Goal: Task Accomplishment & Management: Complete application form

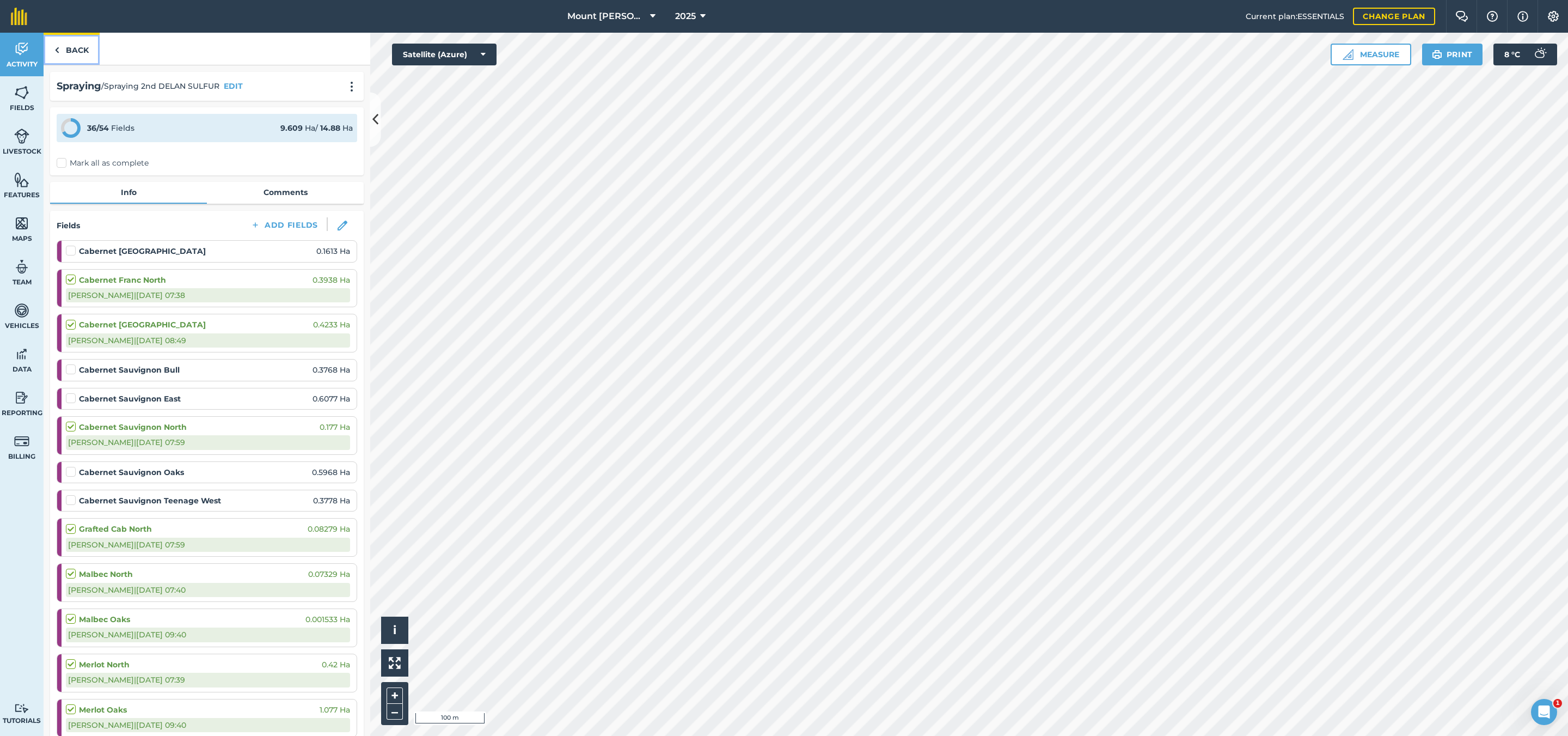
click at [76, 51] on link "Back" at bounding box center [72, 49] width 56 height 32
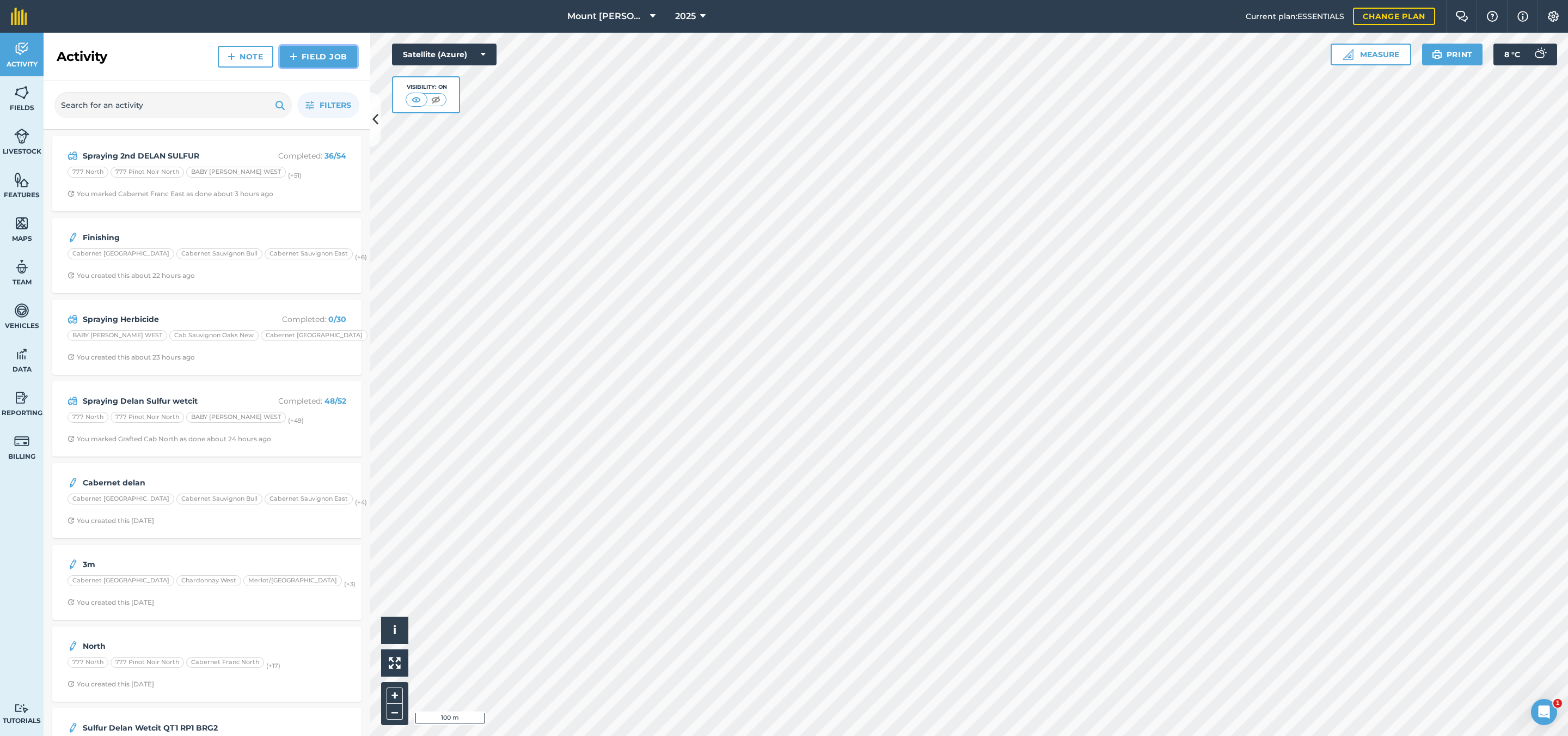
click at [322, 51] on link "Field Job" at bounding box center [318, 57] width 77 height 22
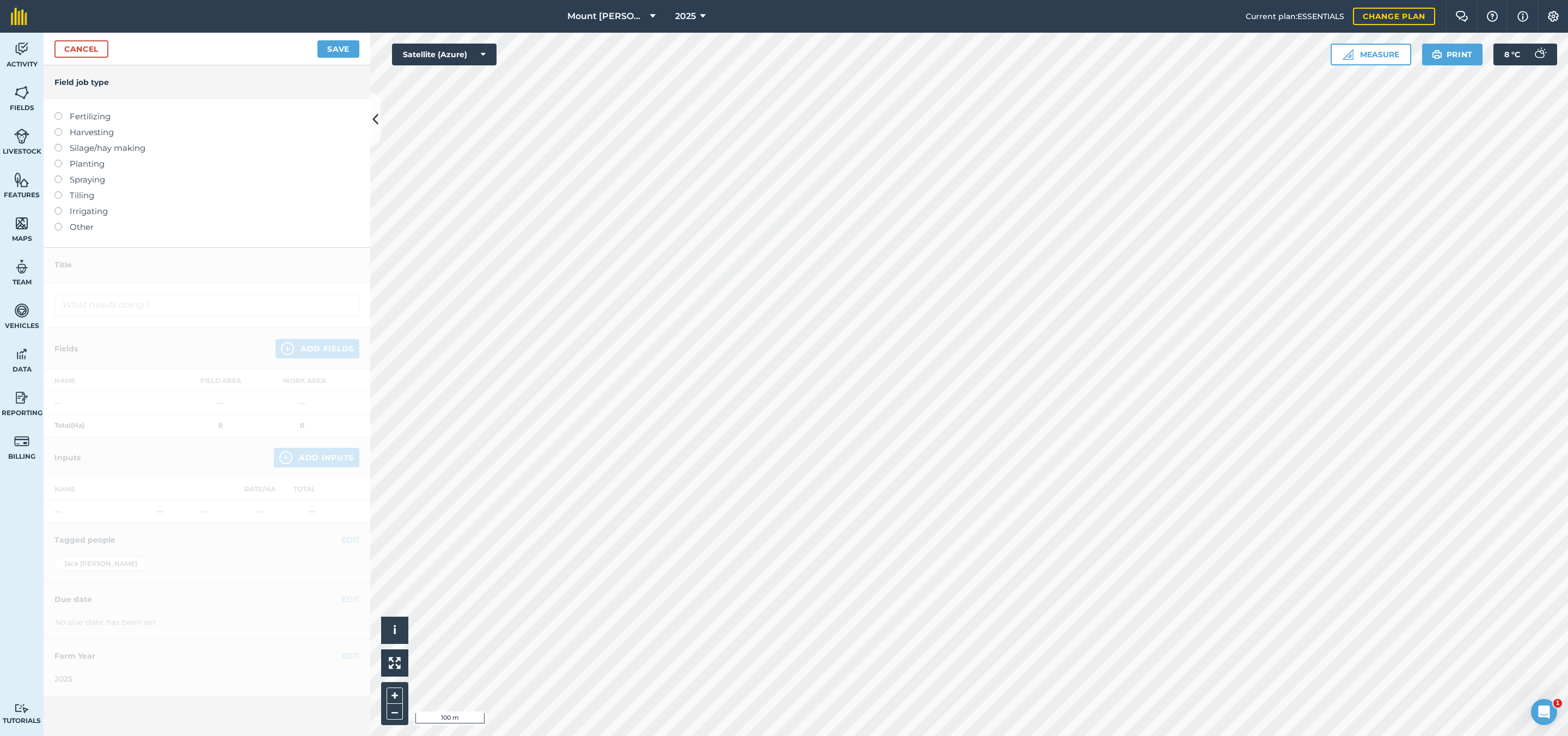
click at [92, 178] on label "Spraying" at bounding box center [207, 179] width 305 height 13
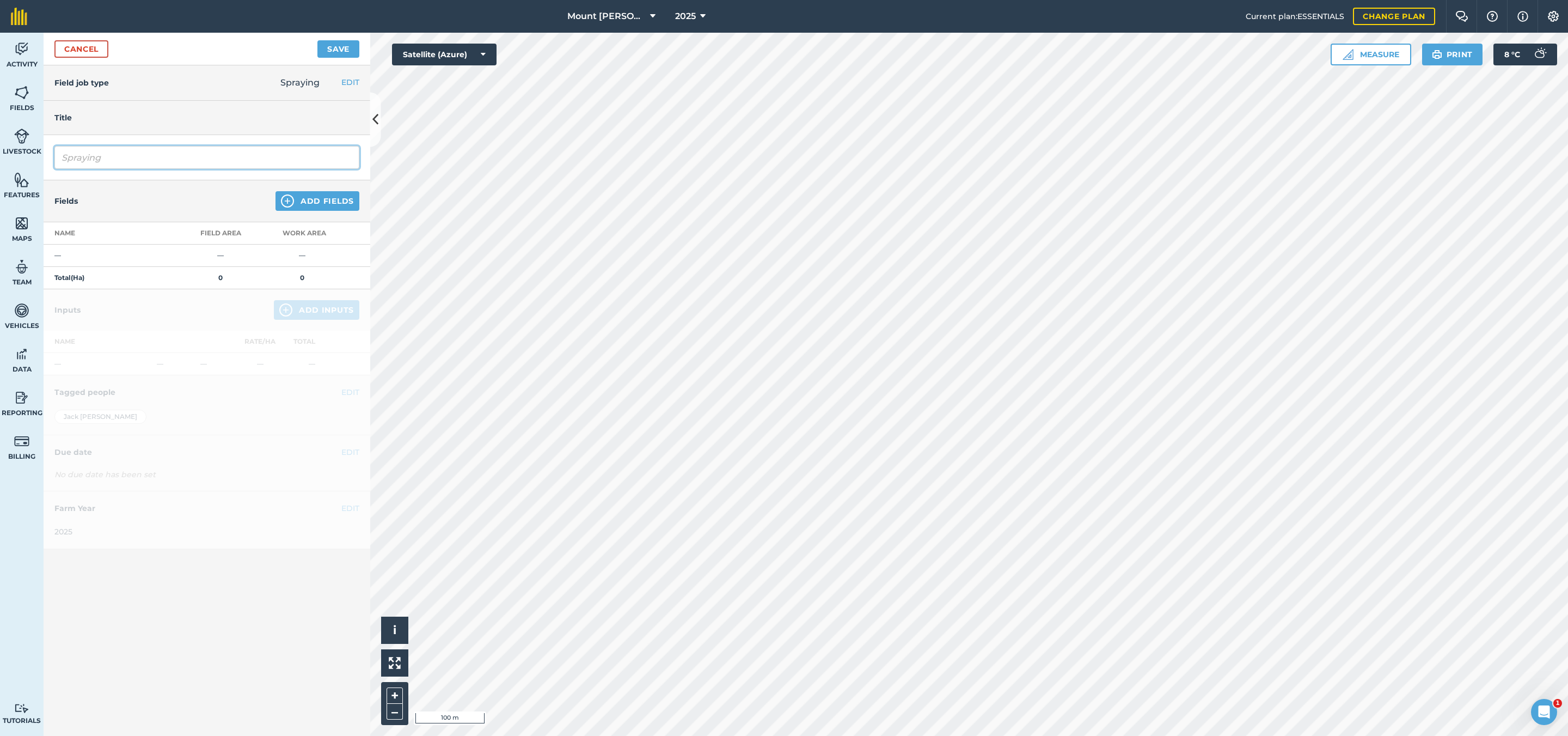
click at [118, 165] on input "Spraying" at bounding box center [207, 157] width 305 height 23
type input "Spraying Zampro 1"
click at [317, 198] on button "Add Fields" at bounding box center [317, 201] width 84 height 20
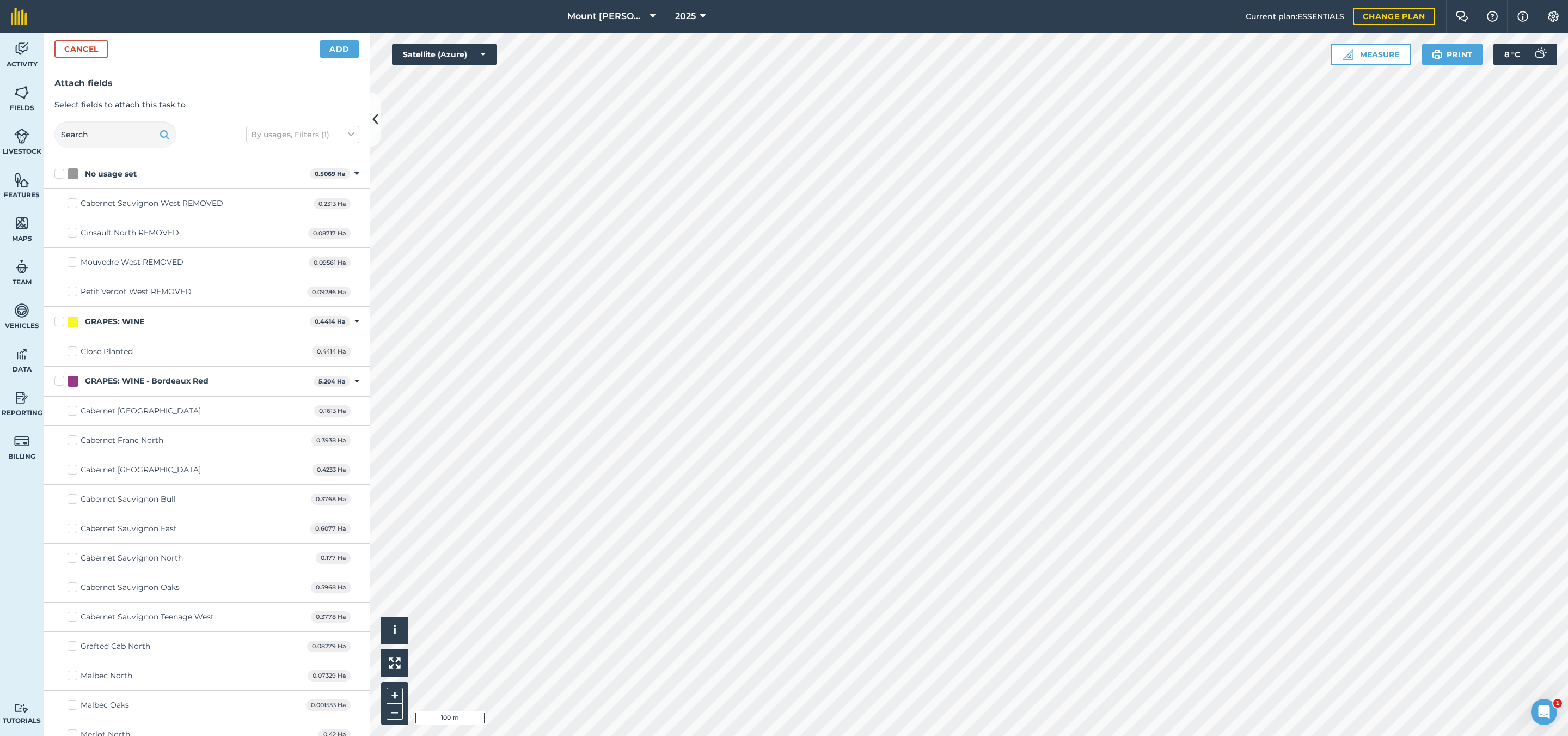
click at [61, 322] on label "GRAPES: WINE" at bounding box center [180, 322] width 251 height 11
click at [61, 322] on input "GRAPES: WINE" at bounding box center [58, 319] width 7 height 7
checkbox input "true"
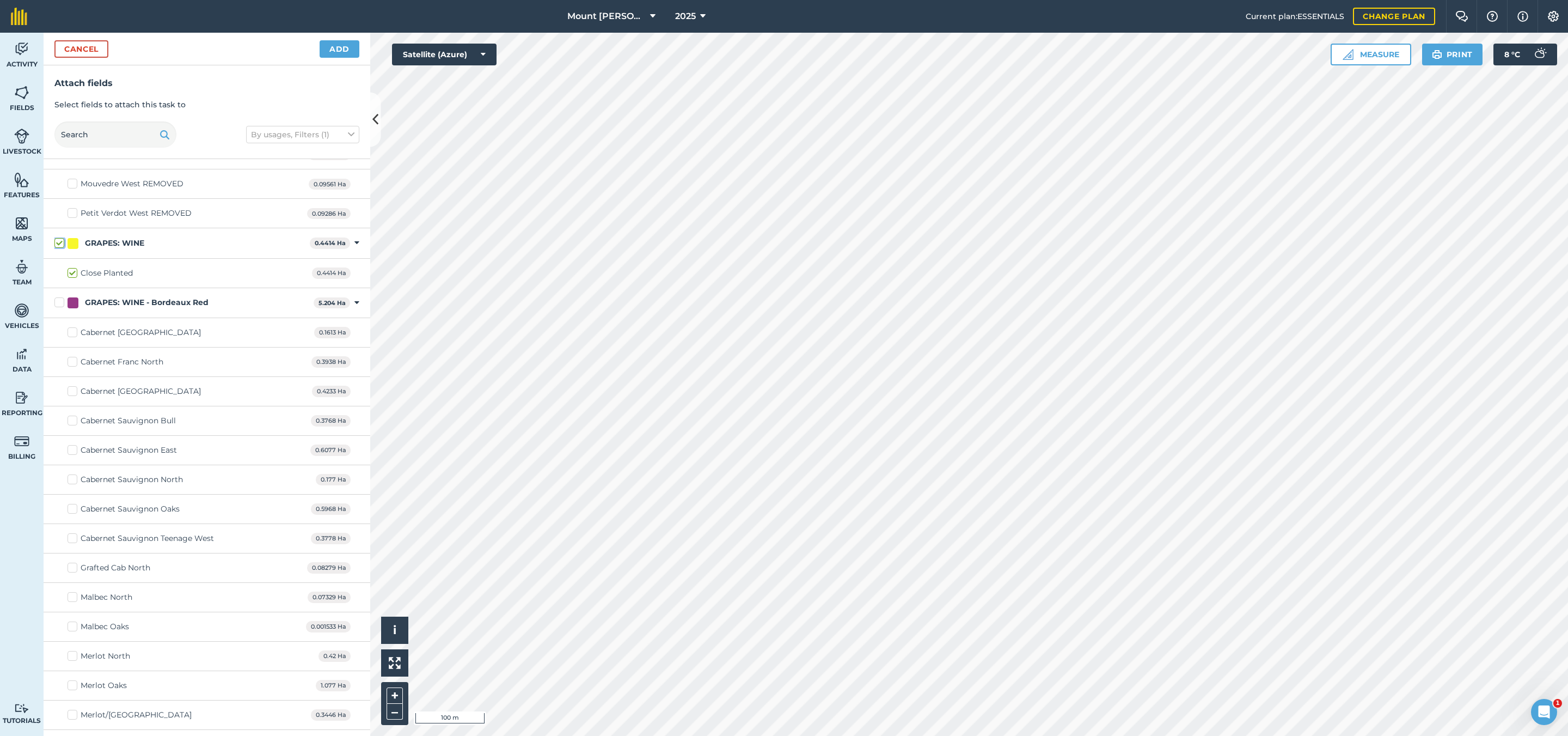
scroll to position [164, 0]
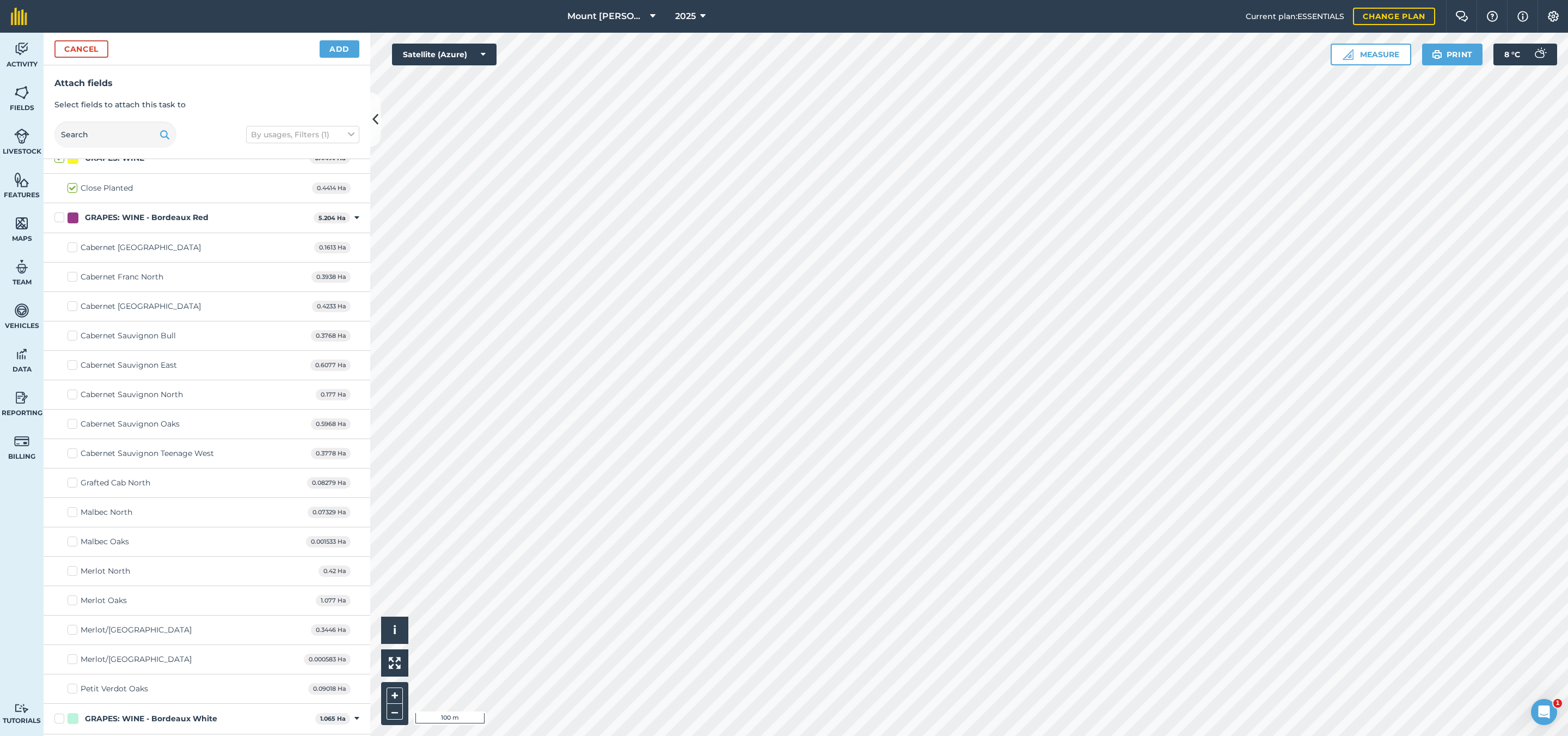
click at [58, 221] on label "GRAPES: WINE - Bordeaux Red" at bounding box center [182, 218] width 255 height 11
click at [58, 219] on input "GRAPES: WINE - Bordeaux Red" at bounding box center [58, 215] width 7 height 7
checkbox input "true"
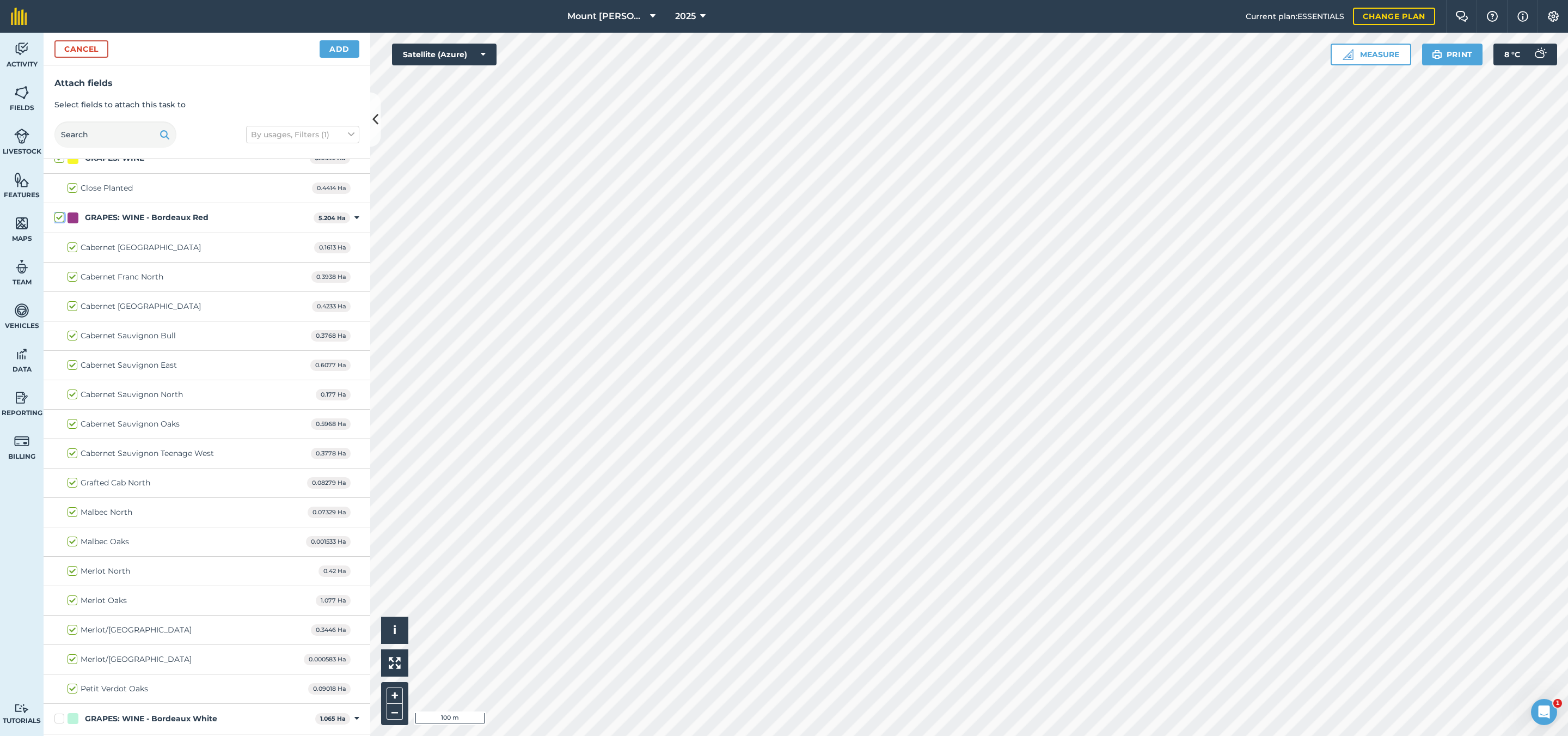
checkbox input "true"
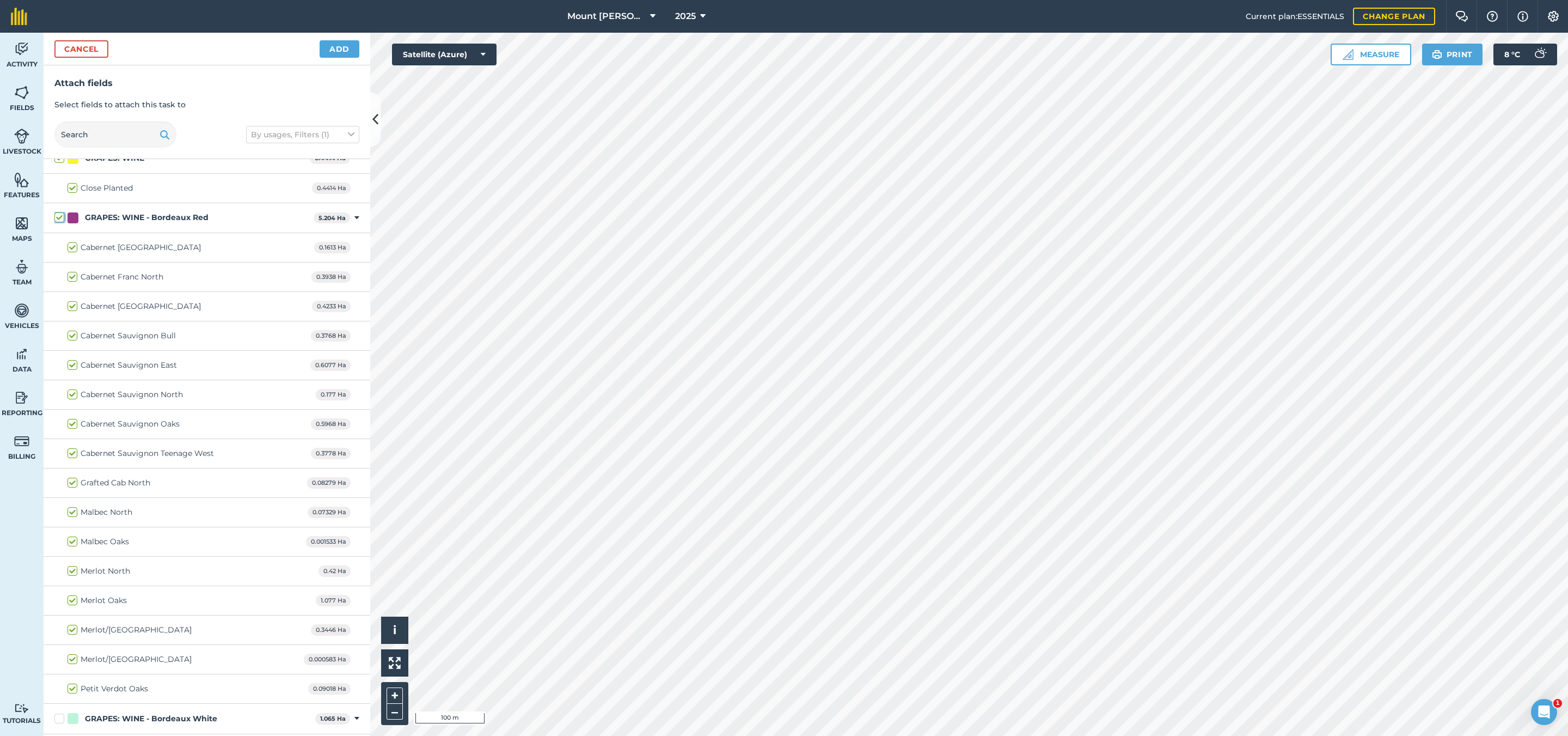
checkbox input "true"
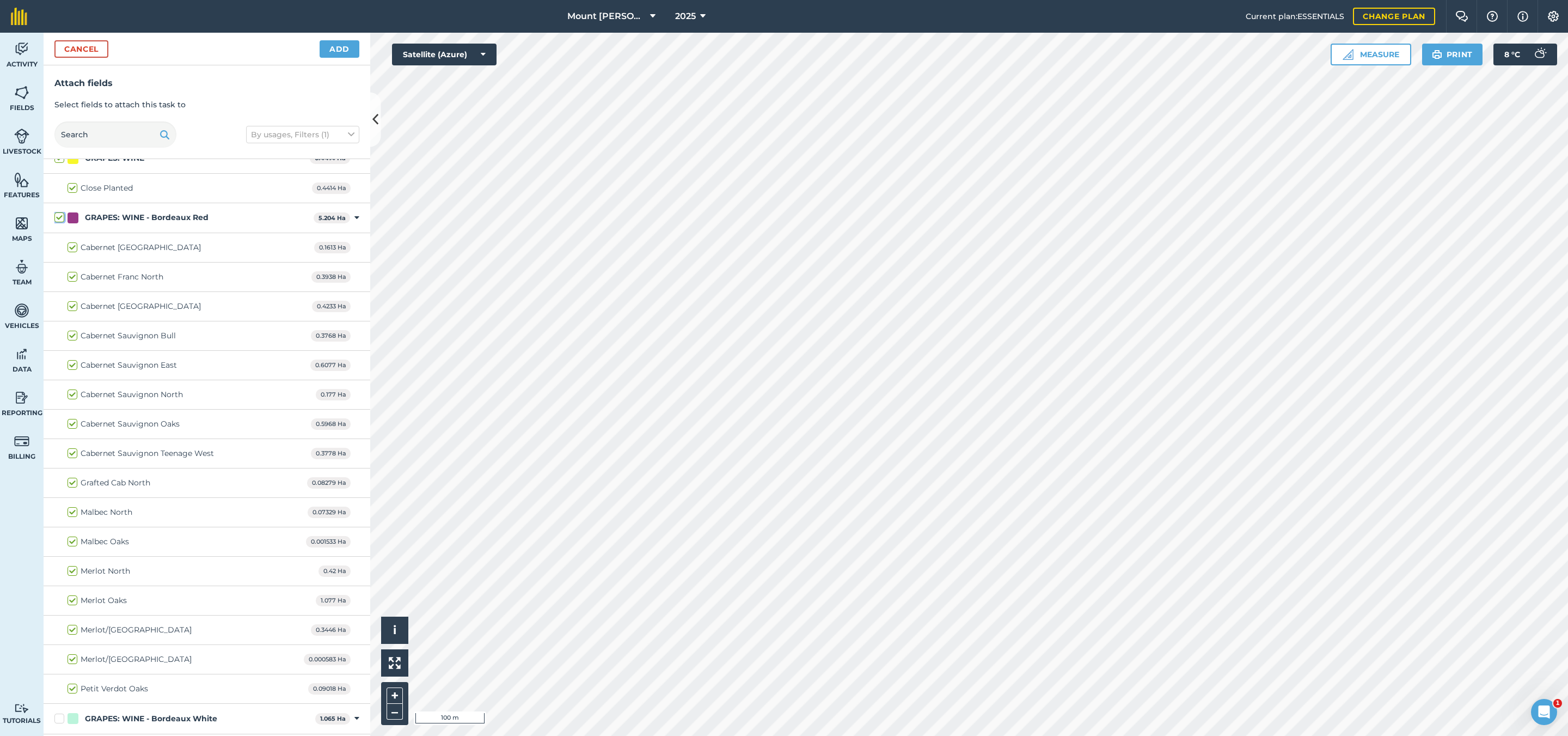
checkbox input "true"
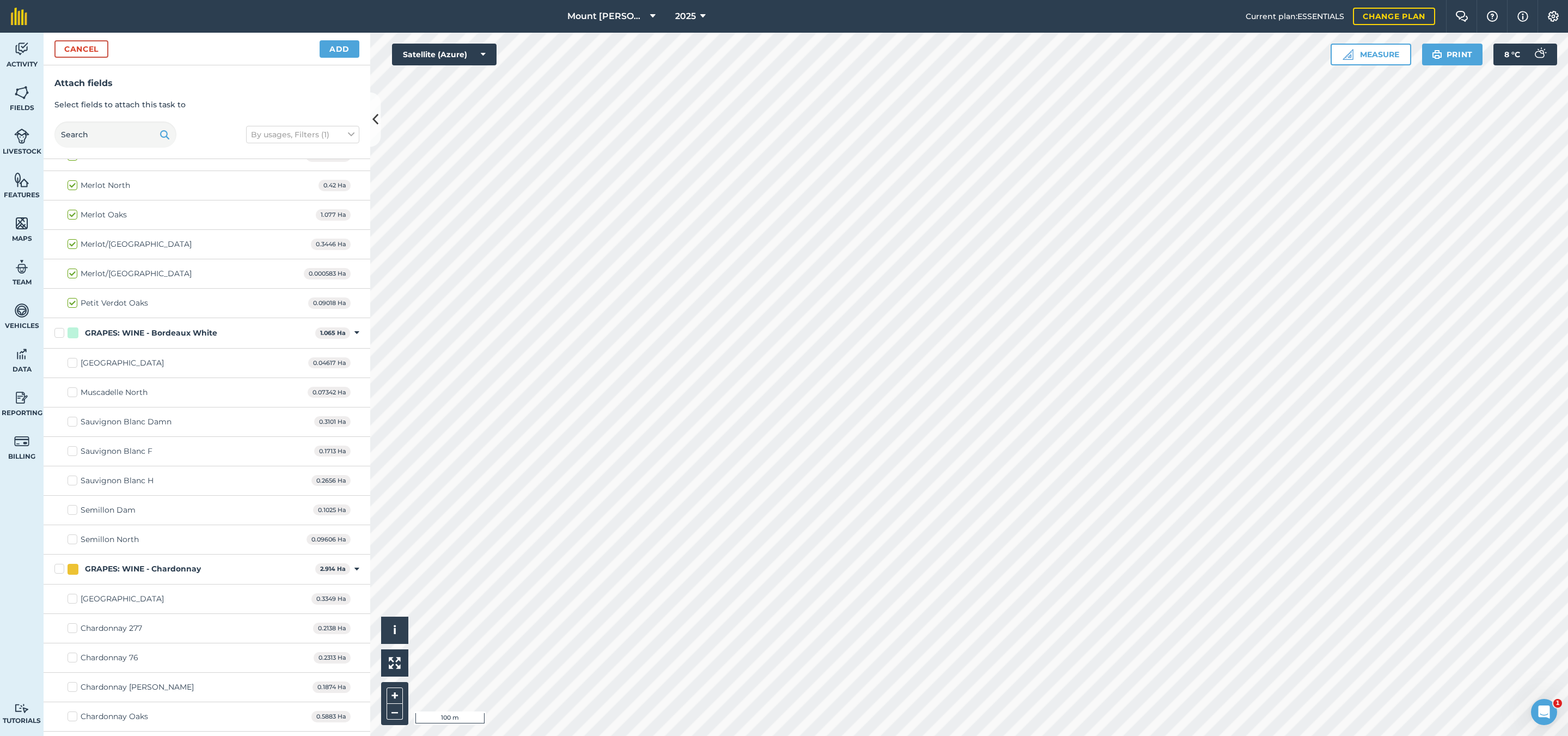
scroll to position [572, 0]
click at [59, 316] on label "GRAPES: WINE - Bordeaux White" at bounding box center [183, 310] width 256 height 11
click at [59, 312] on input "GRAPES: WINE - Bordeaux White" at bounding box center [58, 307] width 7 height 7
checkbox input "true"
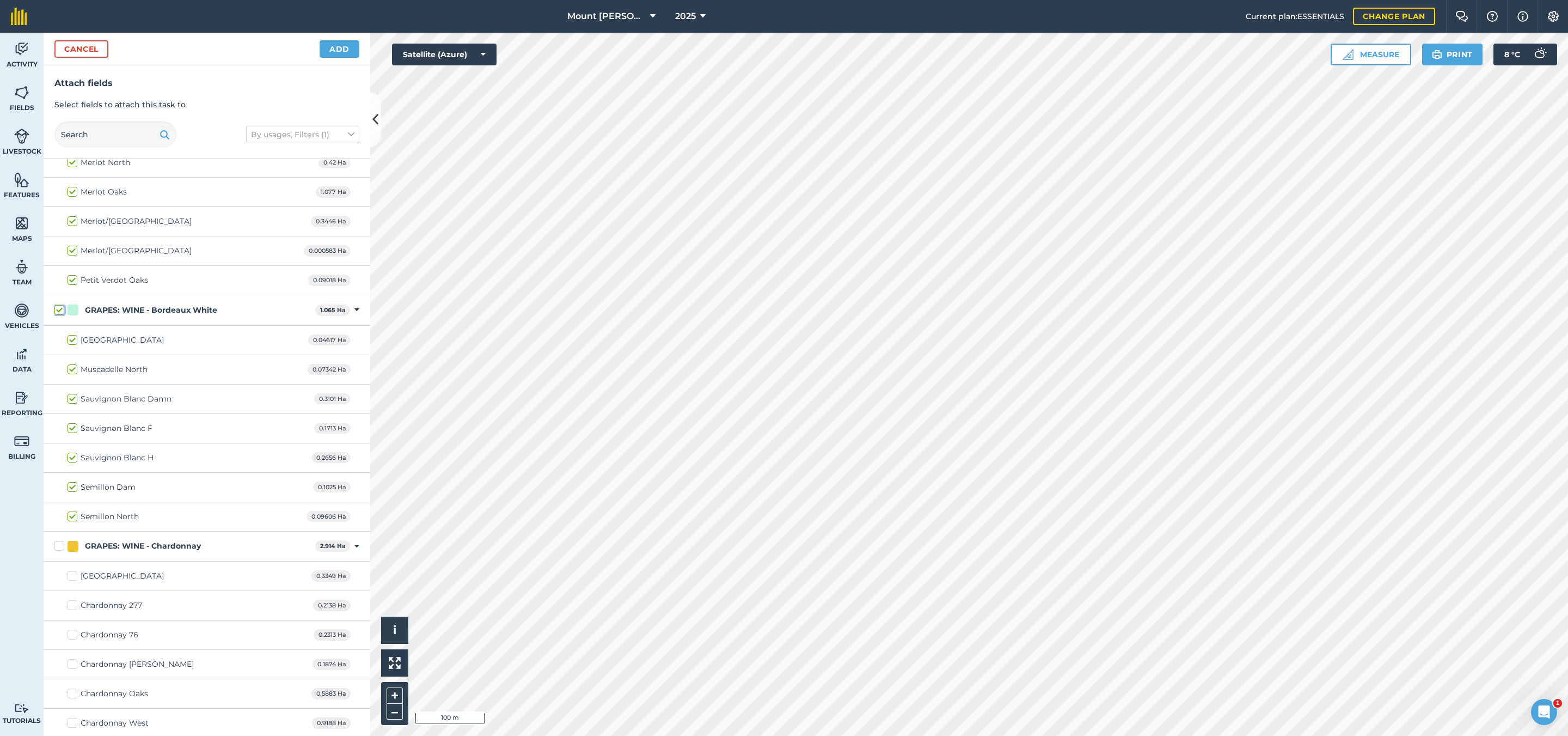
checkbox input "true"
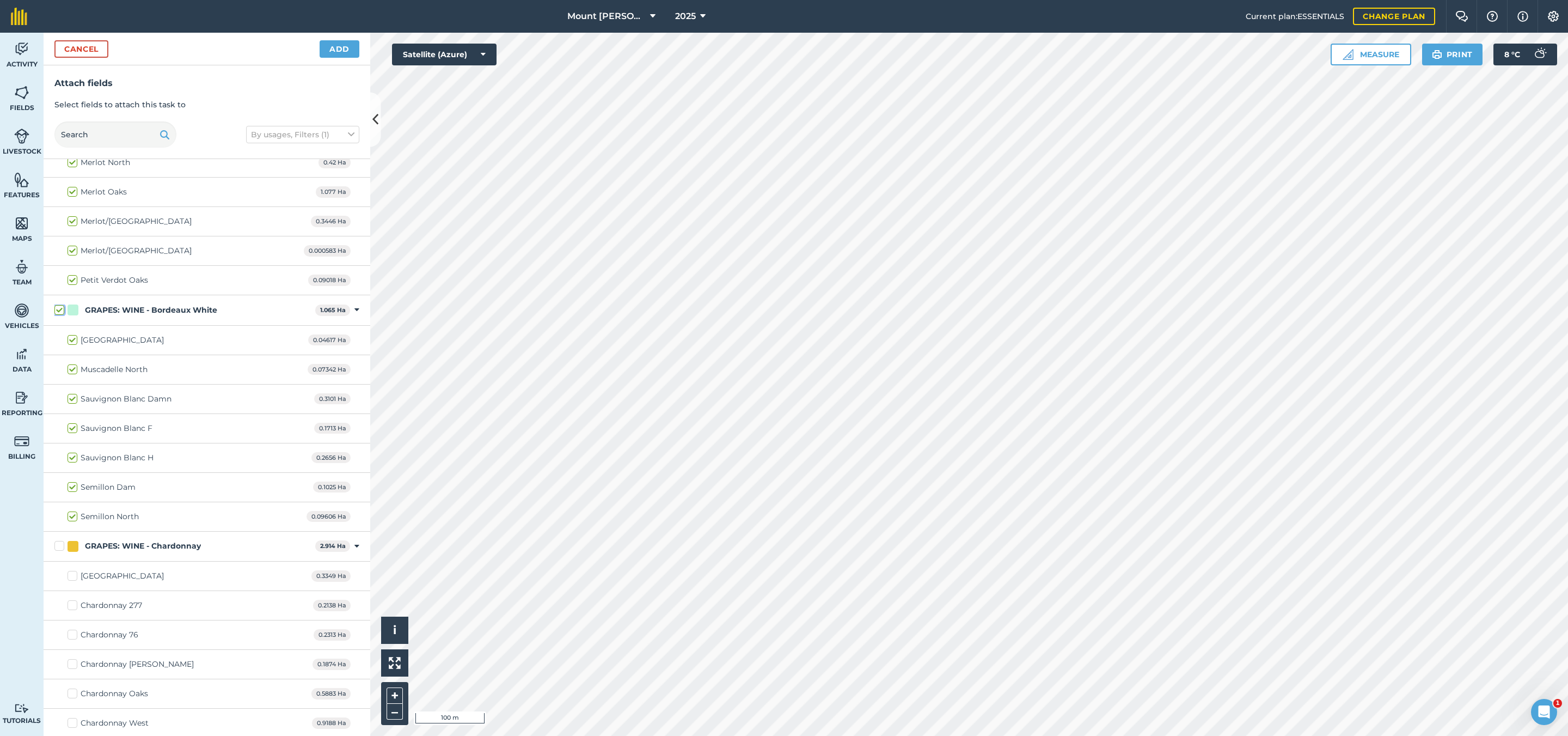
checkbox input "true"
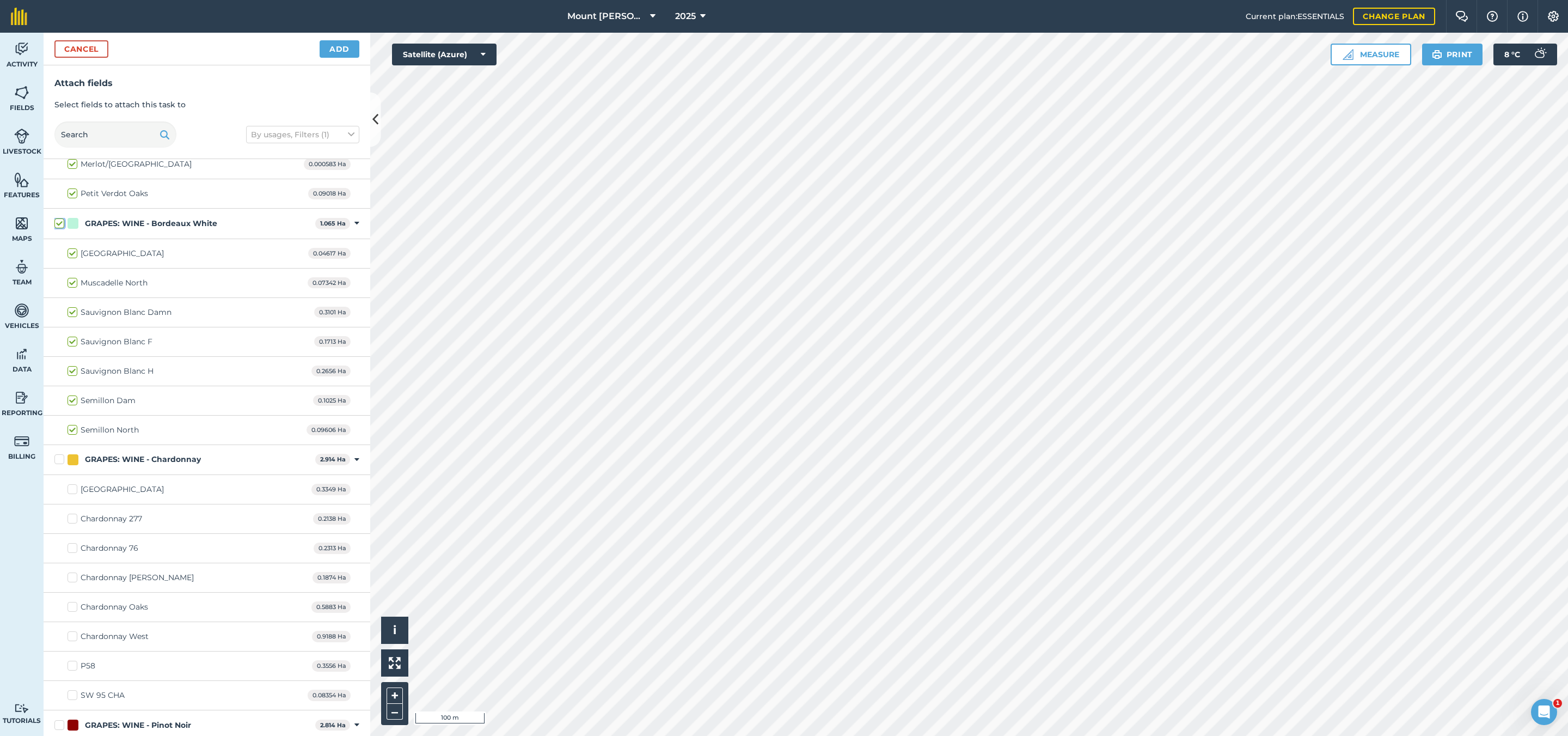
scroll to position [653, 0]
click at [134, 413] on div "Semillon Dam 0.1025 Ha" at bounding box center [206, 406] width 327 height 29
click at [121, 411] on div "Semillon Dam" at bounding box center [108, 406] width 55 height 11
click at [75, 407] on input "Semillon Dam" at bounding box center [71, 403] width 7 height 7
checkbox input "false"
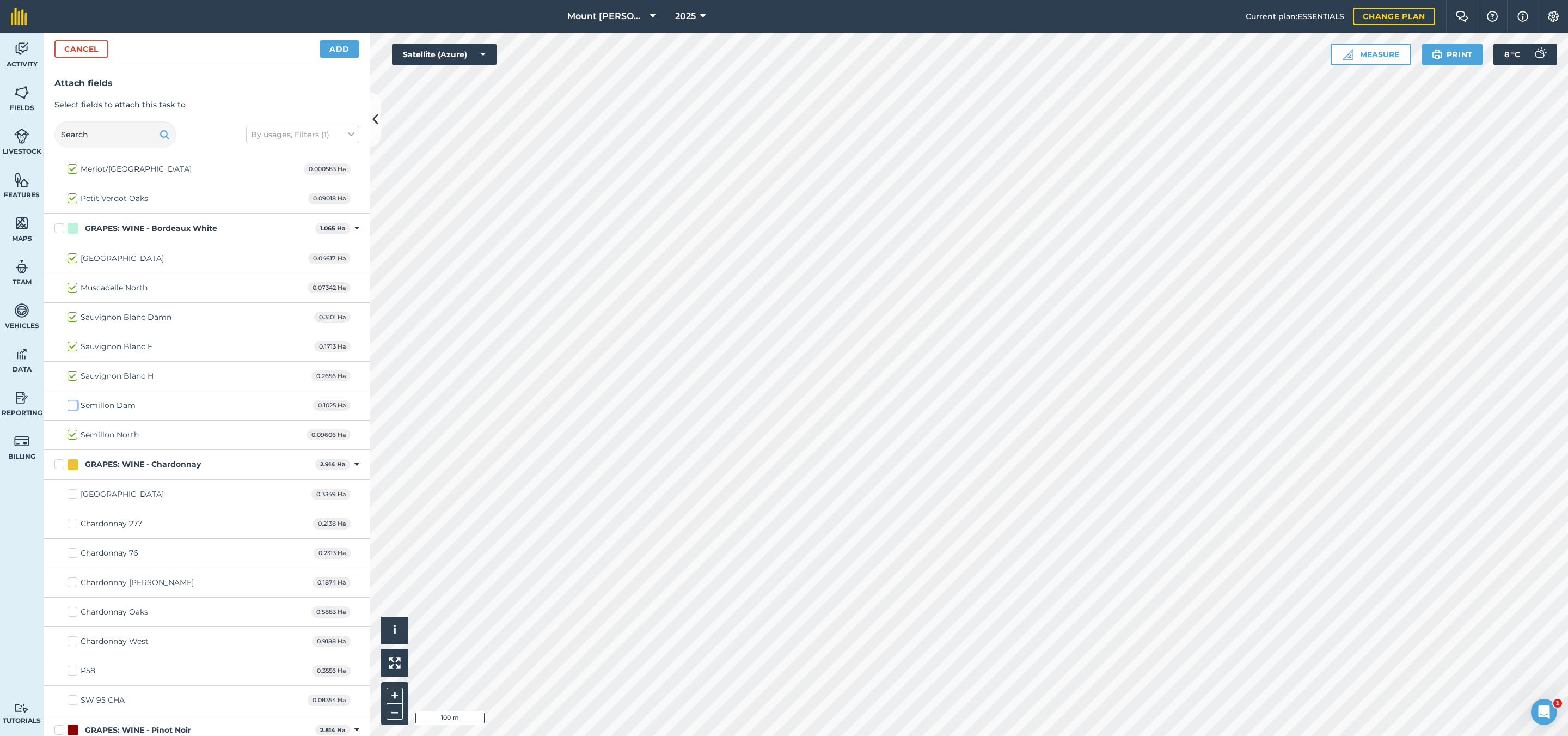
checkbox input "false"
click at [146, 319] on div "Sauvignon Blanc Damn" at bounding box center [126, 317] width 91 height 11
click at [75, 319] on input "Sauvignon Blanc Damn" at bounding box center [71, 315] width 7 height 7
checkbox input "false"
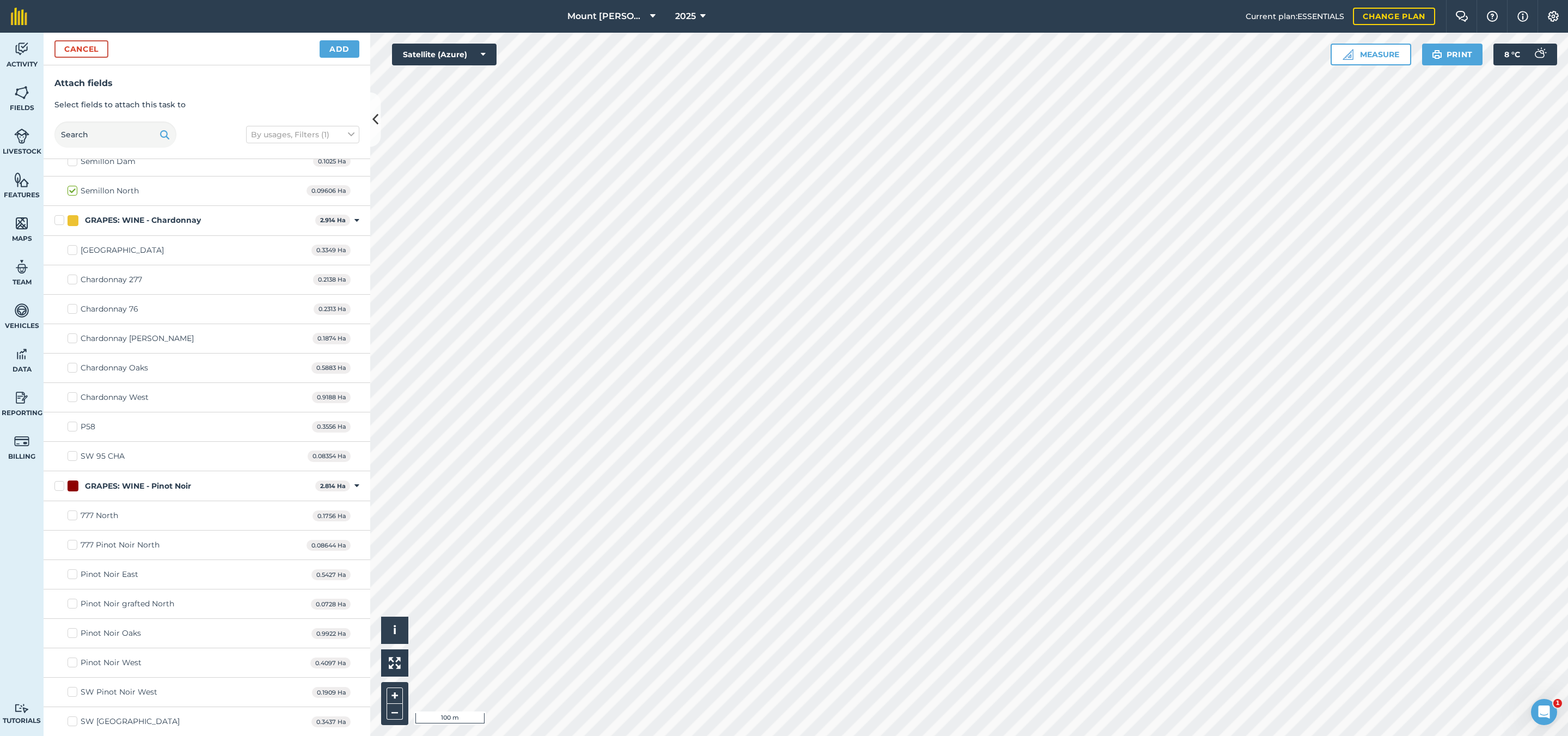
scroll to position [898, 0]
click at [187, 225] on div "GRAPES: WINE - Chardonnay" at bounding box center [143, 219] width 116 height 11
click at [62, 221] on input "GRAPES: WINE - Chardonnay" at bounding box center [58, 217] width 7 height 7
checkbox input "true"
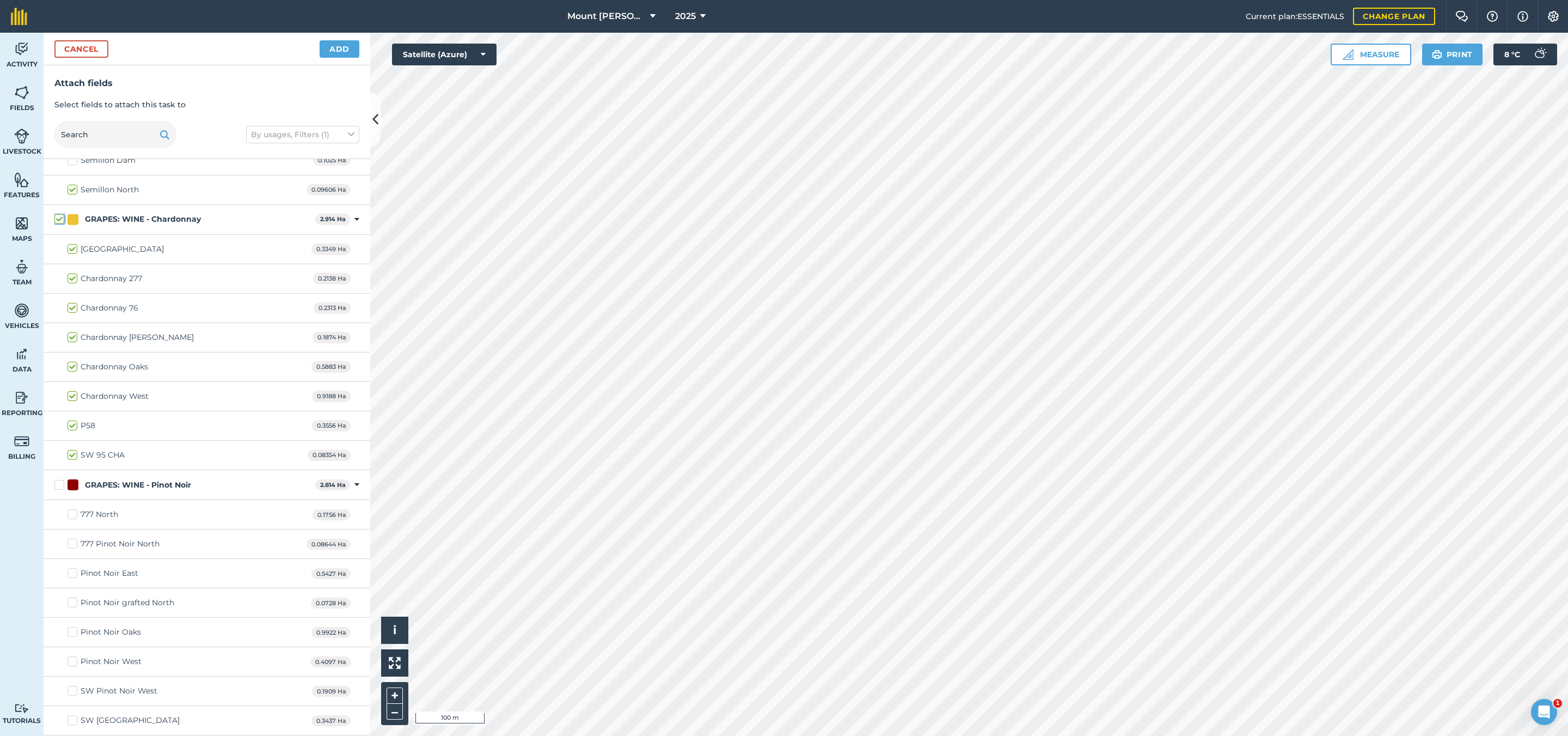
checkbox input "true"
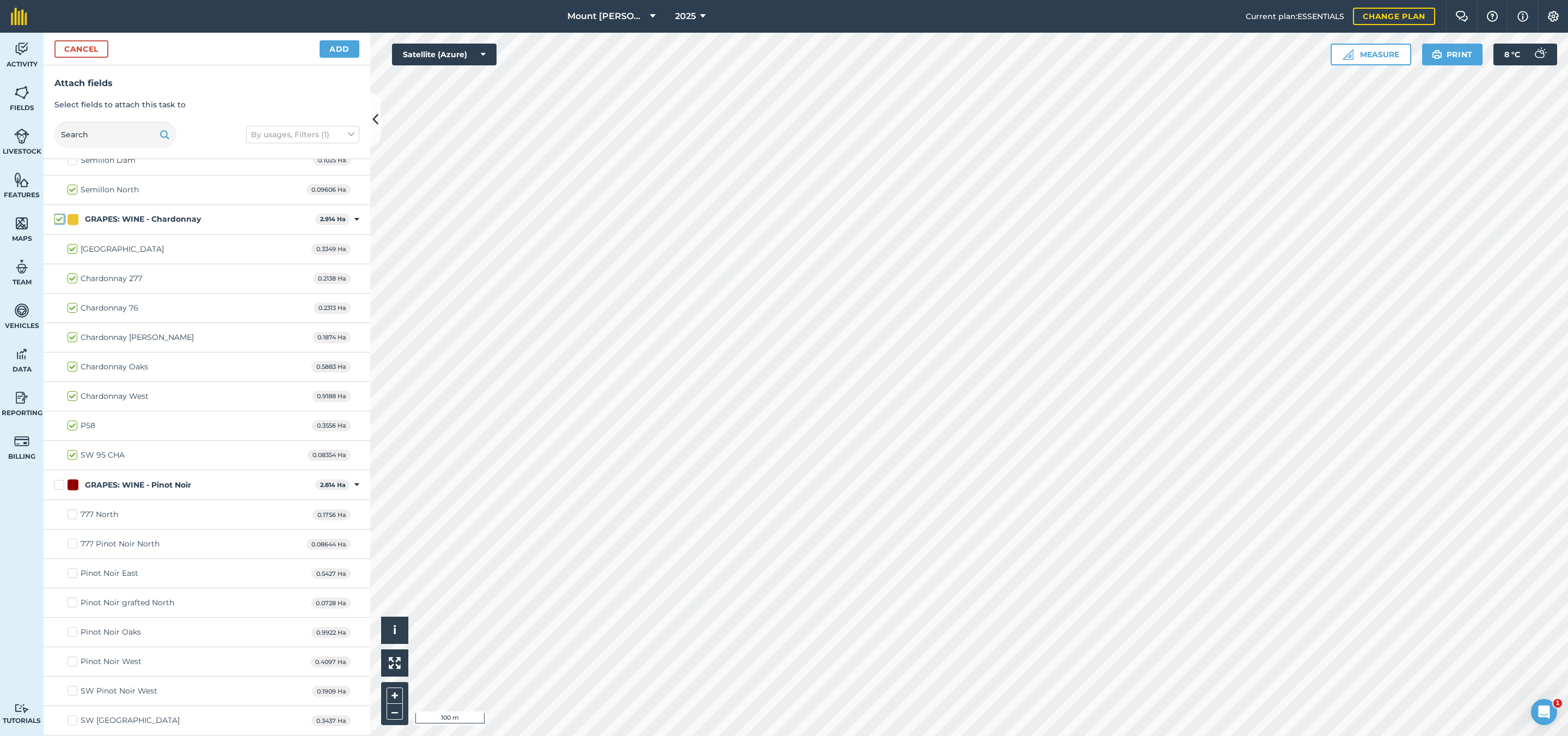
checkbox input "true"
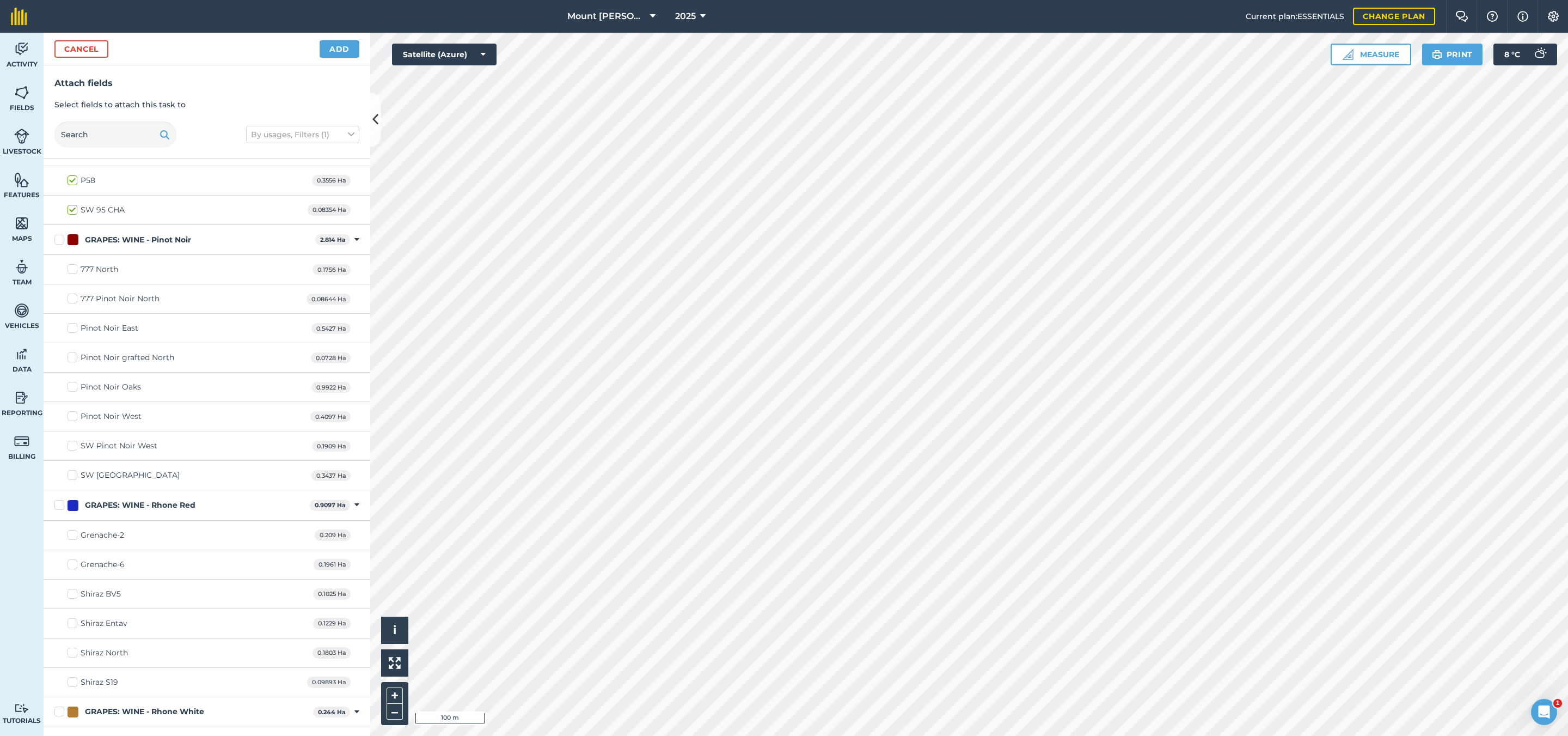
click at [185, 246] on div "GRAPES: WINE - Pinot Noir" at bounding box center [138, 240] width 106 height 11
click at [62, 241] on input "GRAPES: WINE - Pinot Noir" at bounding box center [58, 237] width 7 height 7
checkbox input "true"
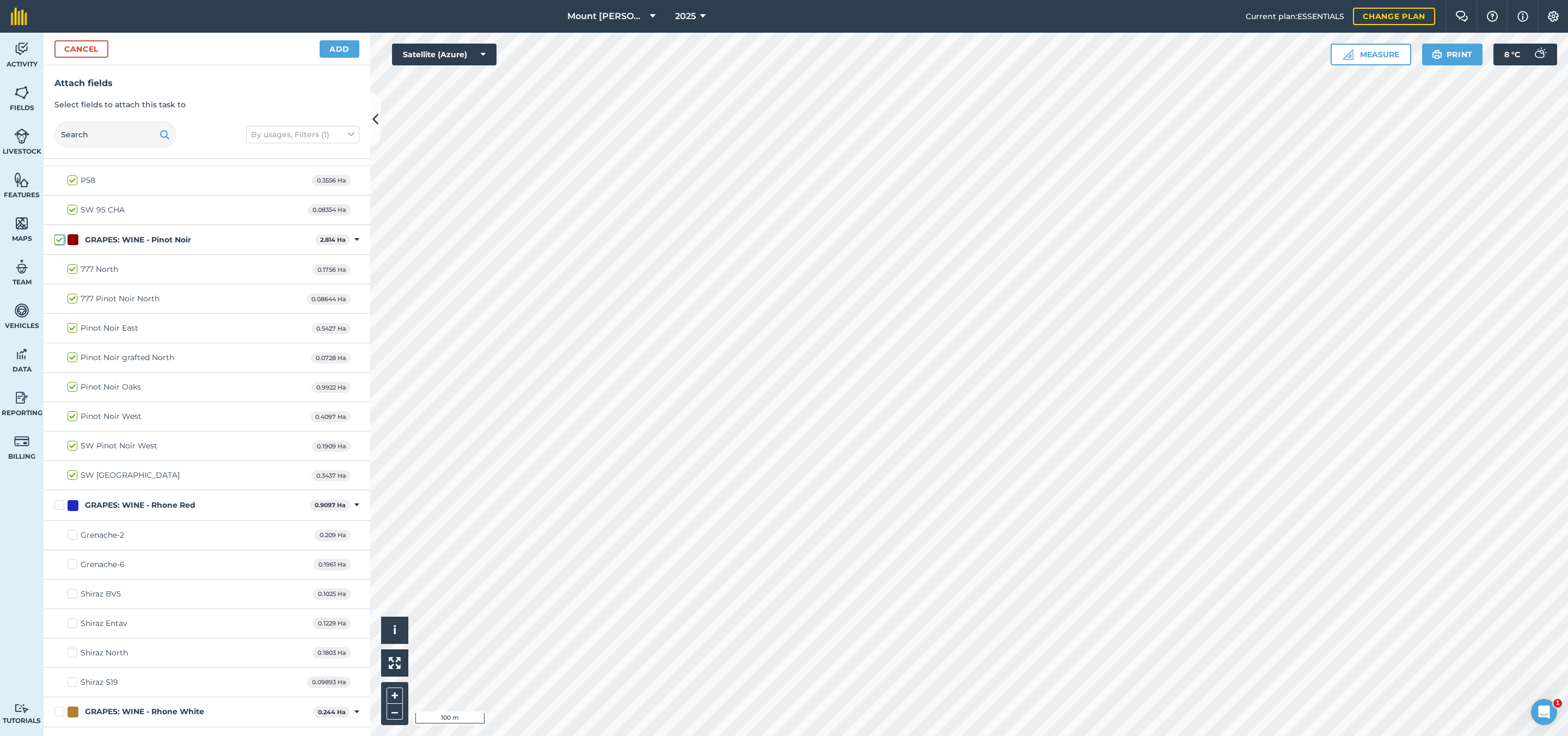
checkbox input "true"
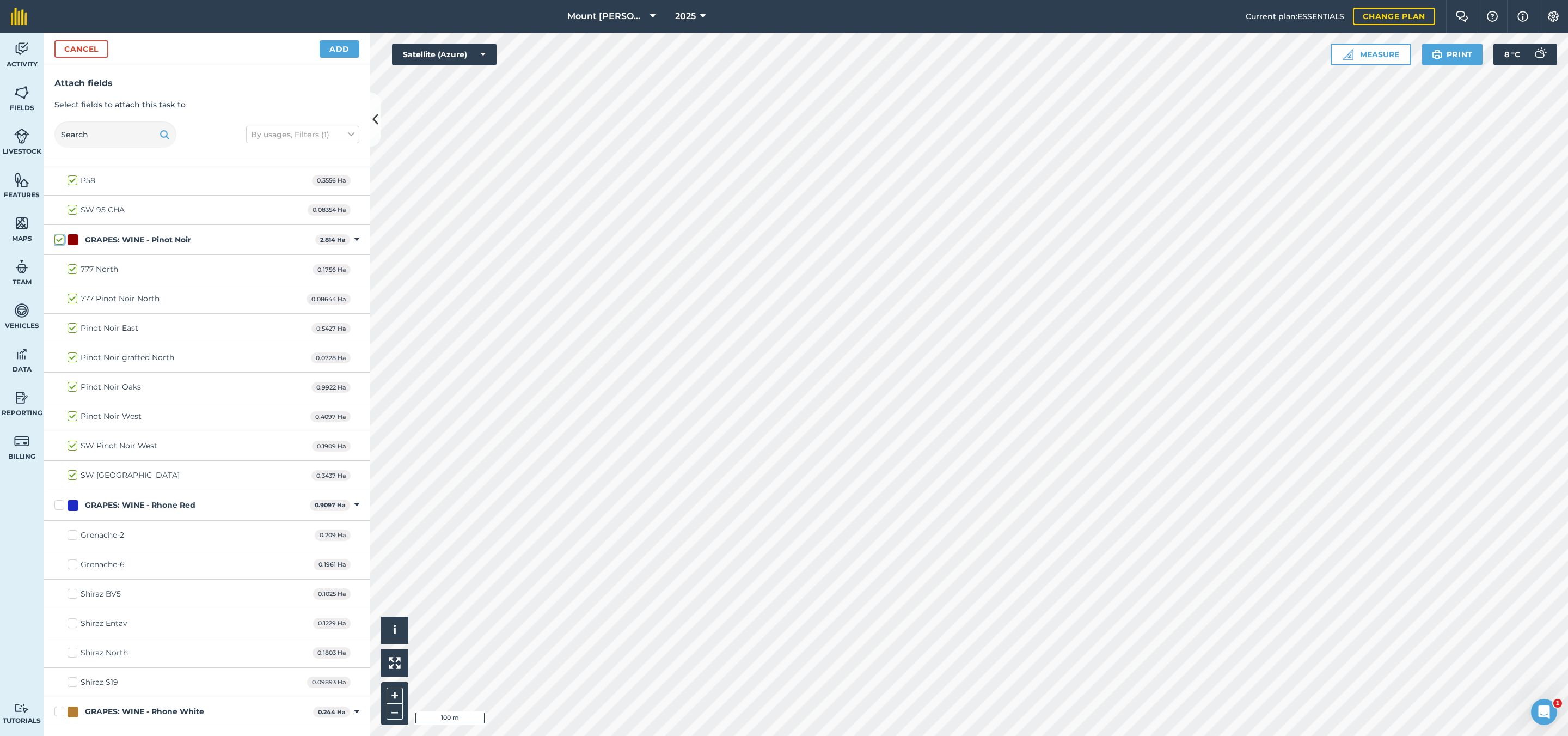
checkbox input "true"
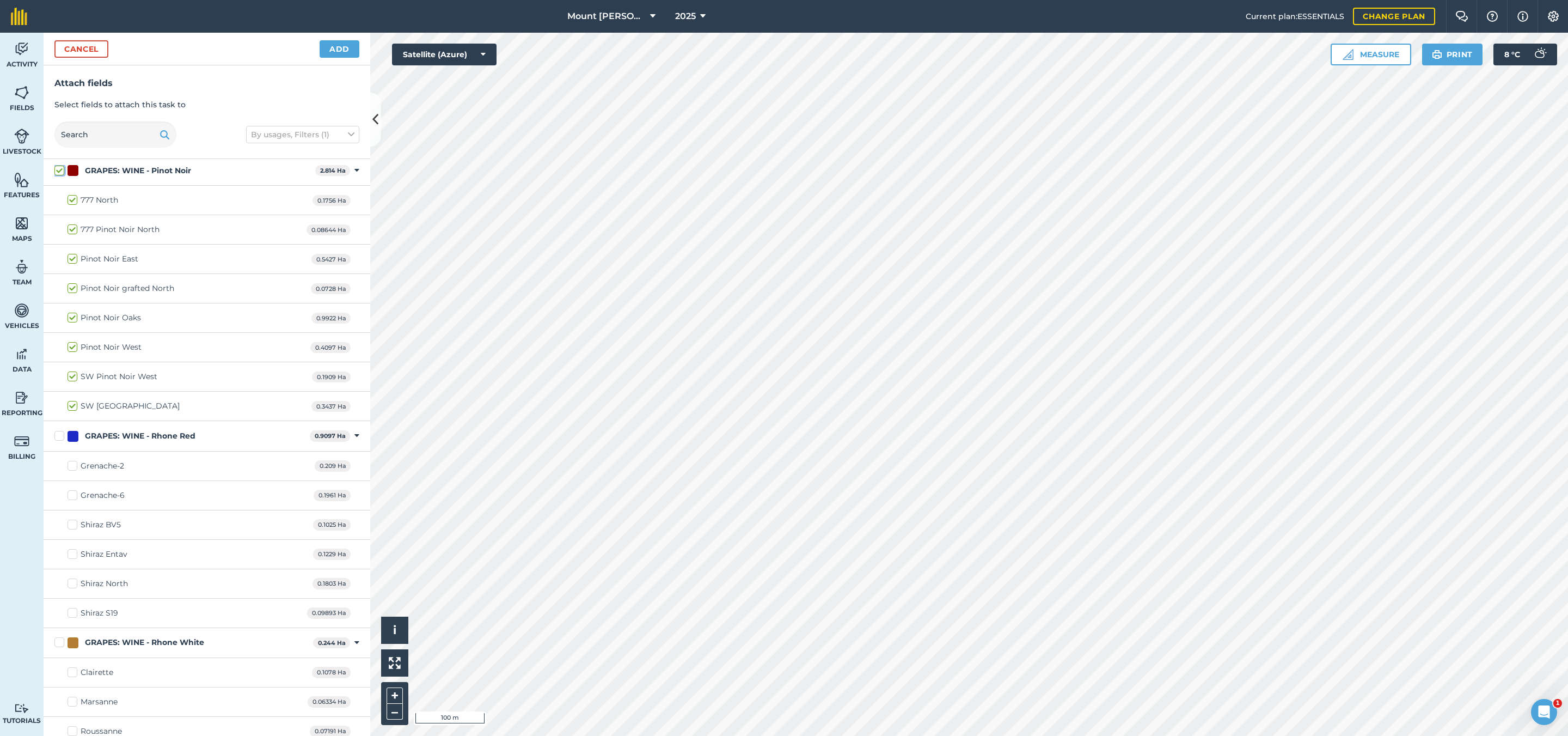
scroll to position [1307, 0]
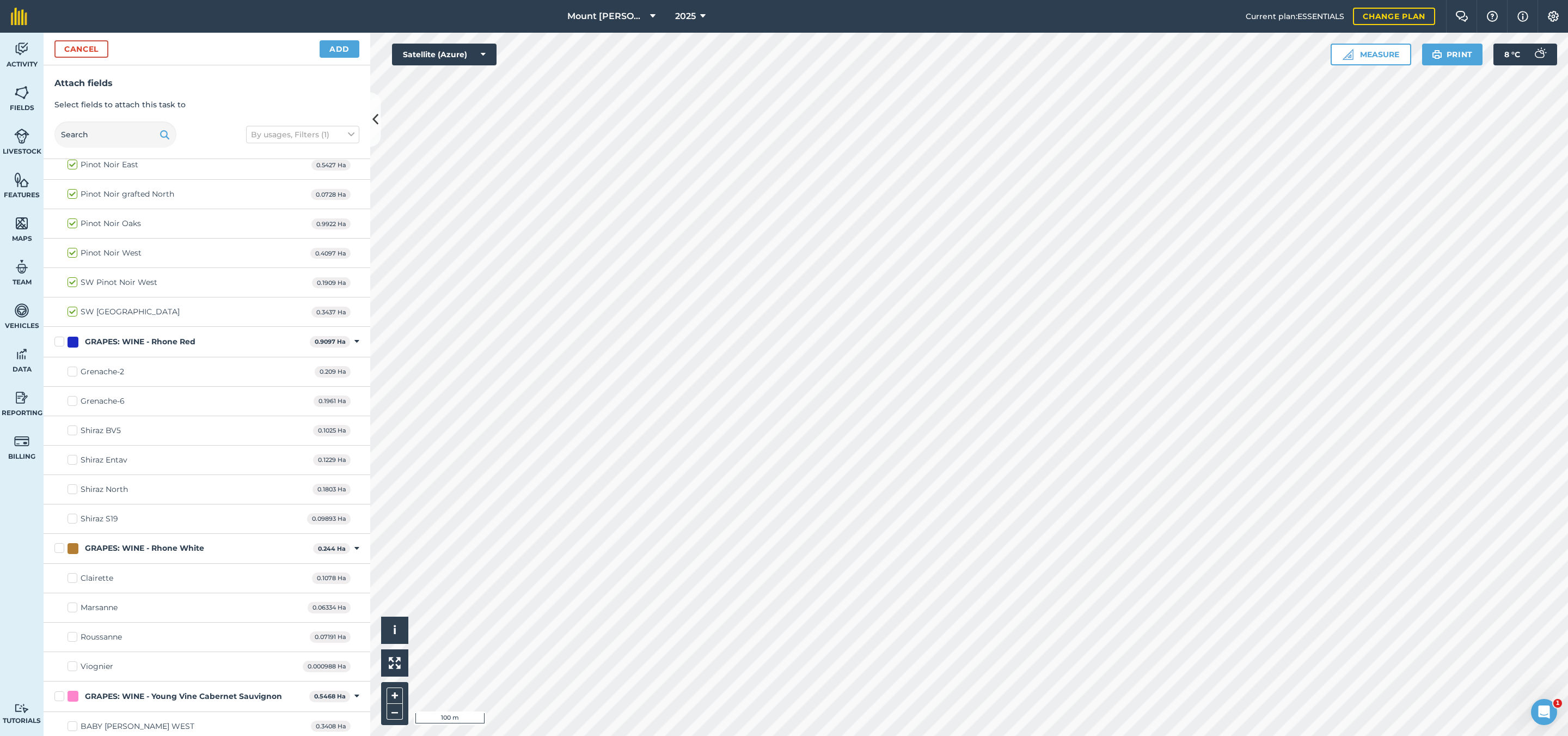
click at [180, 347] on div "GRAPES: WINE - Rhone Red" at bounding box center [141, 342] width 111 height 11
click at [62, 343] on input "GRAPES: WINE - Rhone Red" at bounding box center [58, 339] width 7 height 7
checkbox input "true"
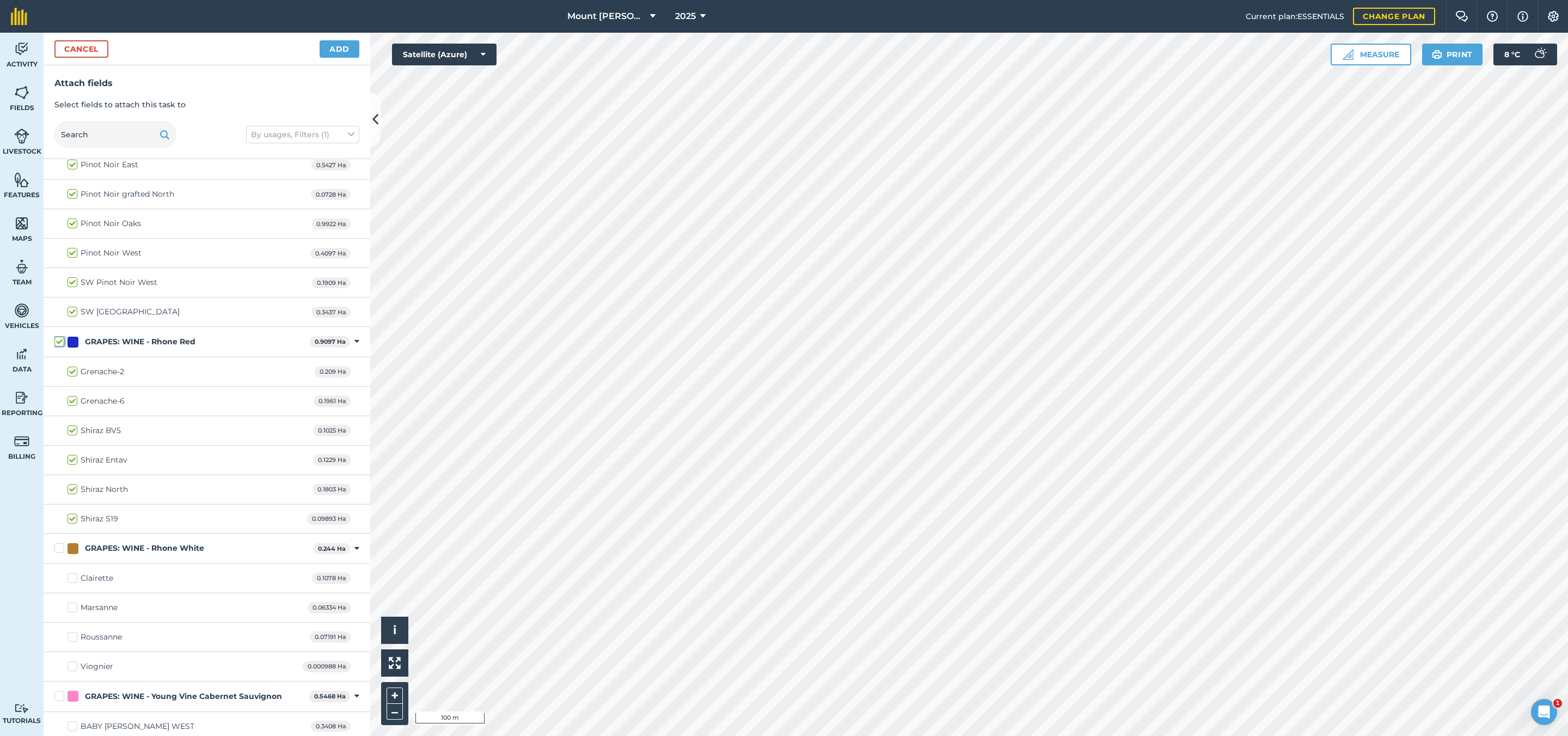
checkbox input "true"
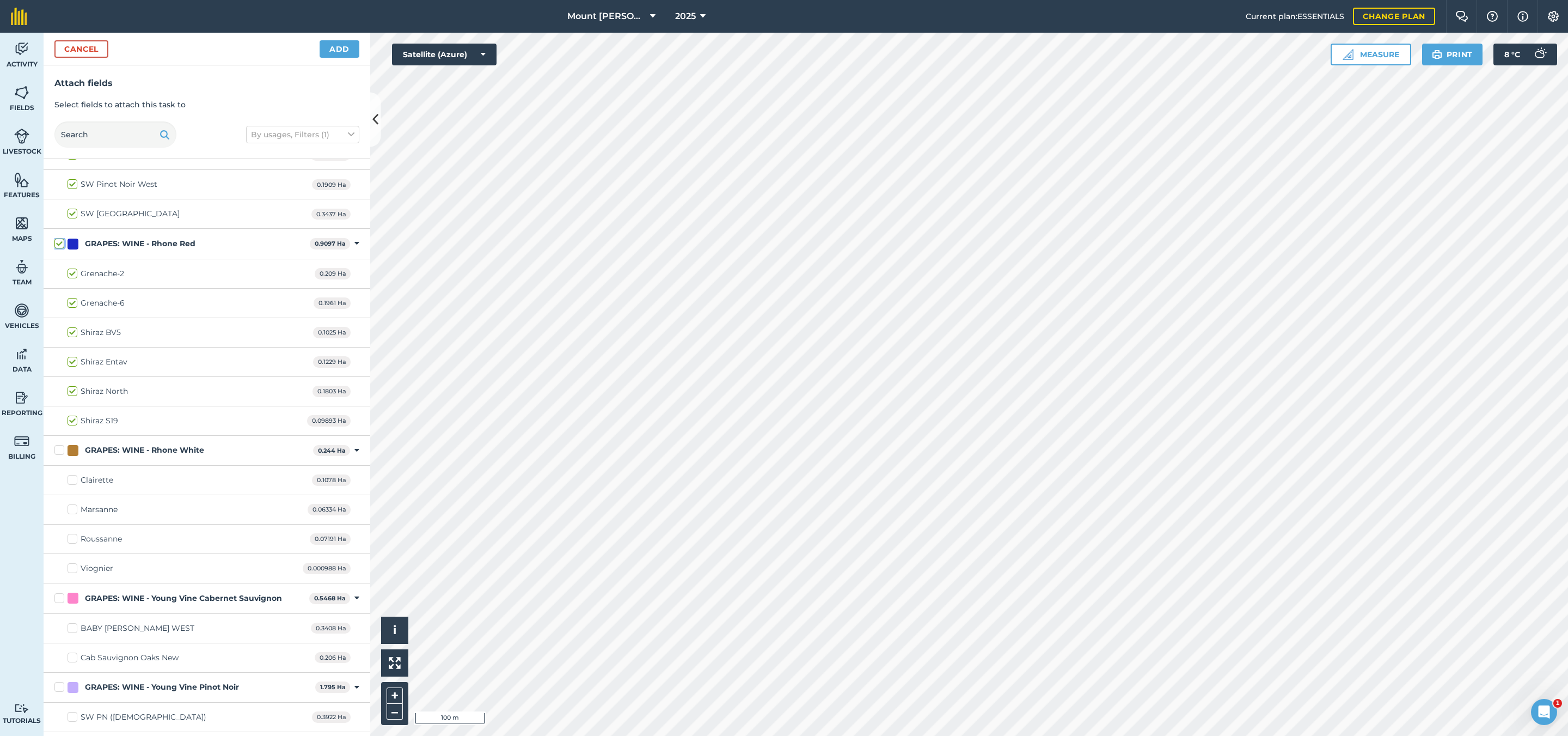
scroll to position [1536, 0]
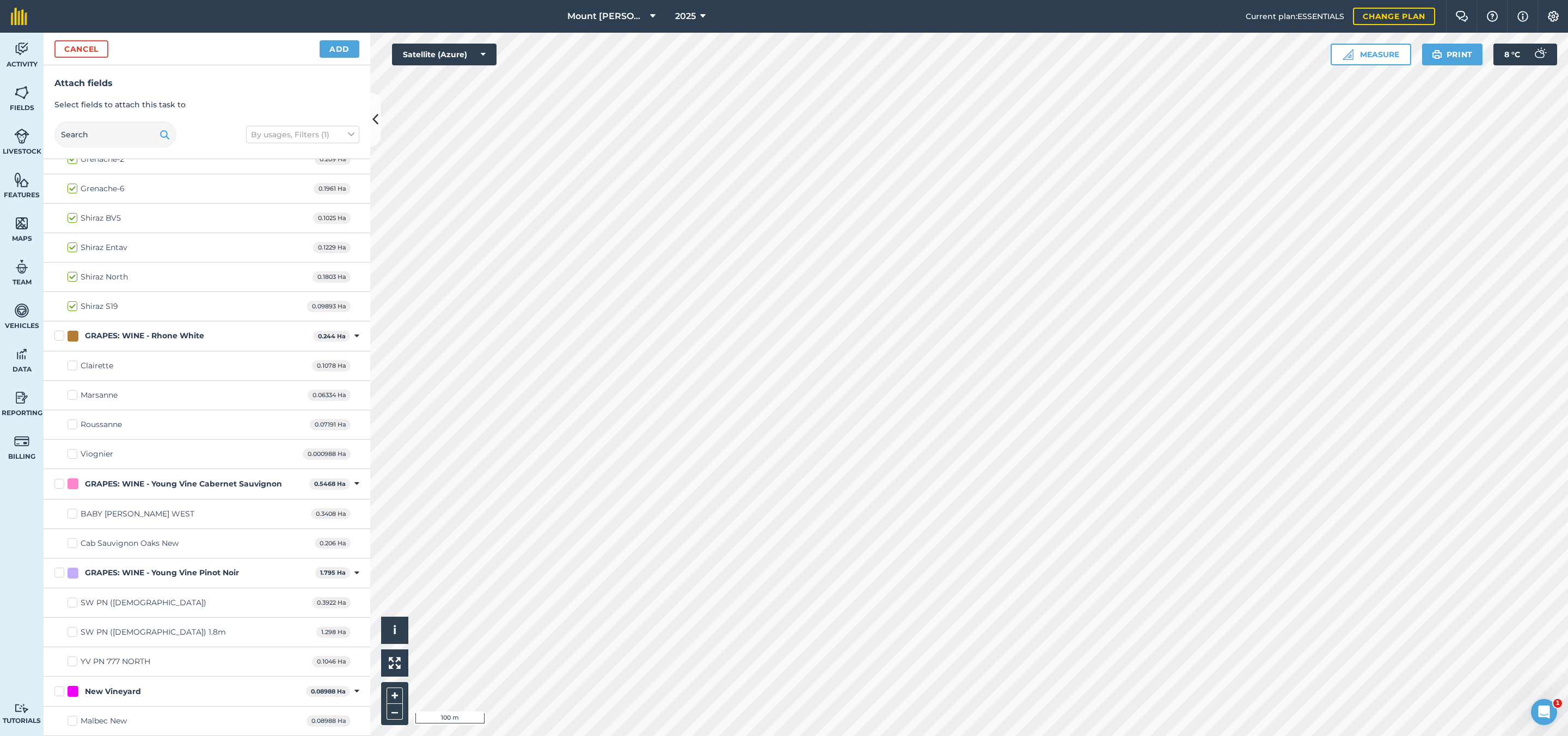
click at [174, 338] on div "GRAPES: WINE - Rhone White 0.244 Ha Toggle showing GRAPES: WINE - Rhone White f…" at bounding box center [206, 336] width 327 height 30
click at [177, 325] on div "GRAPES: WINE - Rhone White 0.244 Ha Toggle showing GRAPES: WINE - Rhone White f…" at bounding box center [206, 336] width 327 height 30
click at [172, 330] on div "GRAPES: WINE - Rhone White" at bounding box center [145, 335] width 119 height 11
click at [62, 330] on input "GRAPES: WINE - Rhone White" at bounding box center [58, 333] width 7 height 7
checkbox input "true"
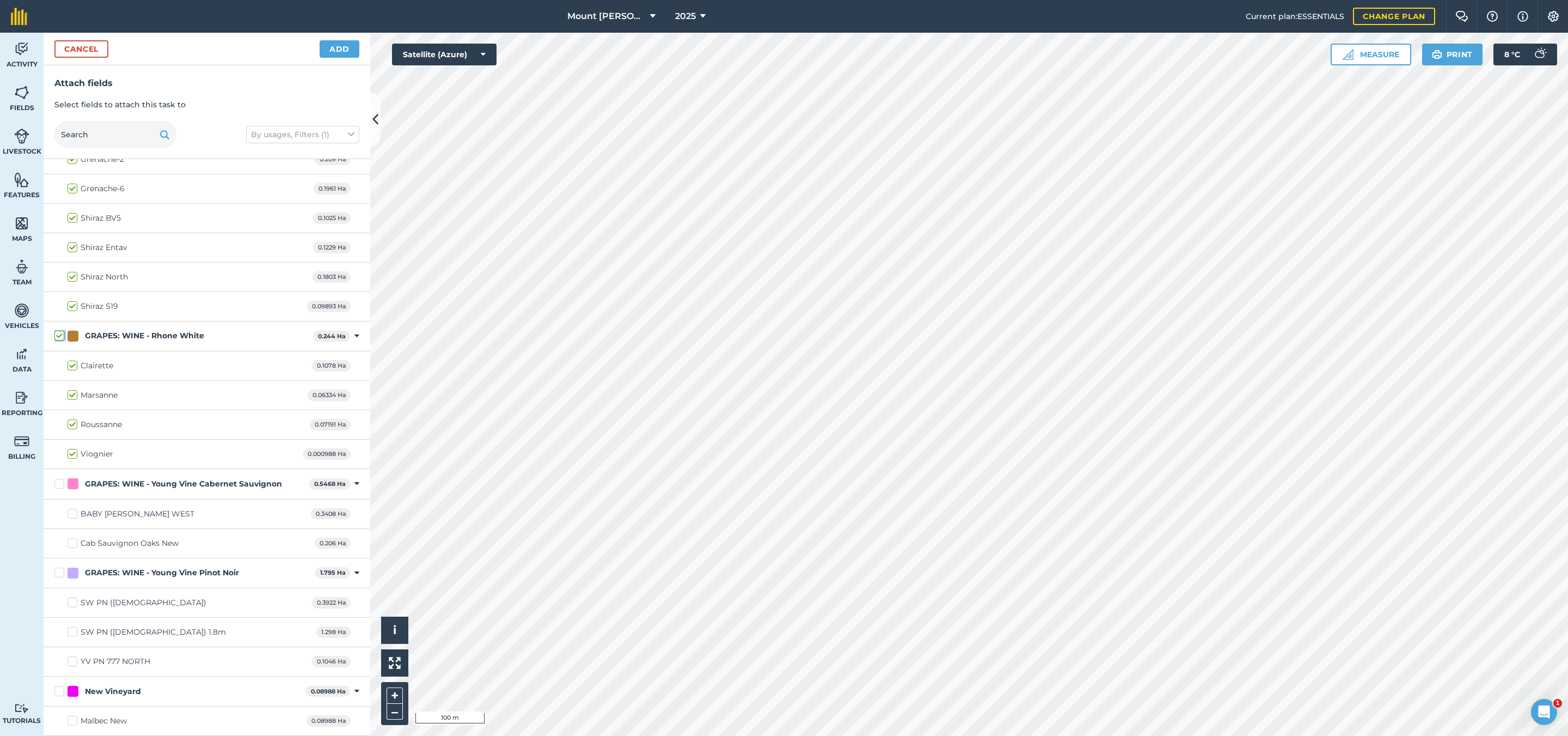
checkbox input "true"
click at [71, 628] on label "SW PN ([DEMOGRAPHIC_DATA]) 1.8m" at bounding box center [147, 632] width 159 height 11
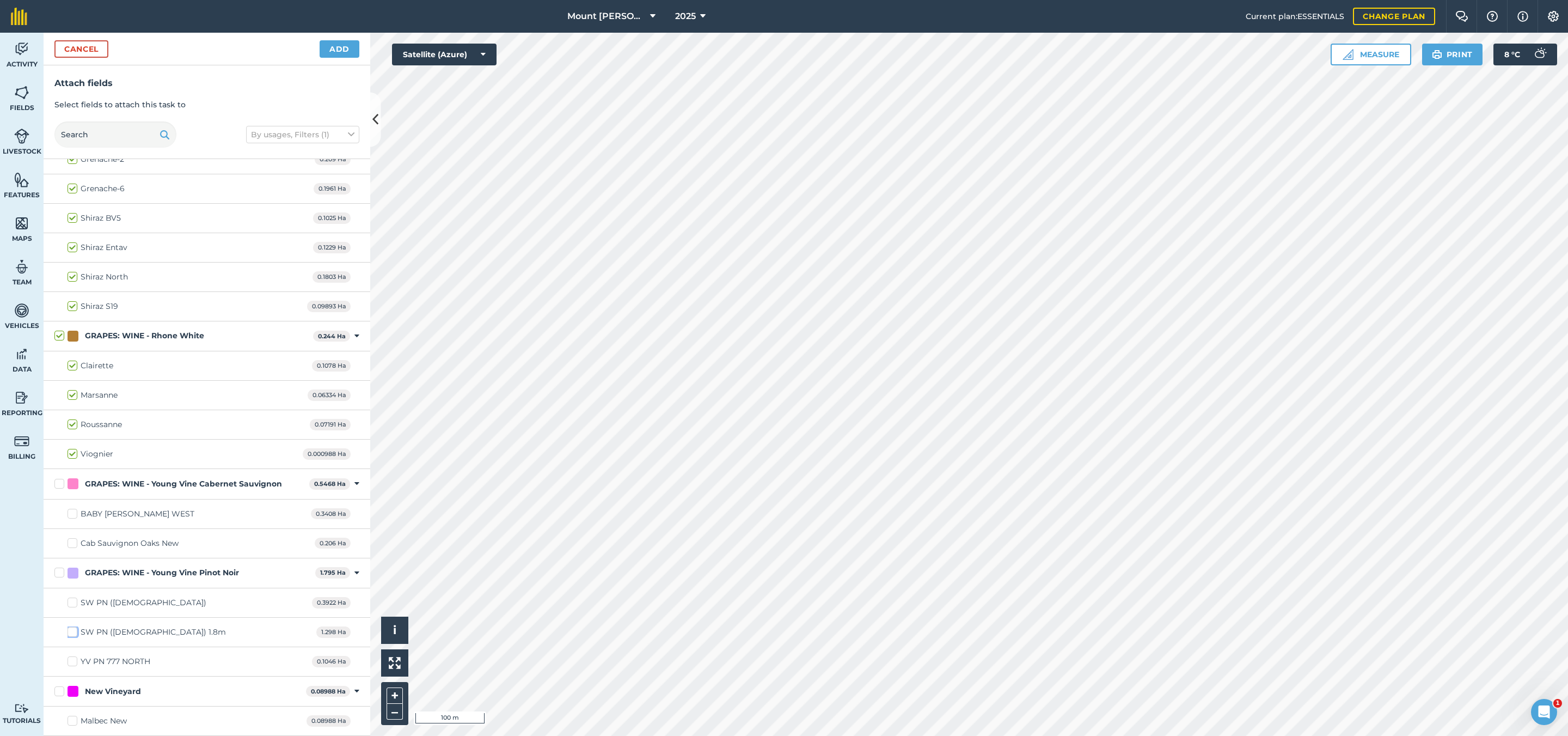
click at [71, 628] on input "SW PN ([DEMOGRAPHIC_DATA]) 1.8m" at bounding box center [71, 630] width 7 height 7
checkbox input "true"
click at [75, 597] on label "SW PN ([DEMOGRAPHIC_DATA])" at bounding box center [137, 602] width 139 height 11
click at [75, 597] on input "SW PN ([DEMOGRAPHIC_DATA])" at bounding box center [71, 600] width 7 height 7
click at [75, 597] on label "SW PN ([DEMOGRAPHIC_DATA])" at bounding box center [137, 602] width 139 height 11
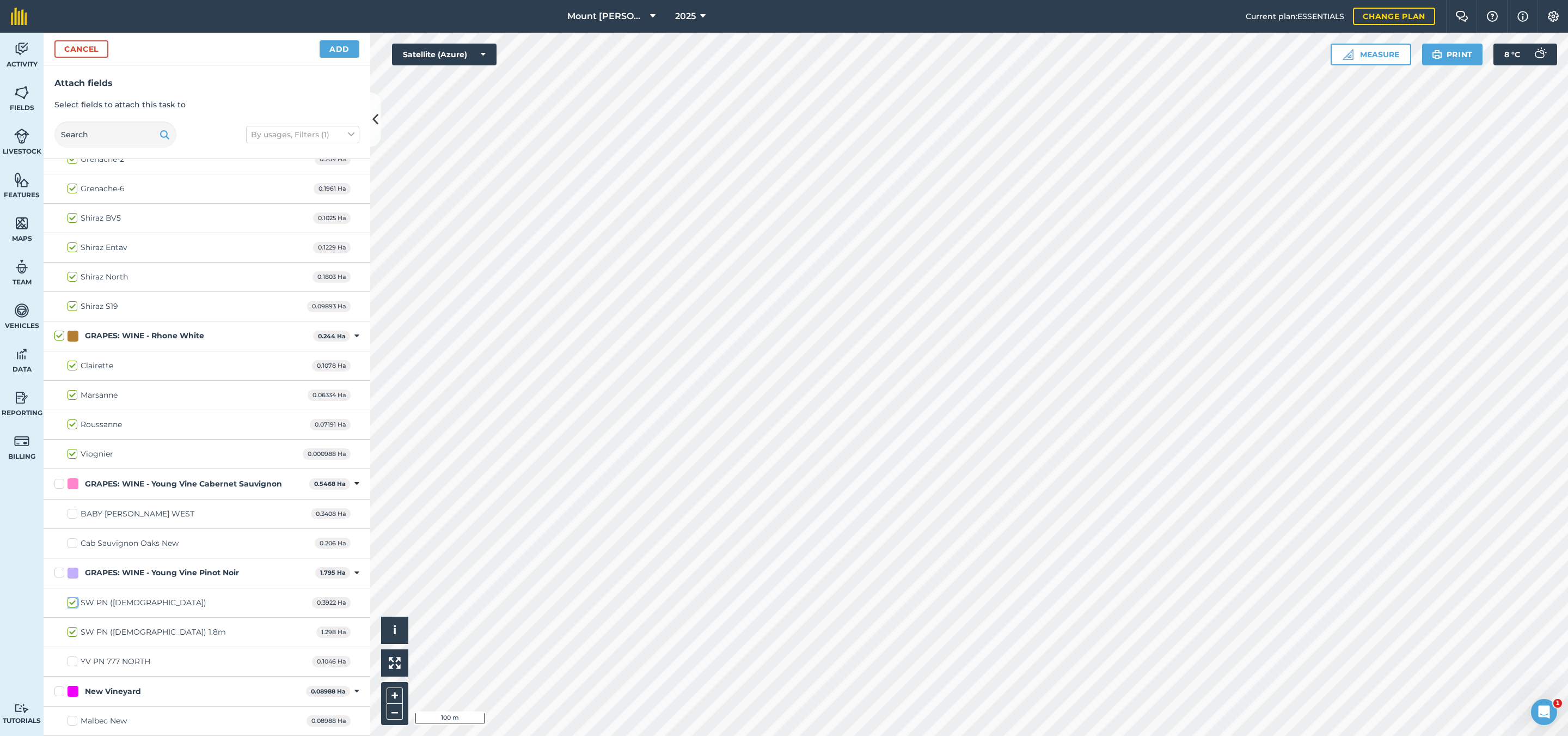
click at [75, 597] on input "SW PN ([DEMOGRAPHIC_DATA])" at bounding box center [71, 600] width 7 height 7
checkbox input "false"
click at [72, 628] on label "SW PN ([DEMOGRAPHIC_DATA]) 1.8m" at bounding box center [147, 632] width 159 height 11
click at [72, 628] on input "SW PN ([DEMOGRAPHIC_DATA]) 1.8m" at bounding box center [71, 630] width 7 height 7
checkbox input "false"
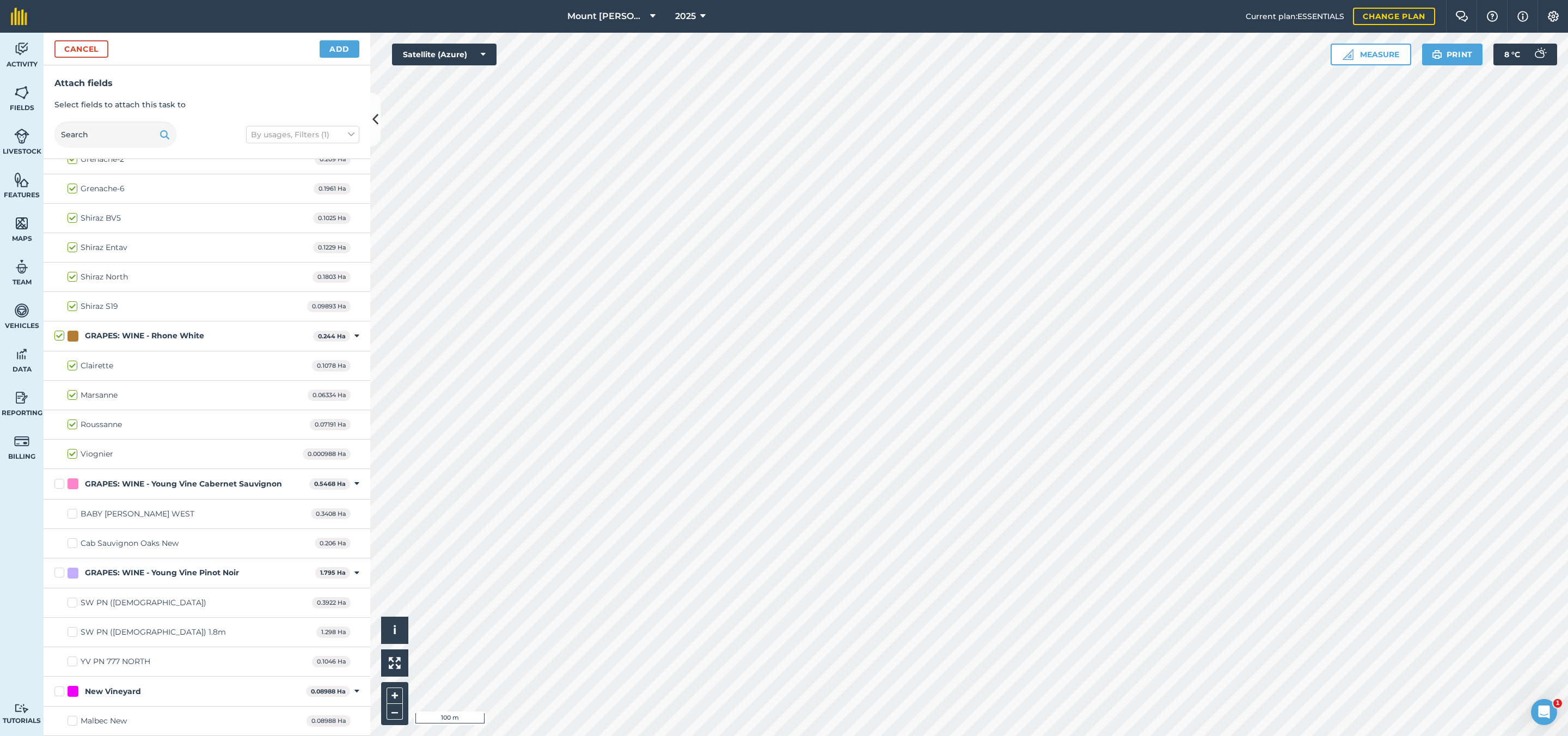
click at [71, 603] on label "SW PN ([DEMOGRAPHIC_DATA])" at bounding box center [137, 602] width 139 height 11
click at [71, 603] on input "SW PN ([DEMOGRAPHIC_DATA])" at bounding box center [71, 600] width 7 height 7
checkbox input "true"
click at [342, 40] on button "Add" at bounding box center [340, 49] width 40 height 17
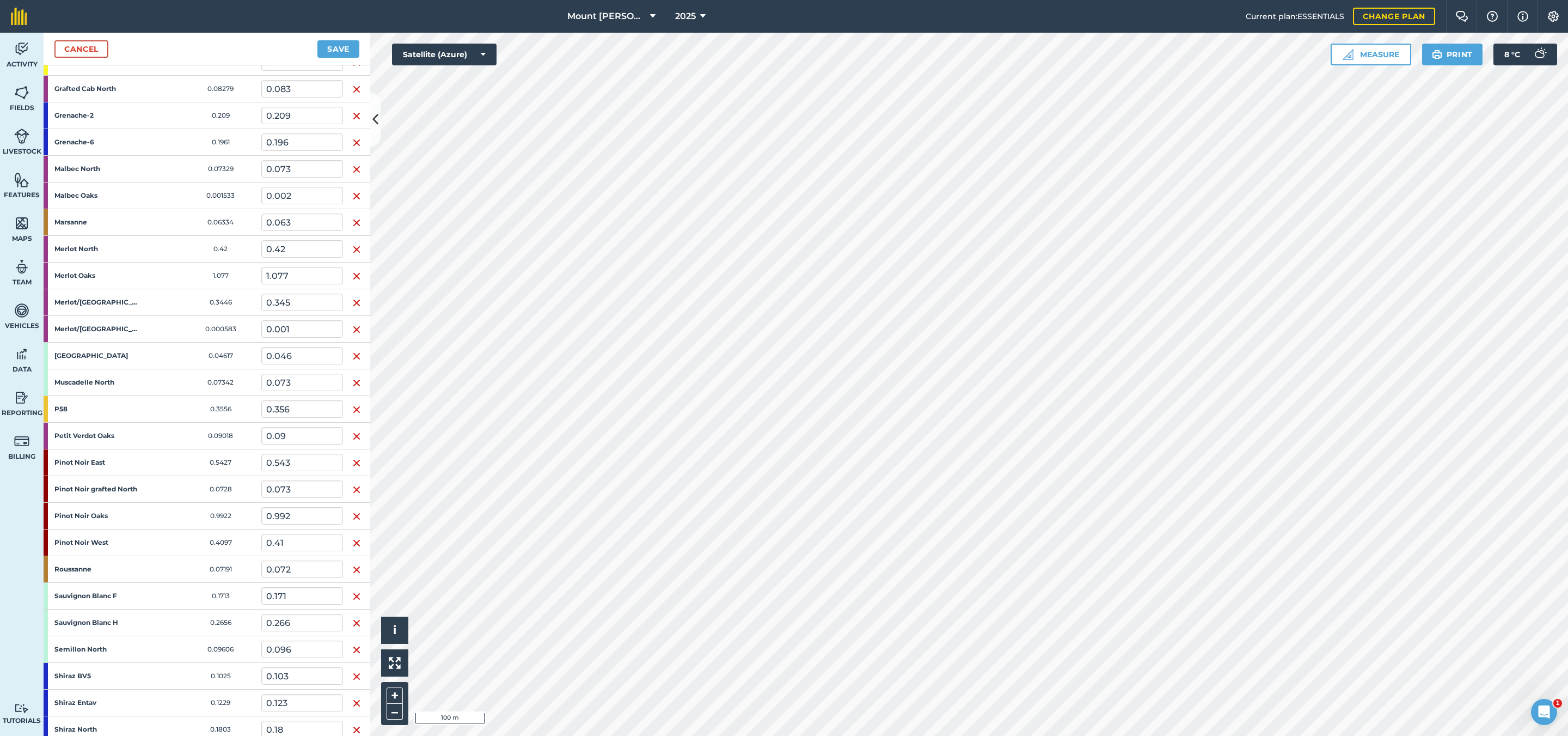
scroll to position [1062, 0]
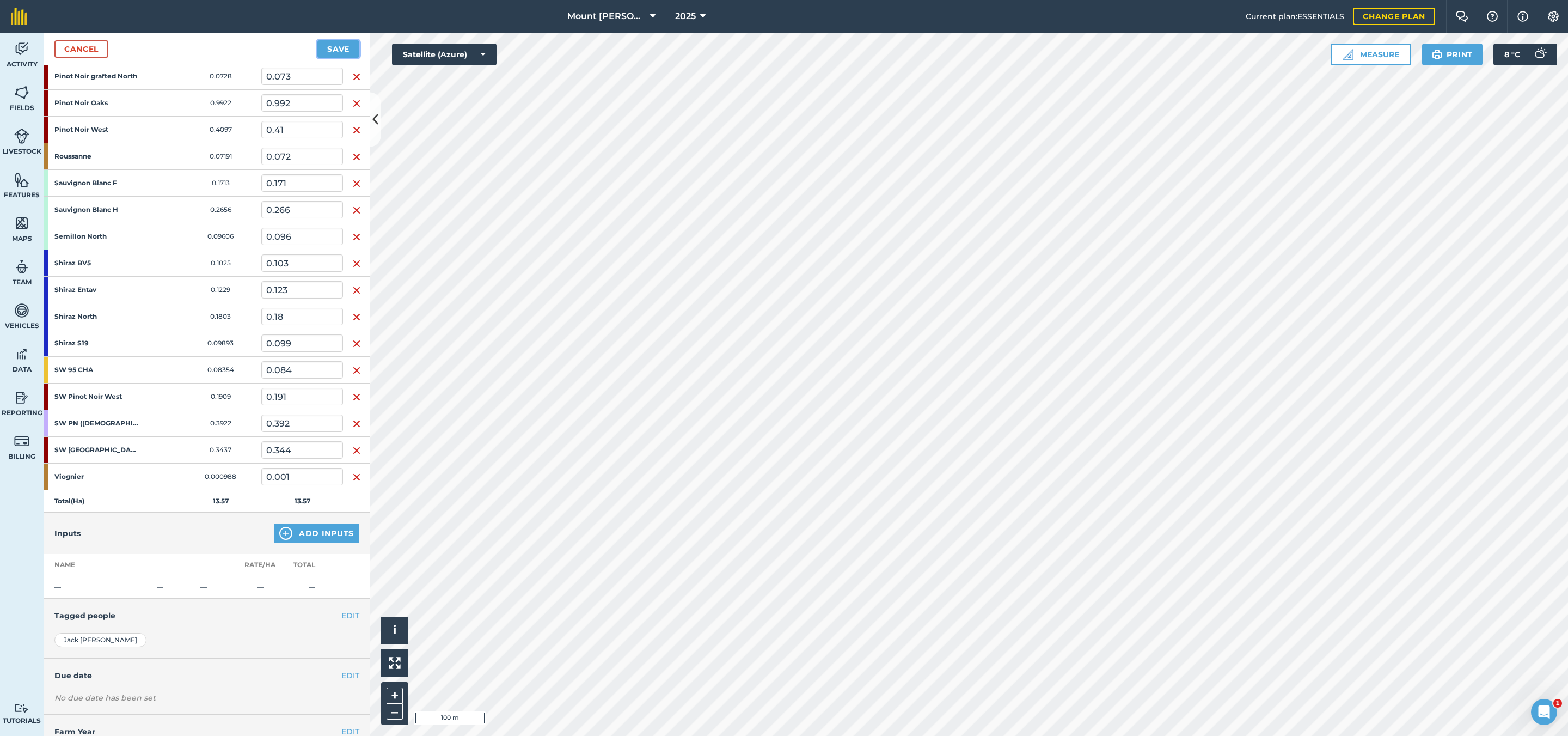
click at [351, 48] on button "Save" at bounding box center [338, 49] width 42 height 17
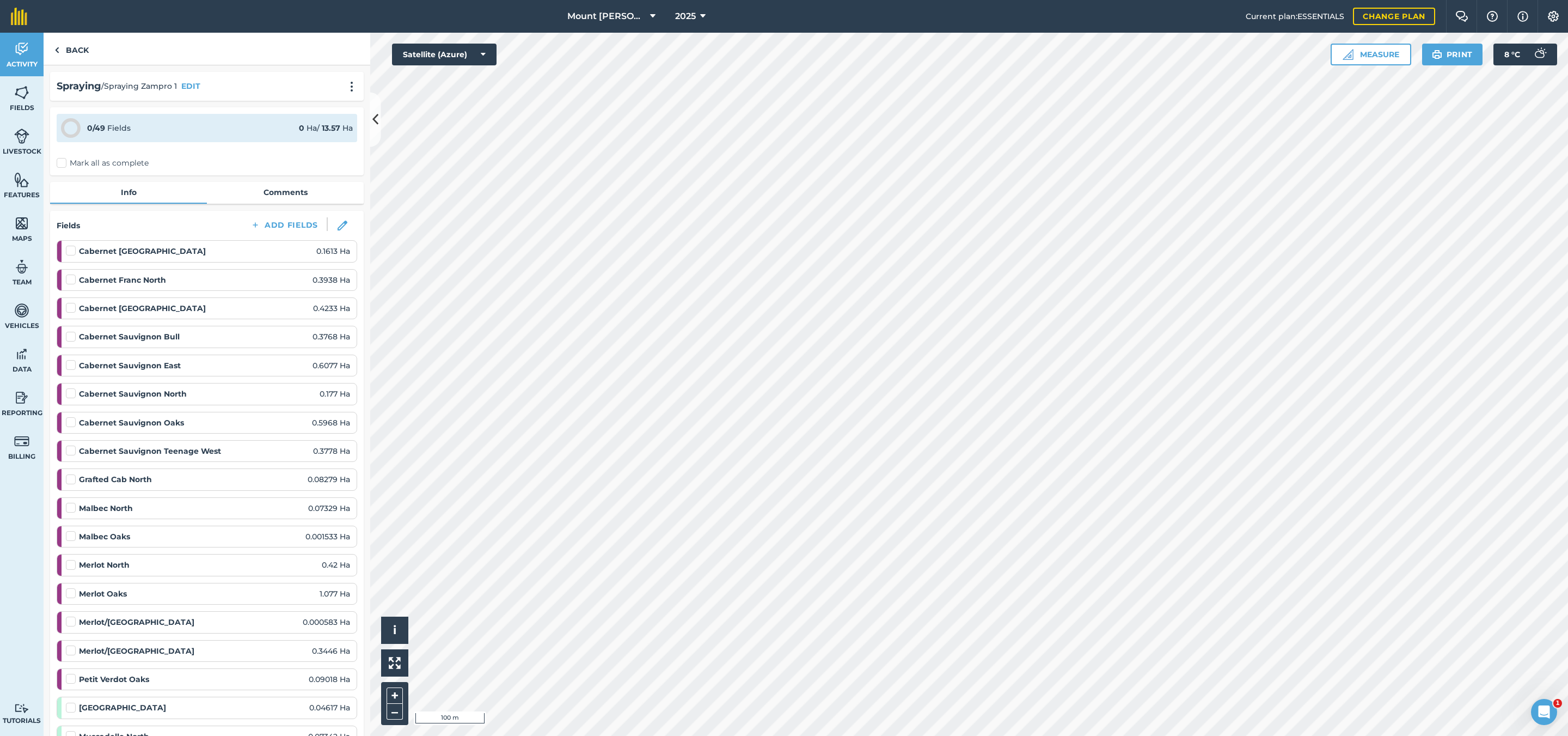
click at [348, 89] on div "Spraying / Spraying Zampro 1 EDIT" at bounding box center [207, 86] width 313 height 29
click at [345, 90] on img at bounding box center [351, 86] width 13 height 11
click at [72, 43] on link "Back" at bounding box center [72, 49] width 56 height 32
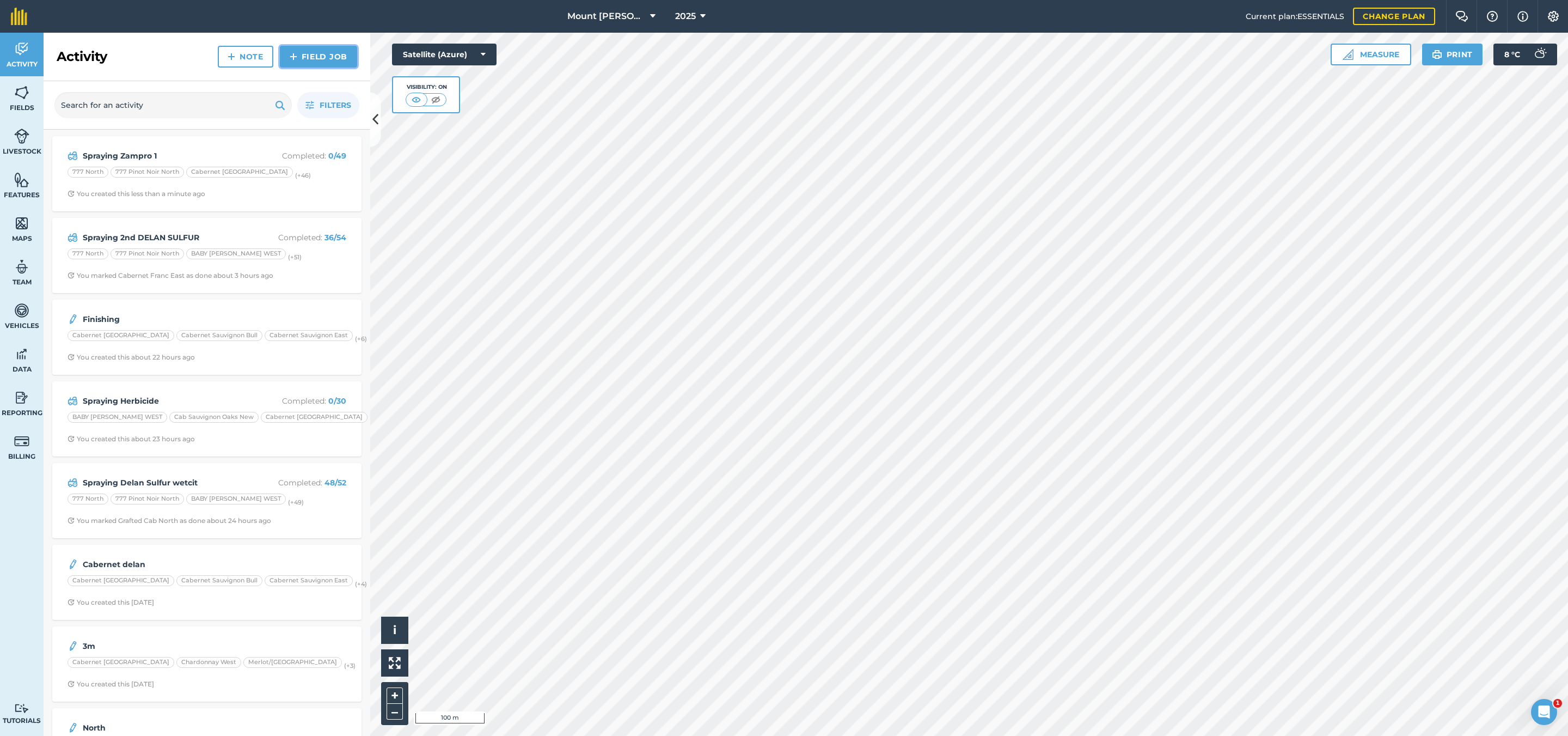
click at [290, 54] on img at bounding box center [294, 57] width 7 height 13
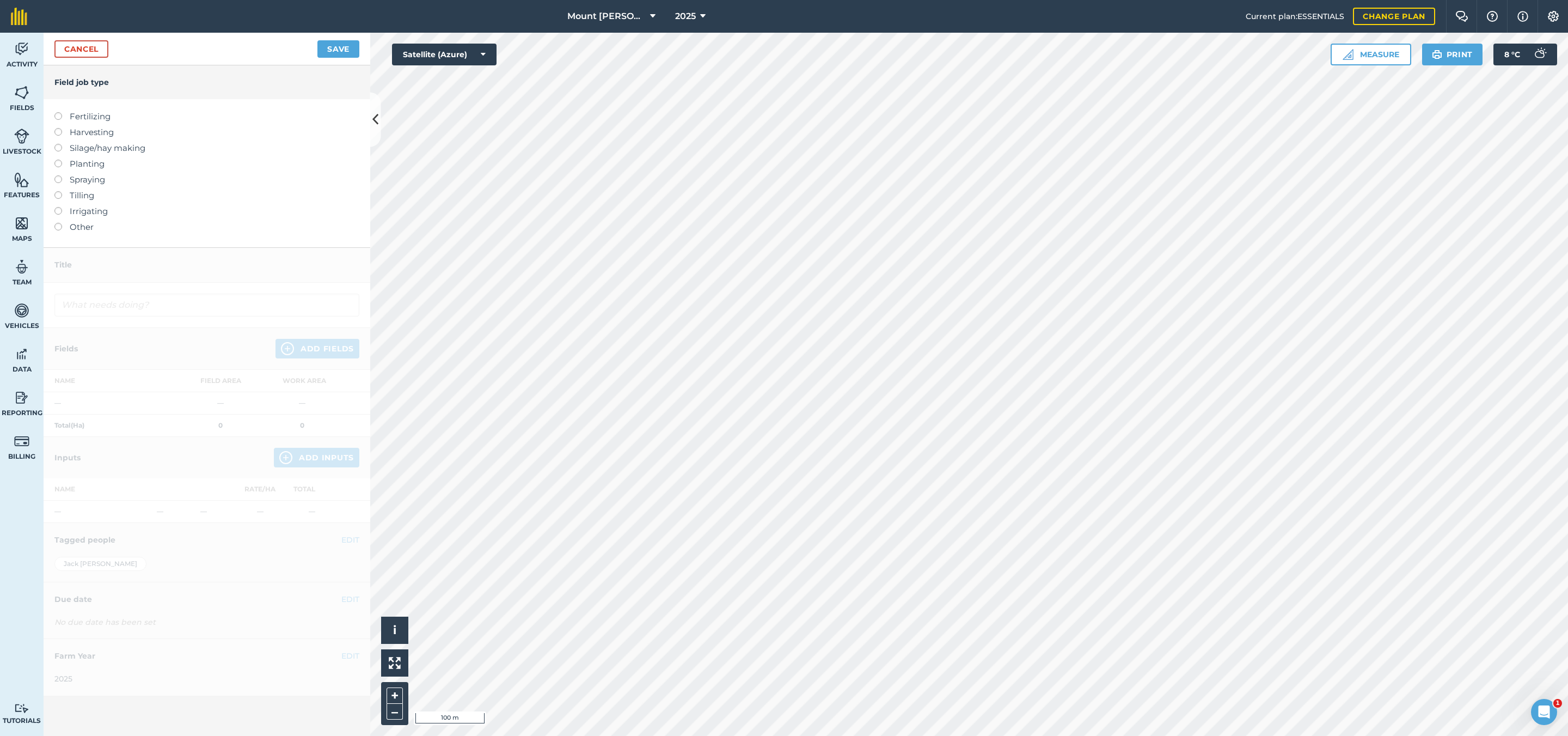
click at [95, 179] on label "Spraying" at bounding box center [207, 179] width 305 height 13
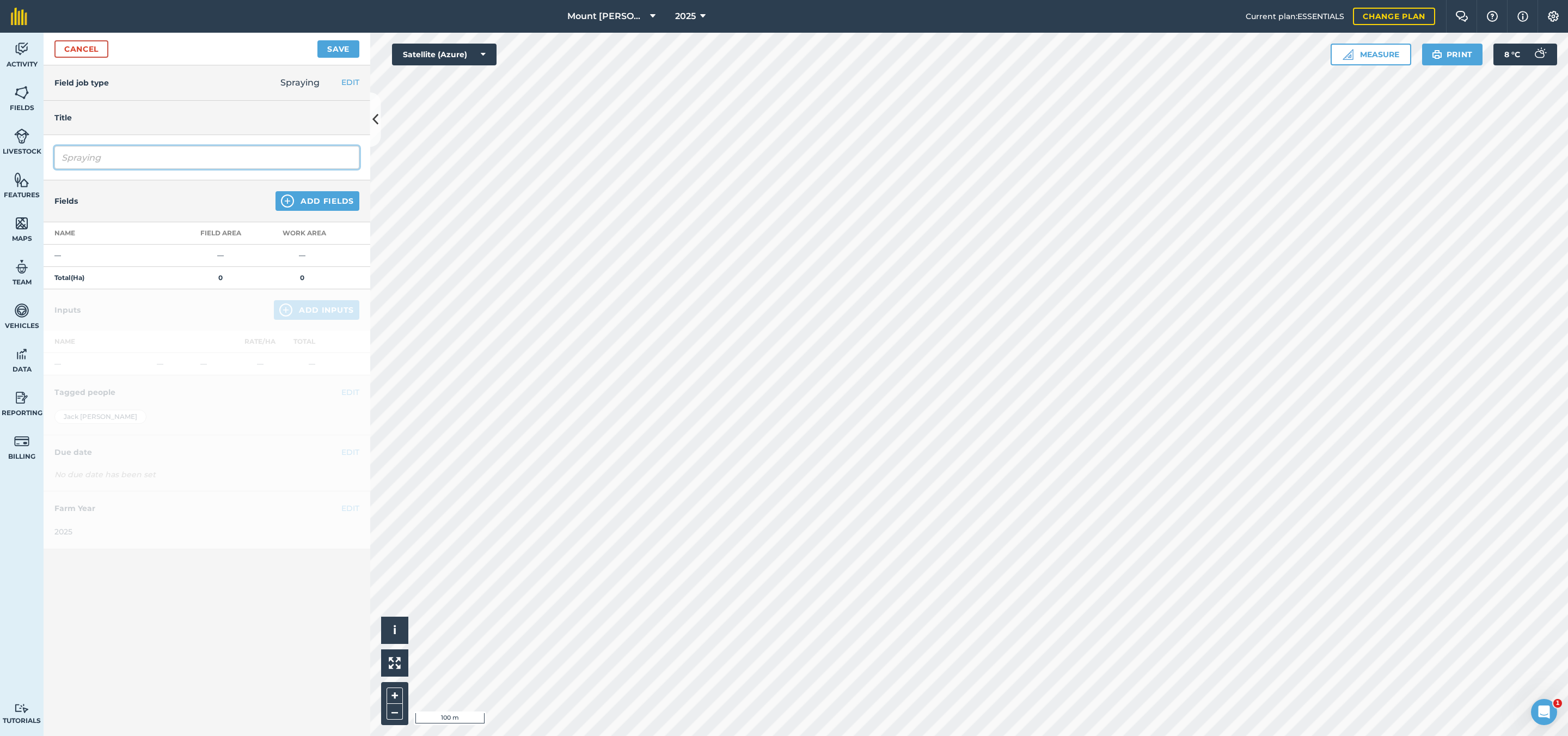
click at [283, 157] on input "Spraying" at bounding box center [207, 157] width 305 height 23
type input "Spraying ZAMPRO 2"
click at [286, 197] on img at bounding box center [287, 201] width 13 height 13
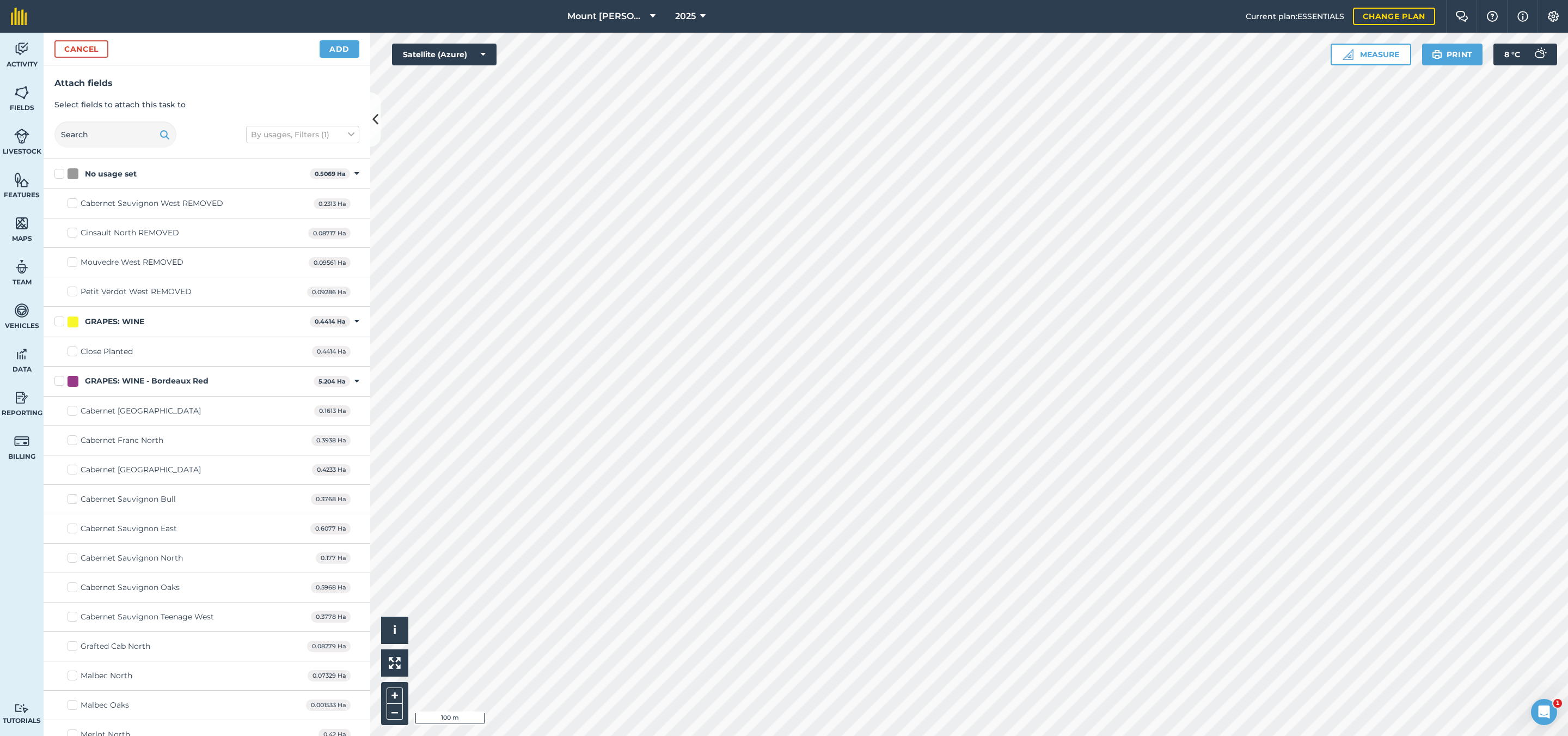
click at [131, 330] on div "GRAPES: WINE 0.4414 Ha Toggle showing GRAPES: WINE fields" at bounding box center [206, 322] width 327 height 30
click at [142, 314] on div "GRAPES: WINE 0.4414 Ha Toggle showing GRAPES: WINE fields" at bounding box center [206, 322] width 327 height 30
click at [123, 342] on div "Close Planted 0.4414 Ha" at bounding box center [206, 352] width 327 height 29
click at [129, 325] on div "GRAPES: WINE" at bounding box center [114, 322] width 59 height 11
click at [62, 323] on input "GRAPES: WINE" at bounding box center [58, 319] width 7 height 7
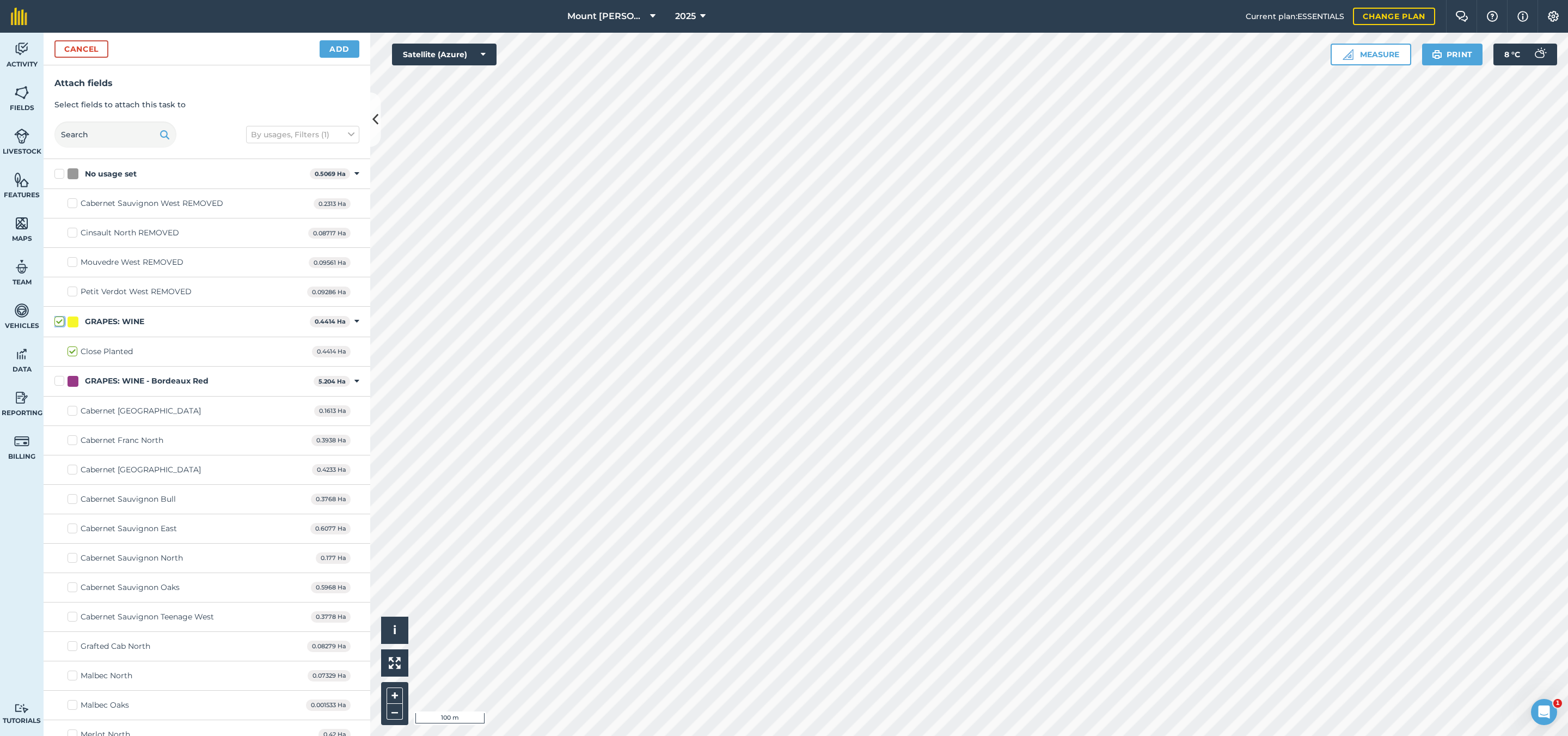
checkbox input "true"
click at [146, 379] on div "GRAPES: WINE - Bordeaux Red" at bounding box center [147, 381] width 124 height 11
click at [62, 379] on input "GRAPES: WINE - Bordeaux Red" at bounding box center [58, 378] width 7 height 7
checkbox input "true"
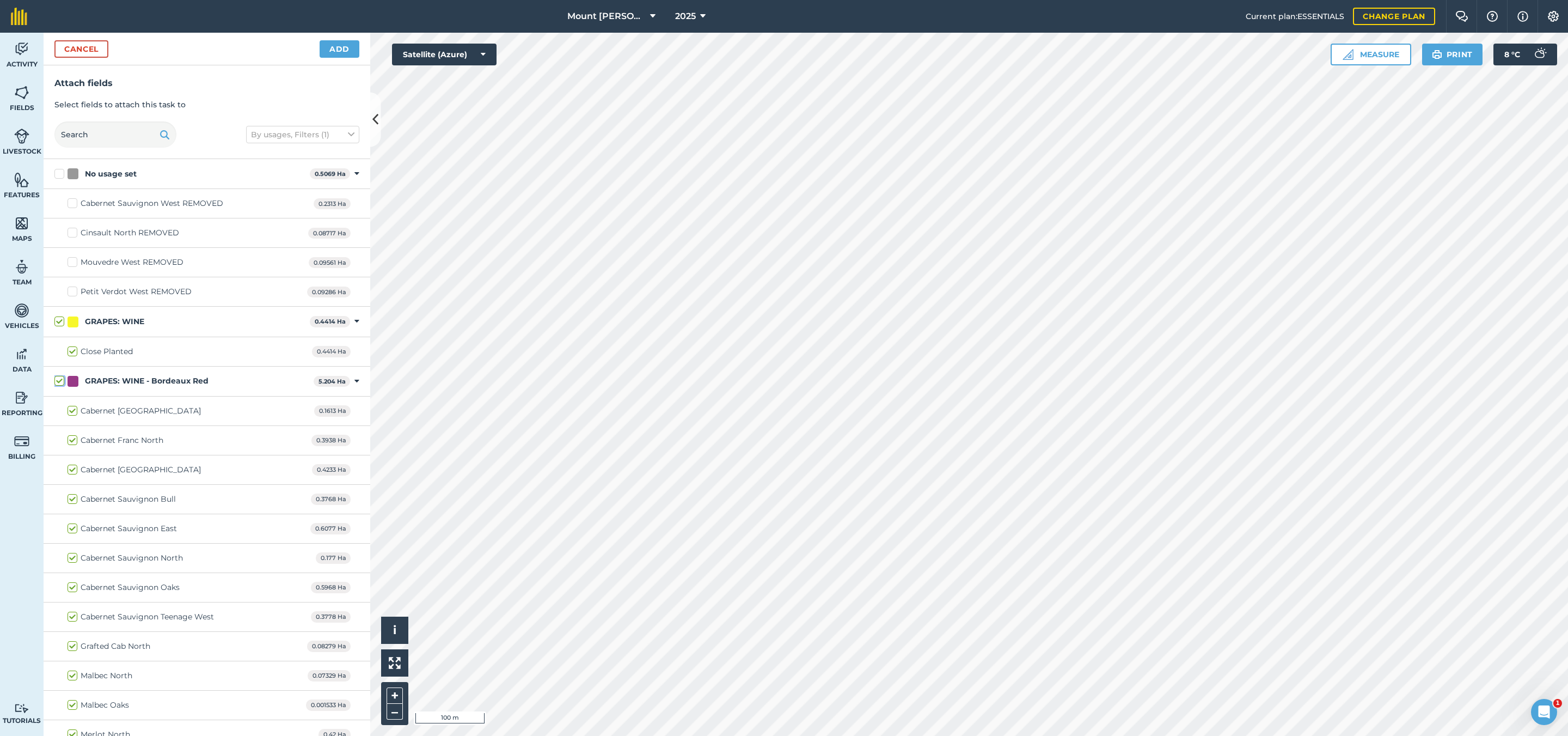
checkbox input "true"
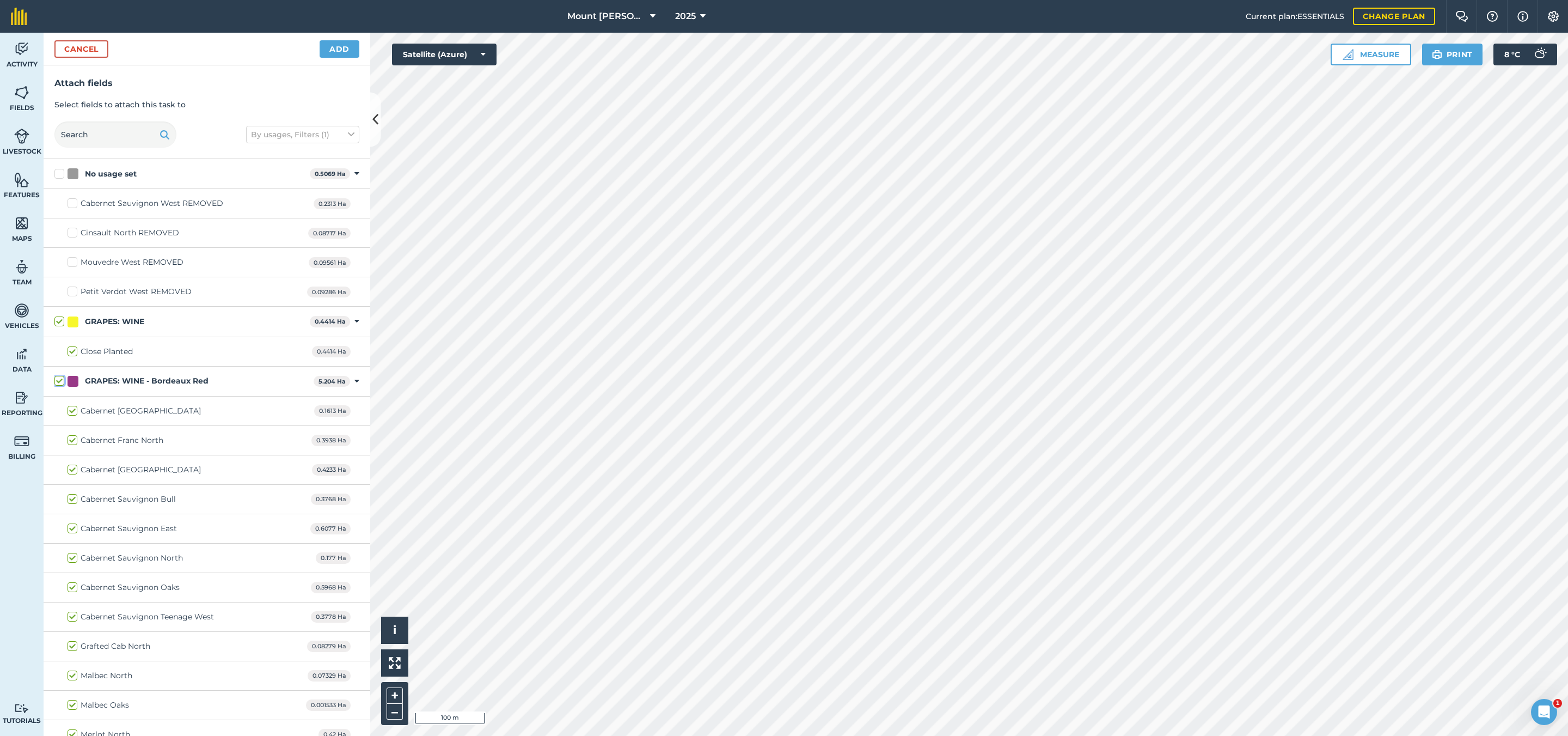
checkbox input "true"
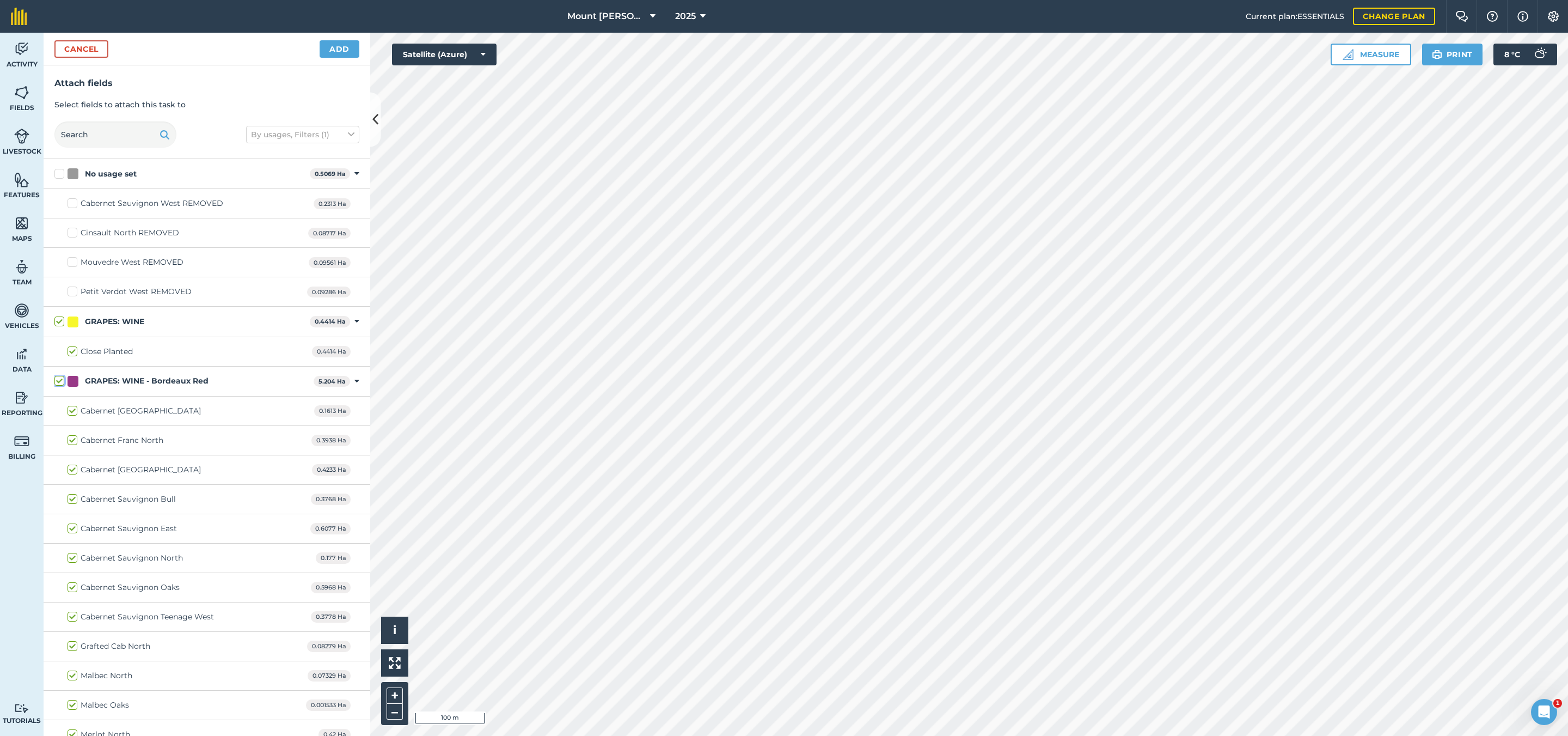
checkbox input "true"
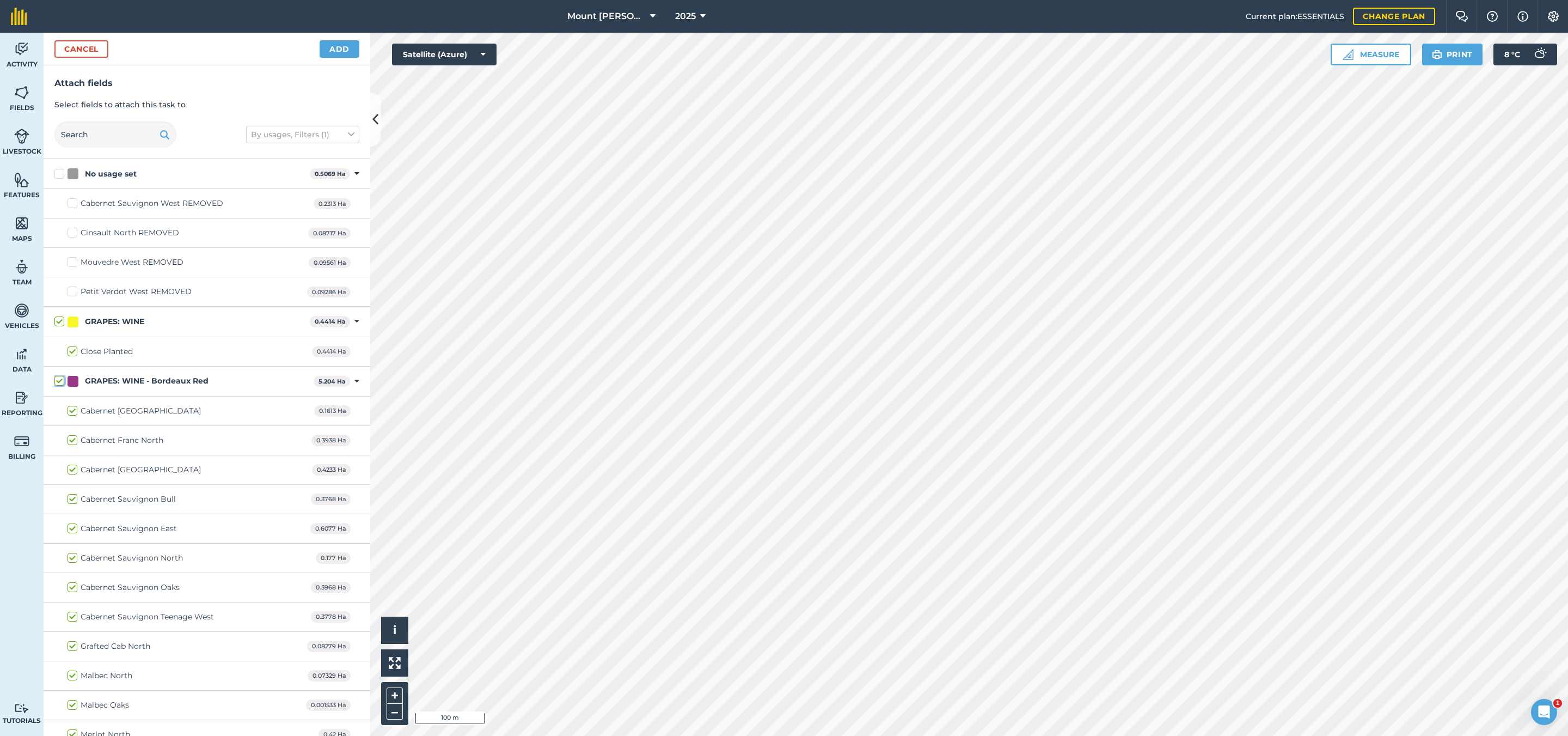
checkbox input "true"
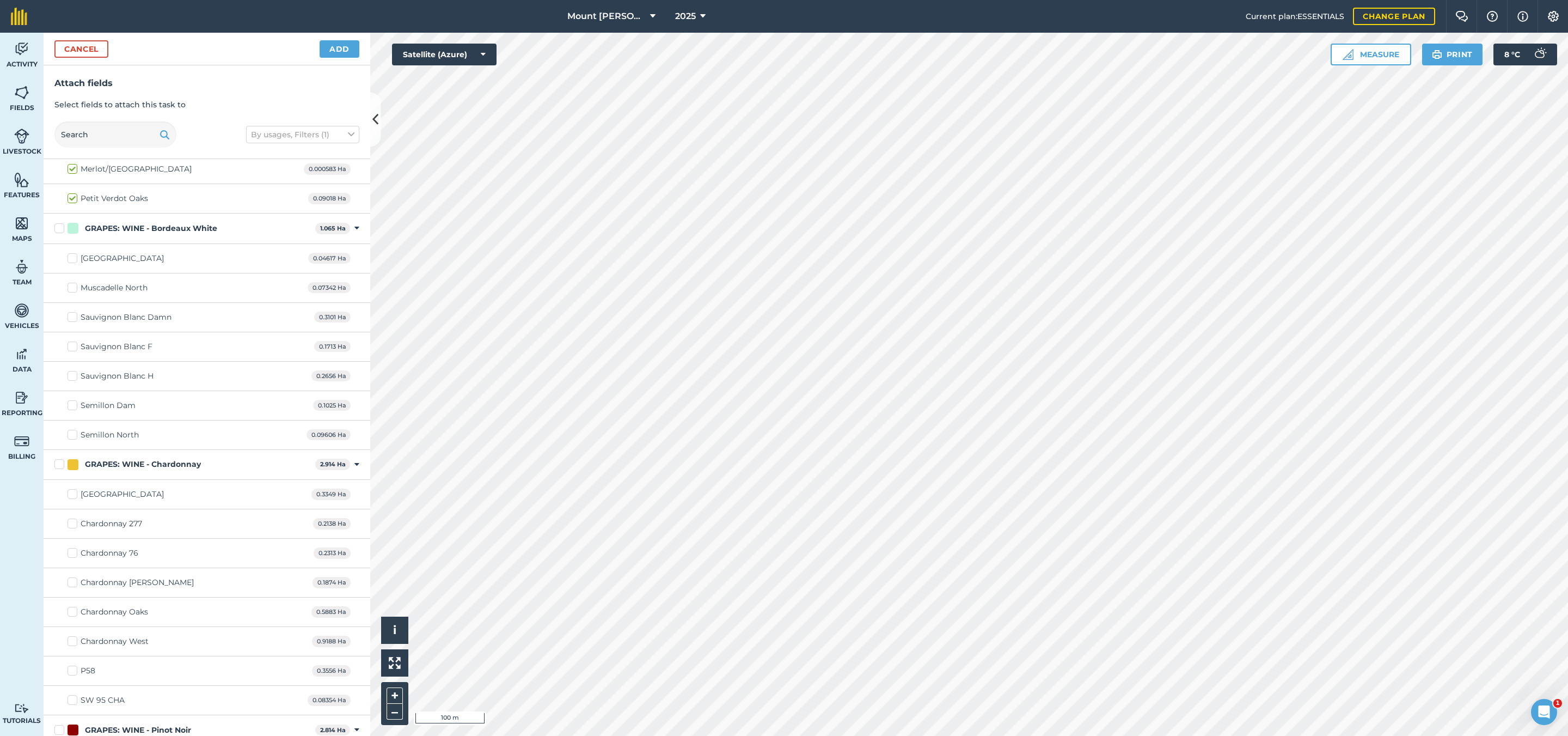
click at [209, 243] on div "GRAPES: WINE - Bordeaux White 1.065 Ha Toggle showing GRAPES: WINE - Bordeaux W…" at bounding box center [206, 228] width 327 height 30
click at [195, 230] on div "GRAPES: WINE - Bordeaux White" at bounding box center [151, 228] width 132 height 11
click at [62, 230] on input "GRAPES: WINE - Bordeaux White" at bounding box center [58, 226] width 7 height 7
checkbox input "true"
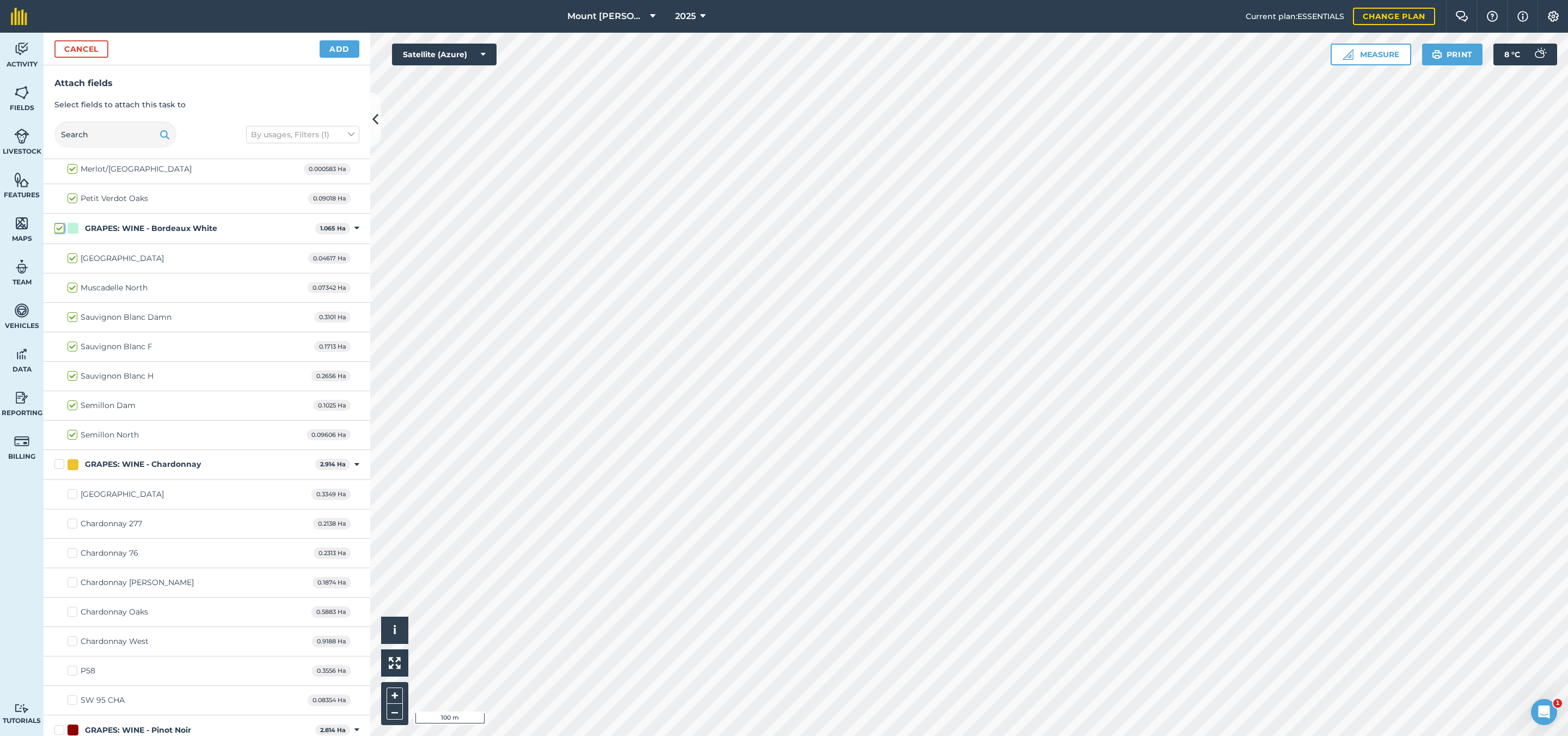
checkbox input "true"
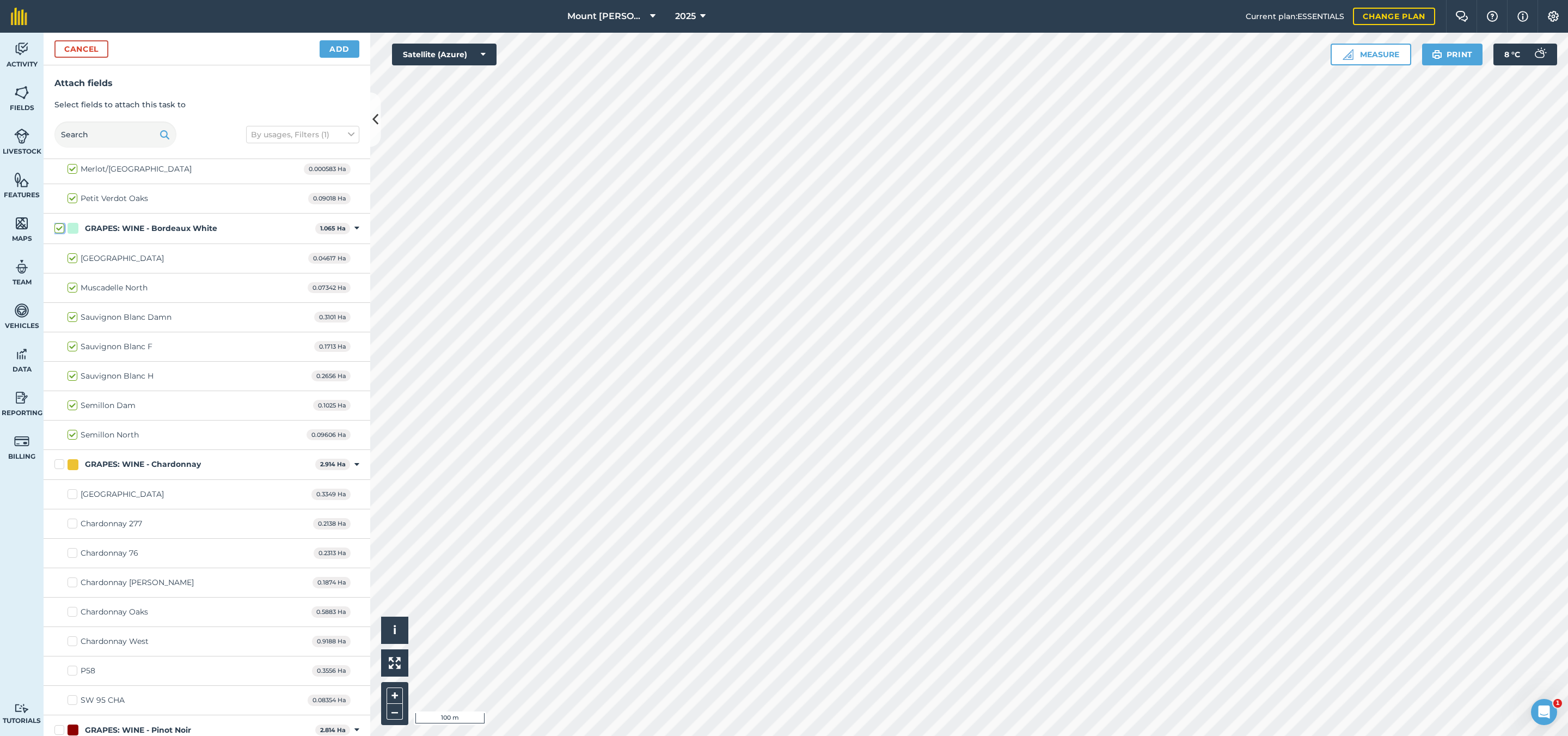
checkbox input "true"
click at [152, 323] on div "Sauvignon Blanc Damn" at bounding box center [126, 317] width 91 height 11
click at [75, 319] on input "Sauvignon Blanc Damn" at bounding box center [71, 315] width 7 height 7
checkbox input "false"
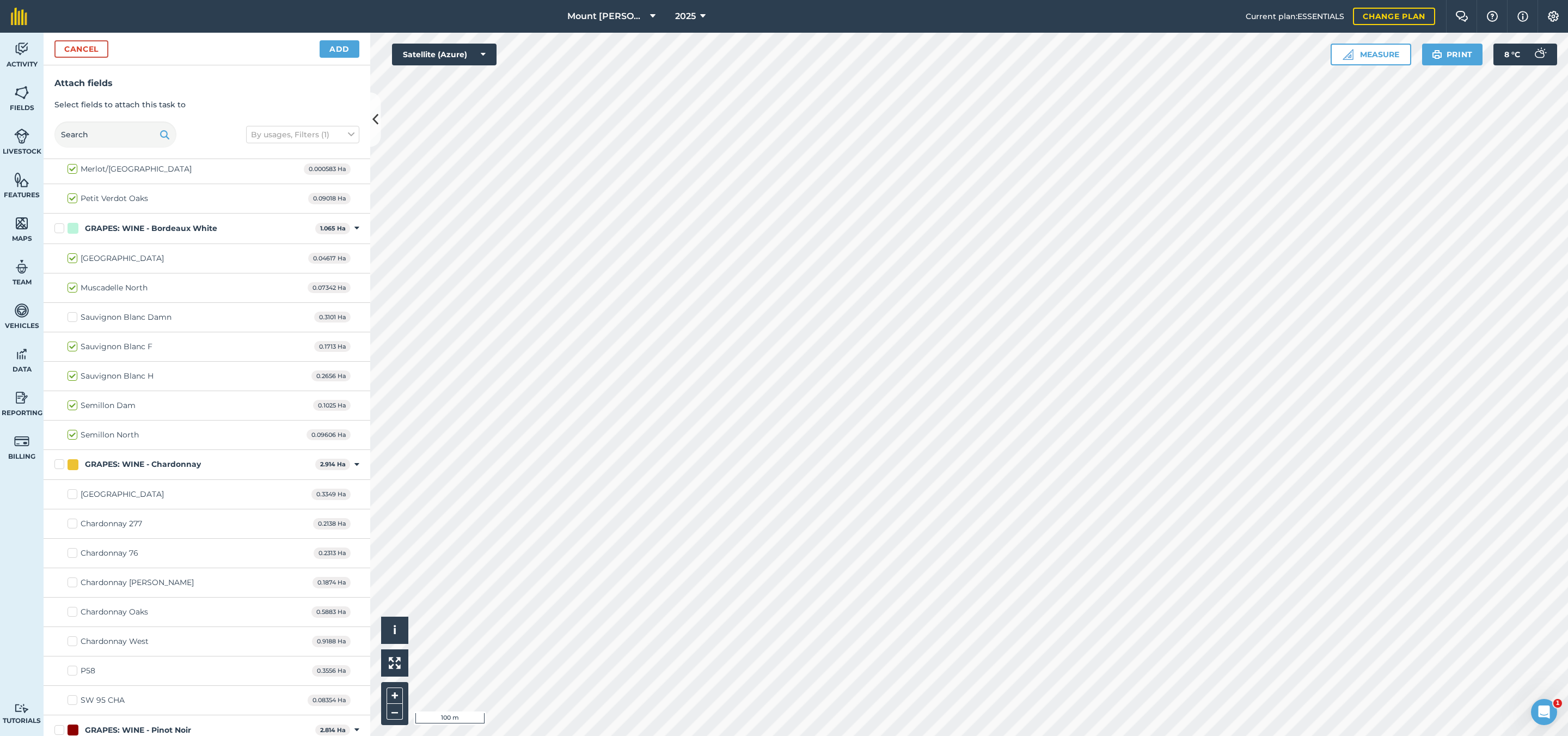
click at [129, 411] on div "Semillon Dam" at bounding box center [108, 406] width 55 height 11
click at [75, 407] on input "Semillon Dam" at bounding box center [71, 403] width 7 height 7
checkbox input "false"
click at [198, 470] on div "GRAPES: WINE - Chardonnay" at bounding box center [143, 464] width 116 height 11
click at [62, 465] on input "GRAPES: WINE - Chardonnay" at bounding box center [58, 462] width 7 height 7
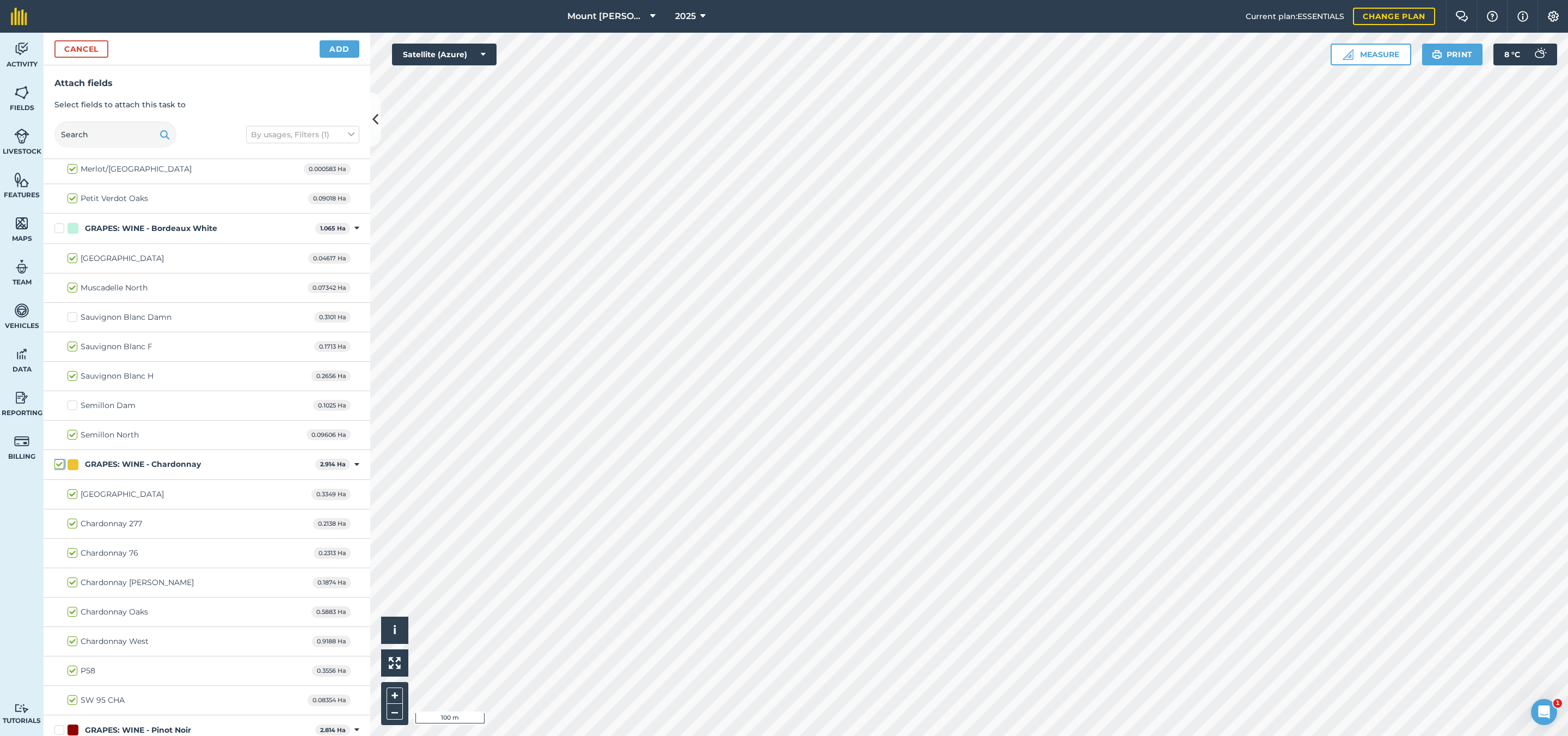
checkbox input "true"
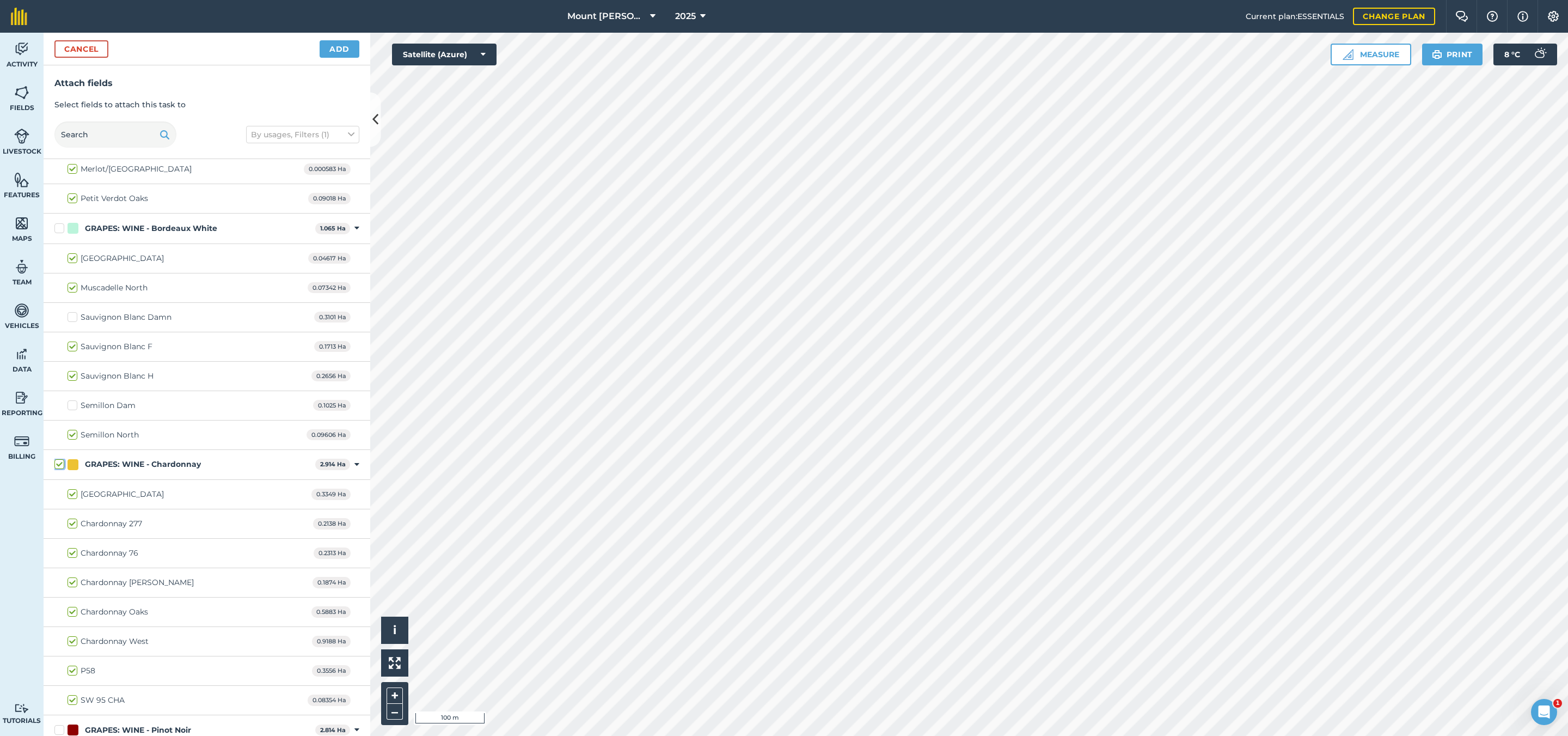
checkbox input "true"
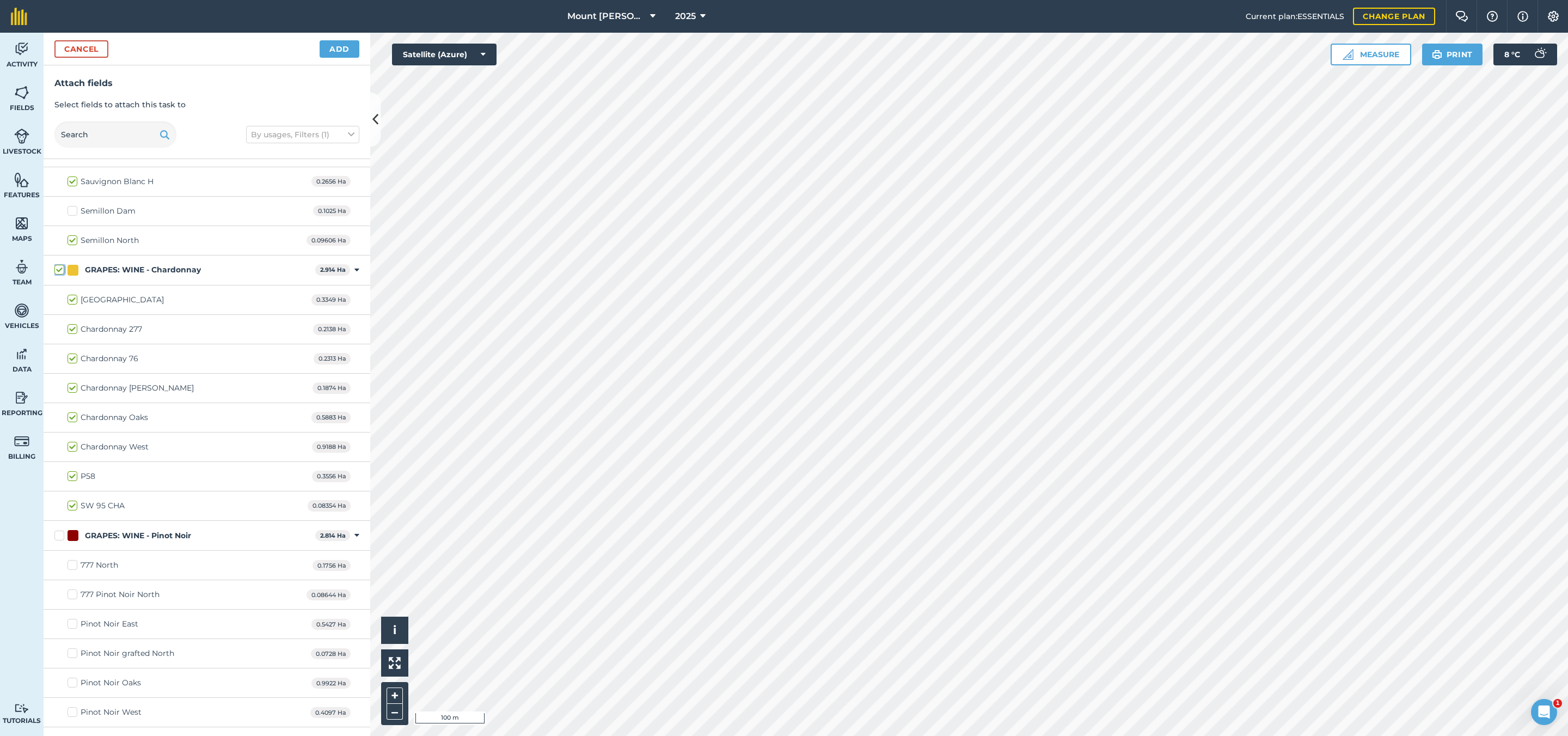
scroll to position [1144, 0]
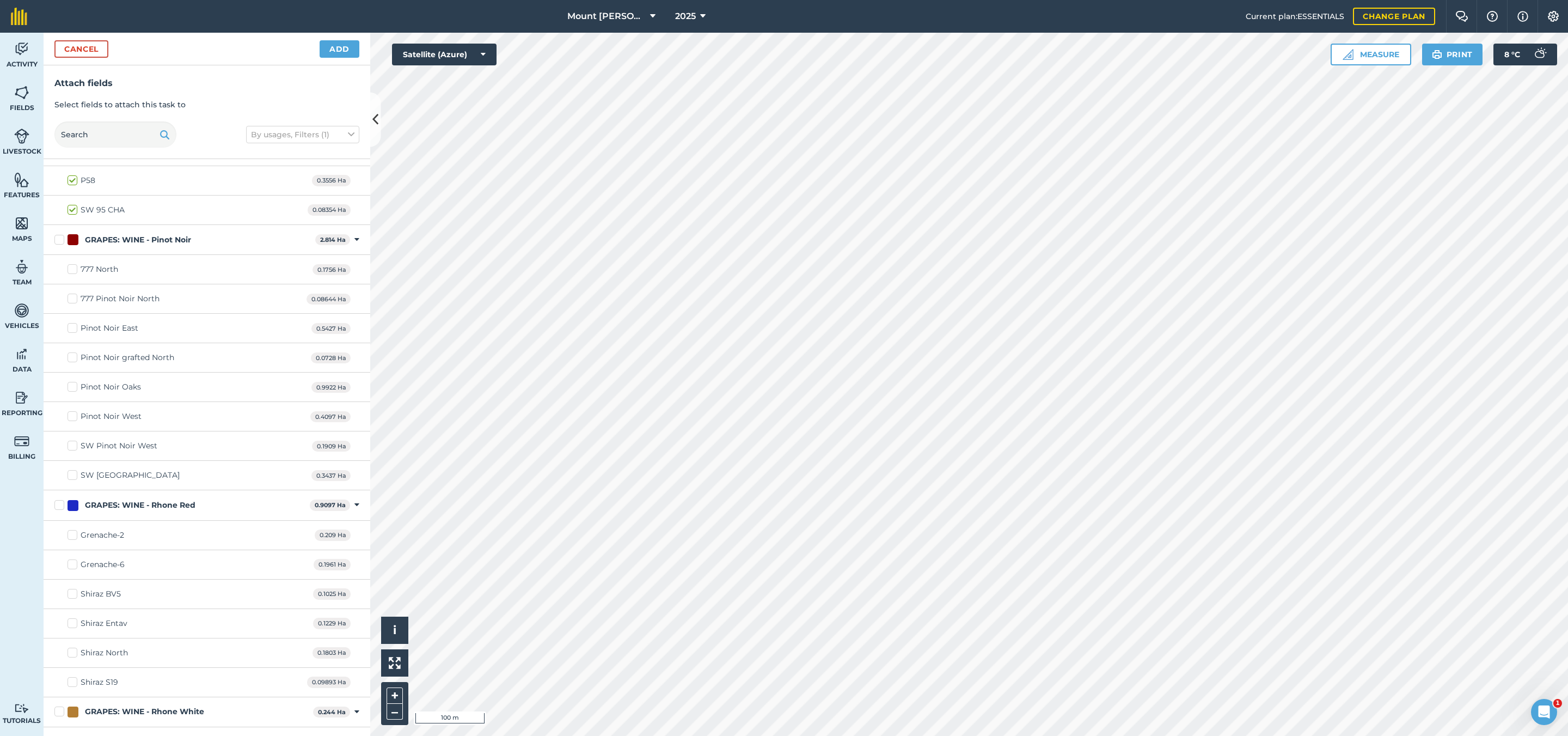
click at [175, 255] on div "GRAPES: WINE - Pinot Noir 2.814 Ha Toggle showing GRAPES: WINE - Pinot Noir fie…" at bounding box center [206, 240] width 327 height 30
click at [179, 246] on div "GRAPES: WINE - Pinot Noir" at bounding box center [138, 240] width 106 height 11
click at [62, 241] on input "GRAPES: WINE - Pinot Noir" at bounding box center [58, 237] width 7 height 7
checkbox input "true"
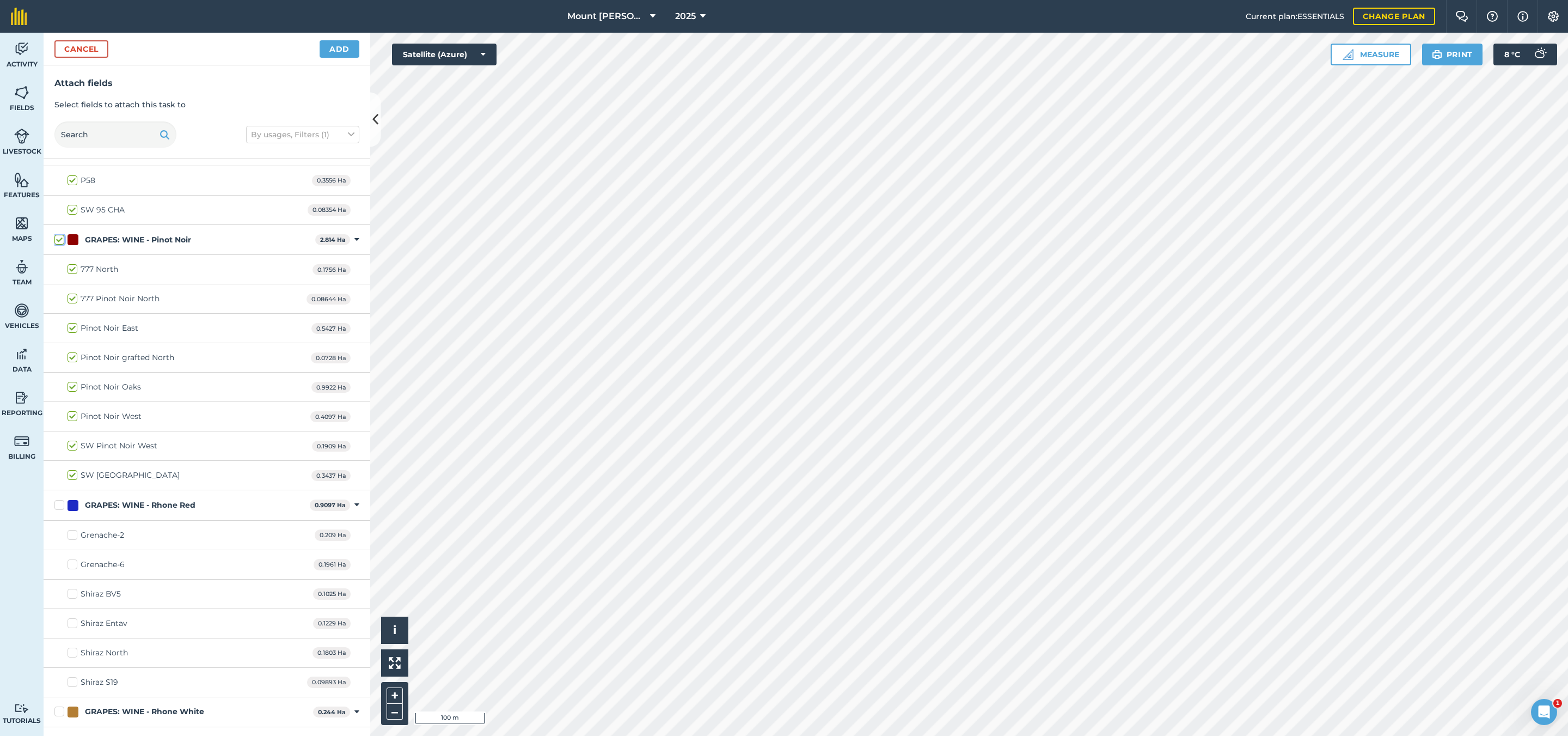
checkbox input "true"
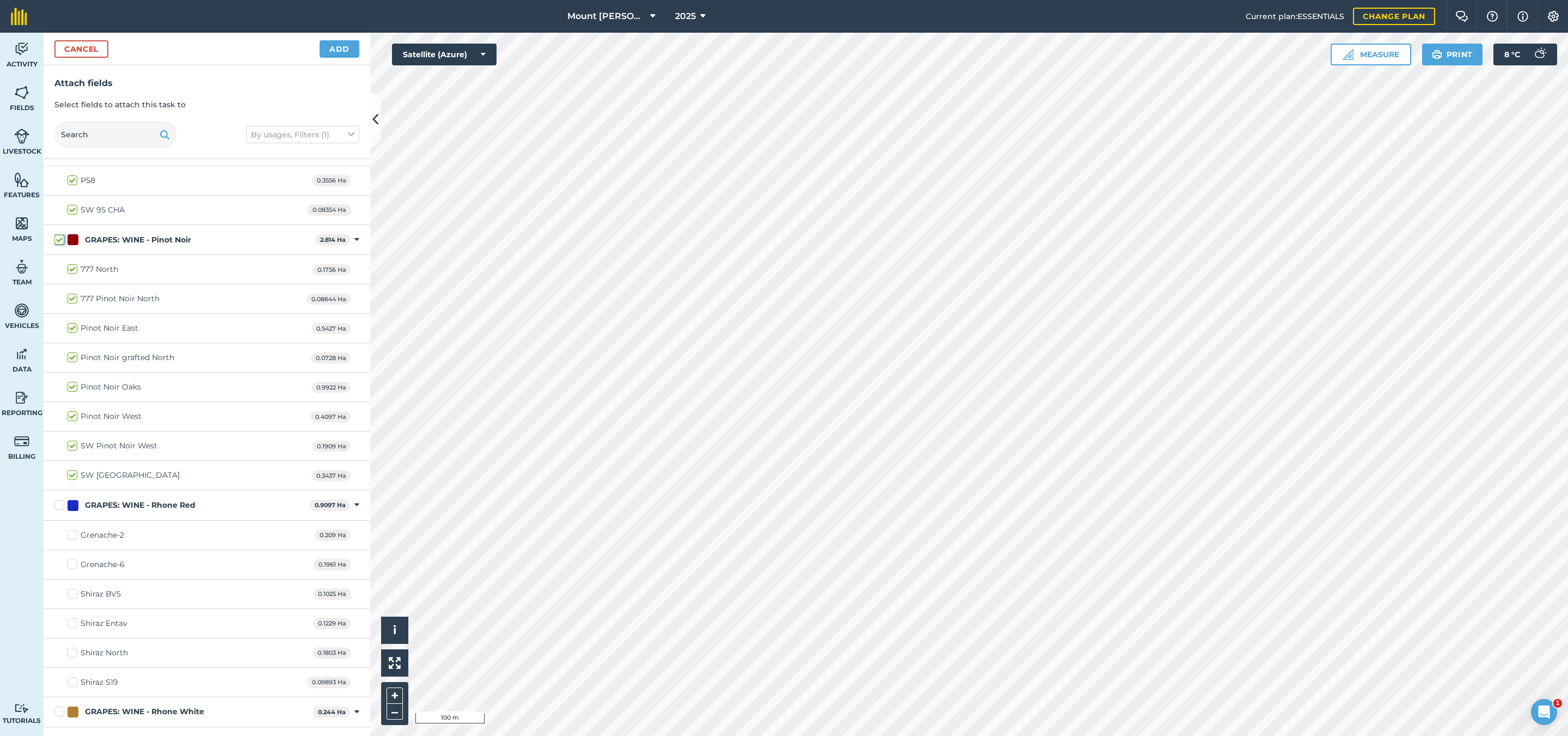
checkbox input "true"
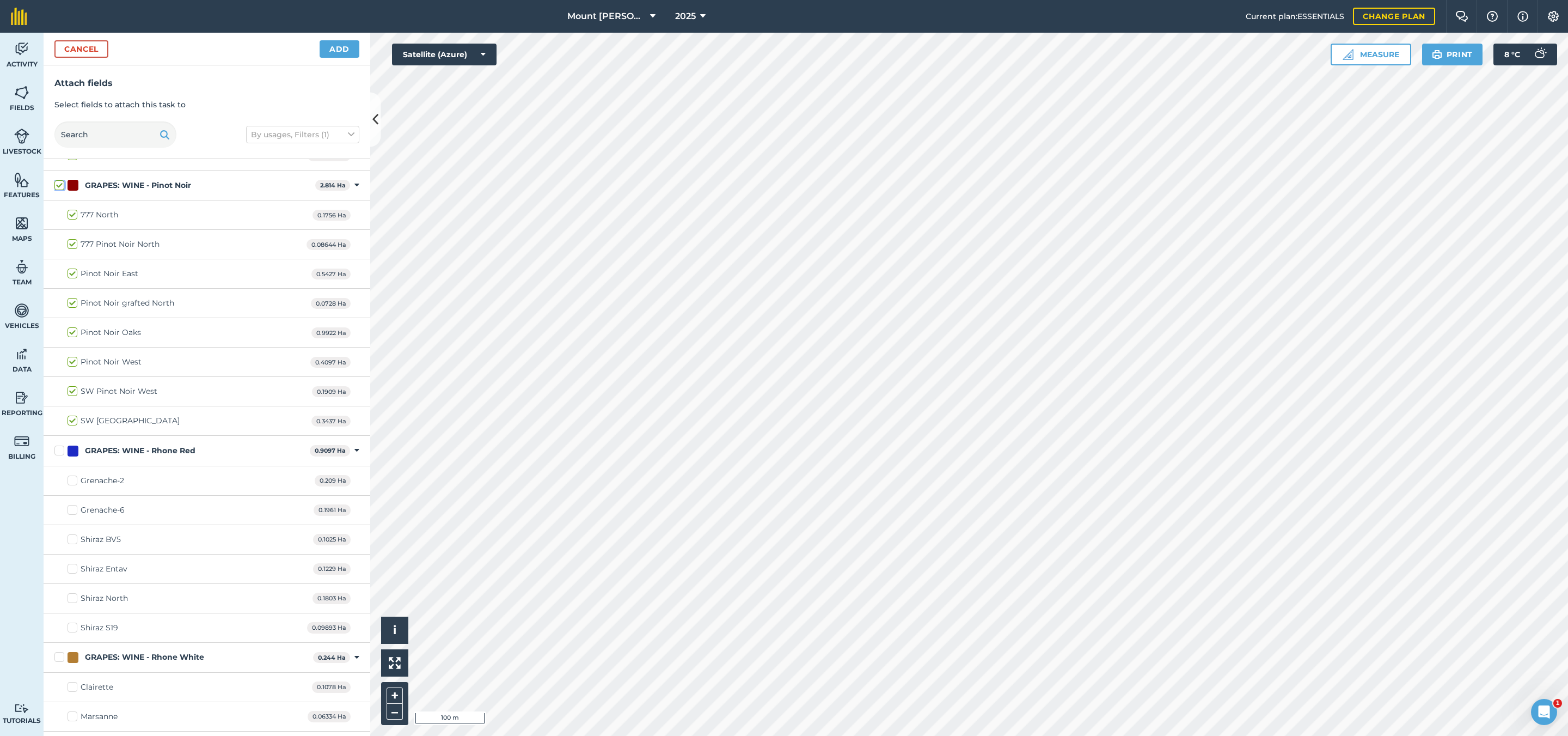
scroll to position [1389, 0]
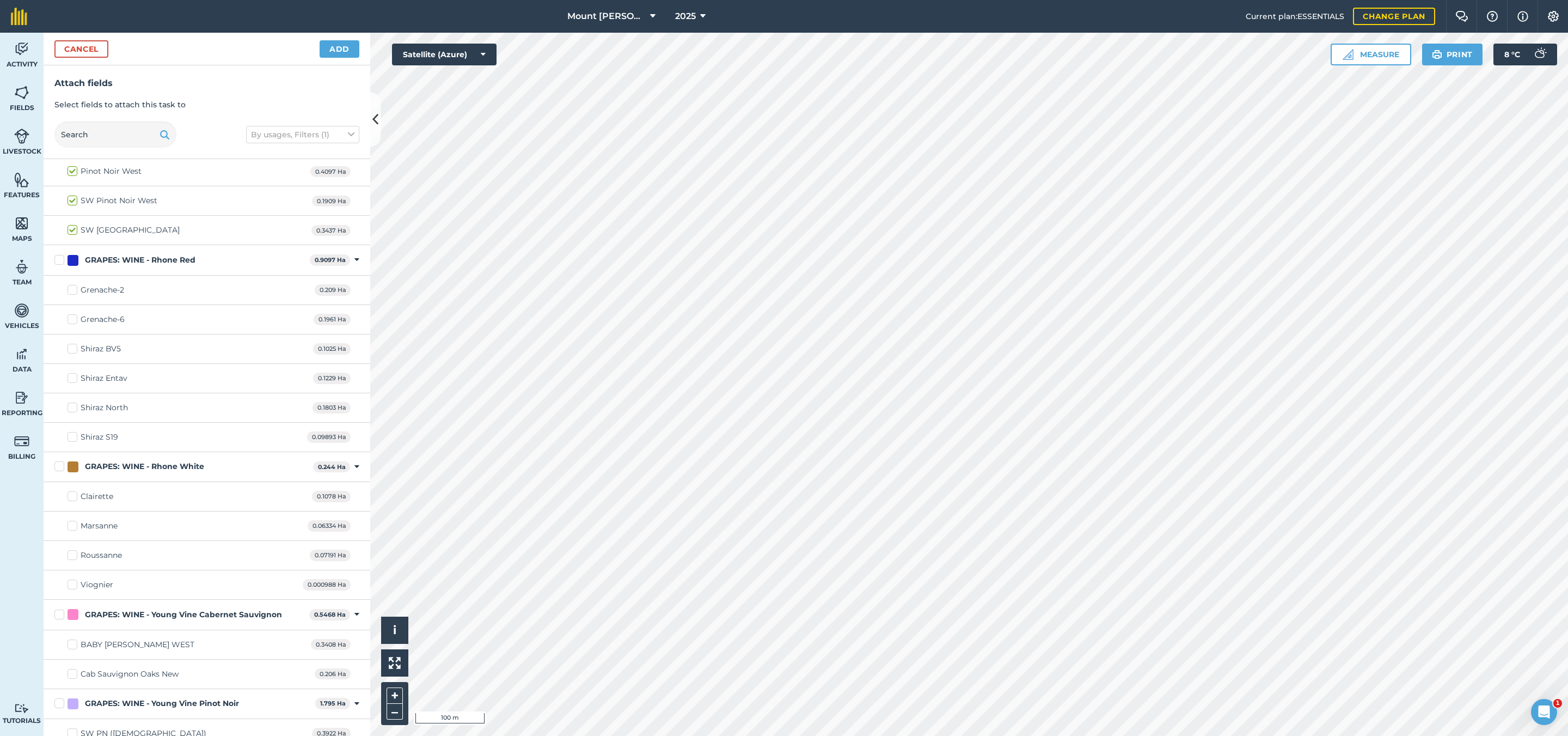
click at [177, 266] on div "GRAPES: WINE - Rhone Red" at bounding box center [141, 260] width 111 height 11
click at [62, 261] on input "GRAPES: WINE - Rhone Red" at bounding box center [58, 258] width 7 height 7
checkbox input "true"
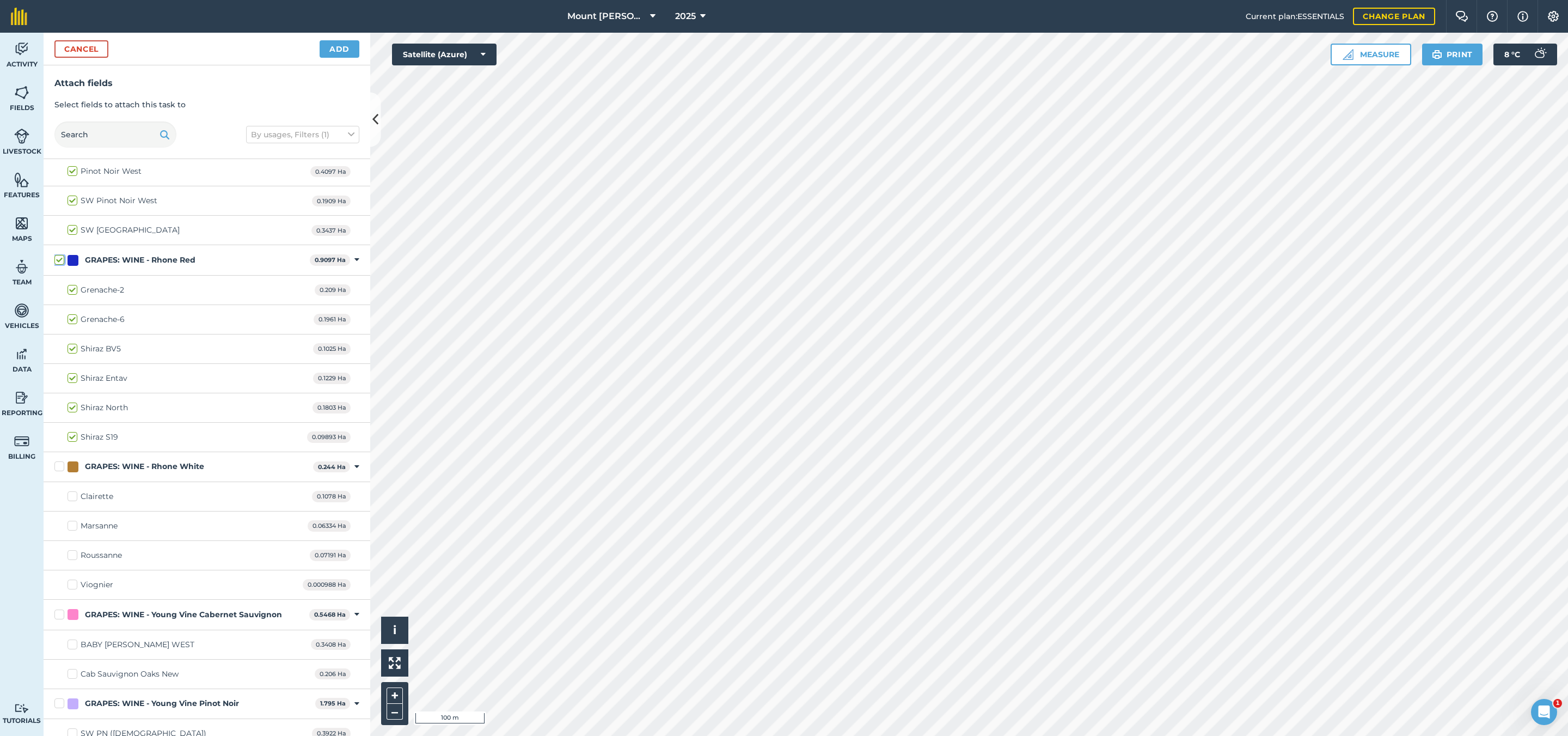
checkbox input "true"
click at [183, 472] on div "GRAPES: WINE - Rhone White" at bounding box center [145, 467] width 119 height 11
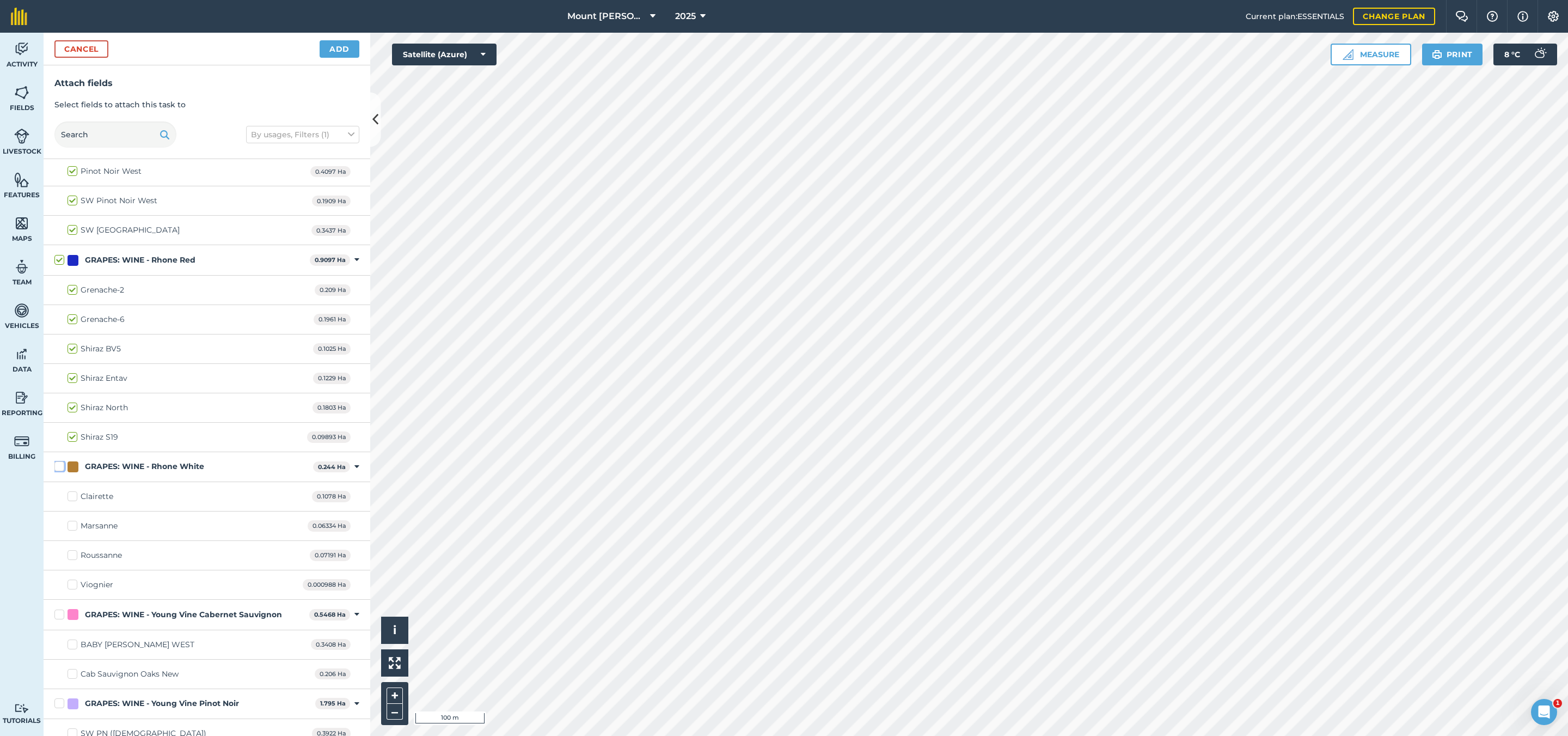
click at [62, 468] on input "GRAPES: WINE - Rhone White" at bounding box center [58, 464] width 7 height 7
checkbox input "true"
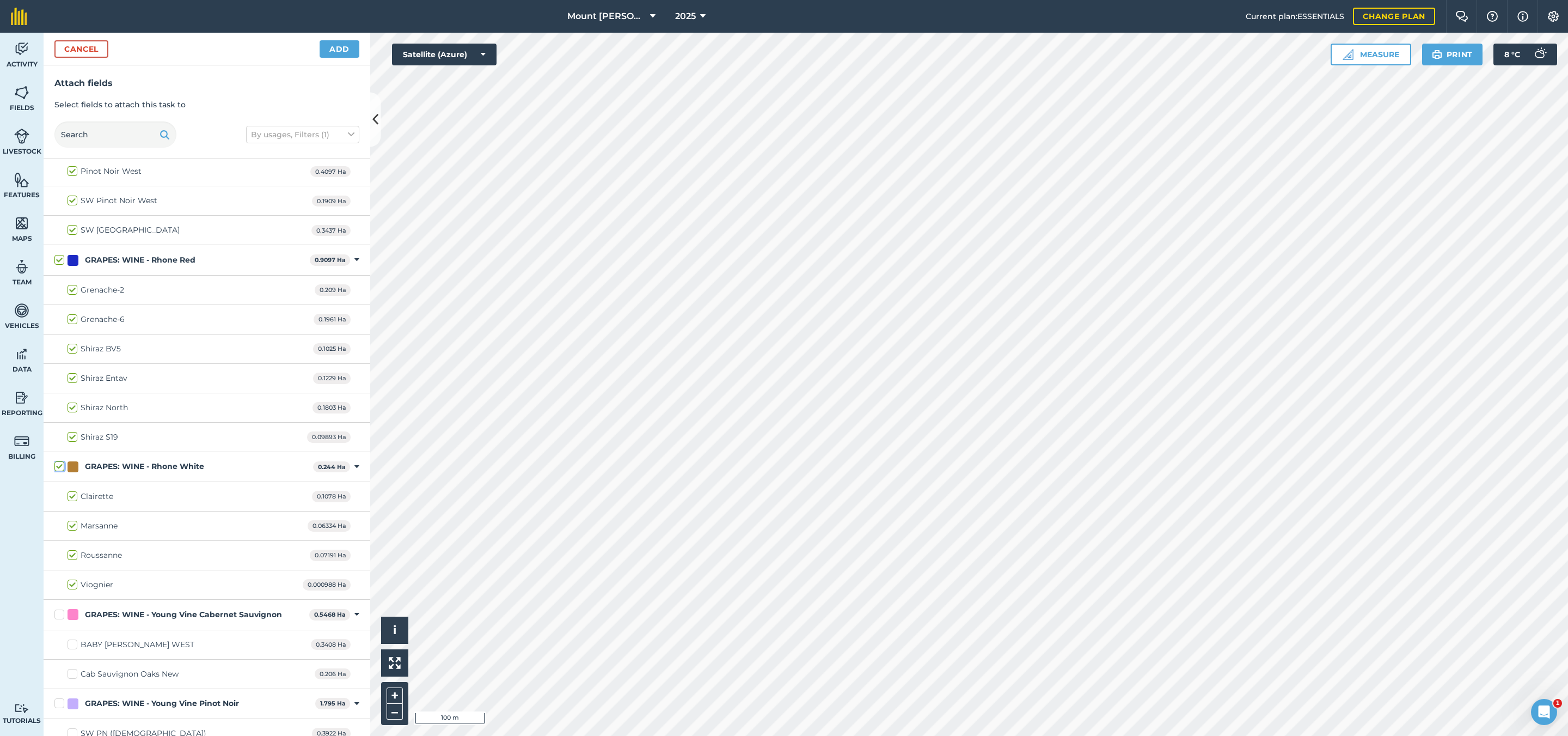
checkbox input "true"
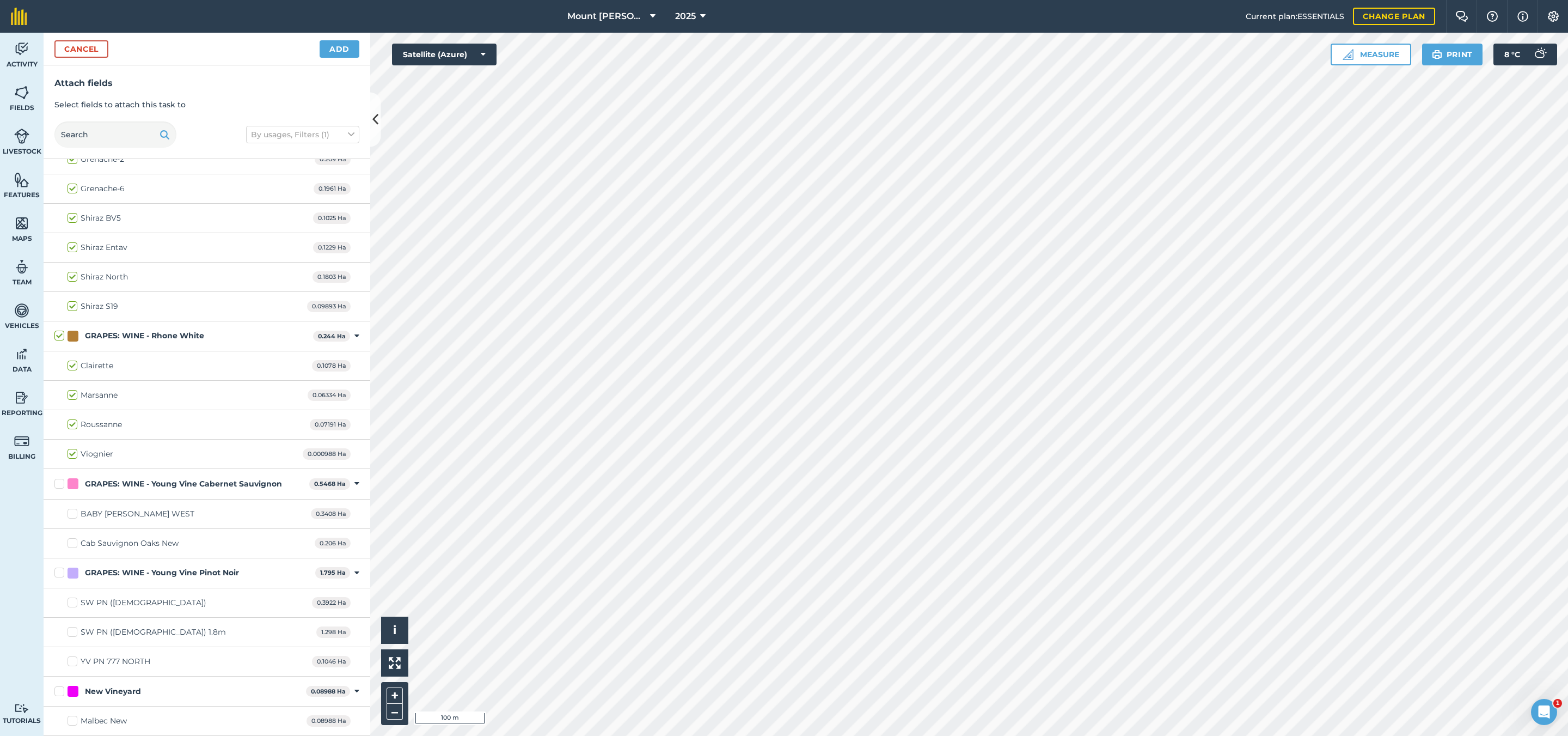
click at [137, 597] on div "SW PN ([DEMOGRAPHIC_DATA]) 0.3922 Ha" at bounding box center [206, 602] width 327 height 29
click at [103, 588] on div "SW PN ([DEMOGRAPHIC_DATA]) 0.3922 Ha" at bounding box center [206, 602] width 327 height 29
click at [105, 602] on div "SW PN ([DEMOGRAPHIC_DATA])" at bounding box center [144, 602] width 126 height 11
click at [75, 602] on input "SW PN ([DEMOGRAPHIC_DATA])" at bounding box center [71, 600] width 7 height 7
checkbox input "true"
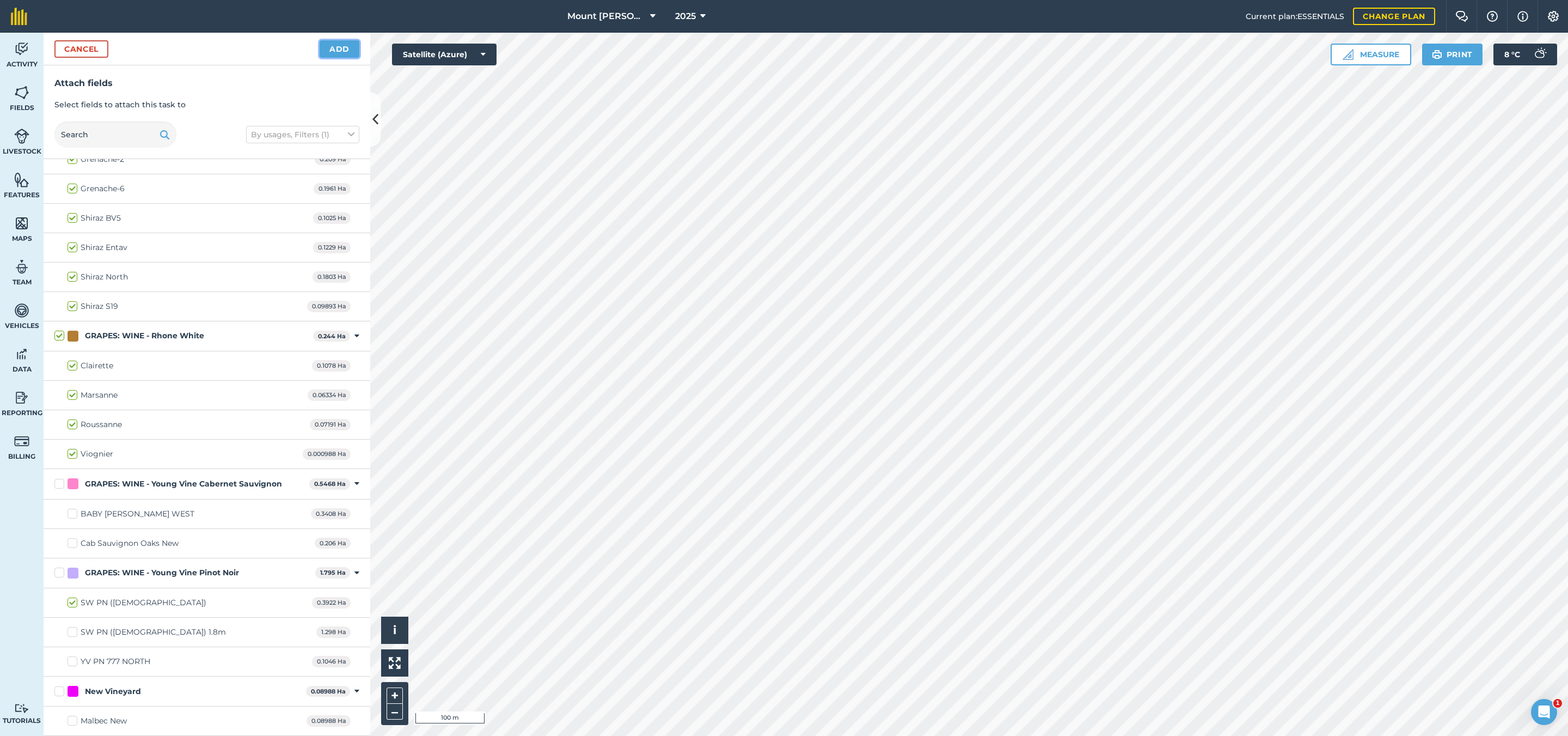
click at [332, 46] on button "Add" at bounding box center [340, 49] width 40 height 17
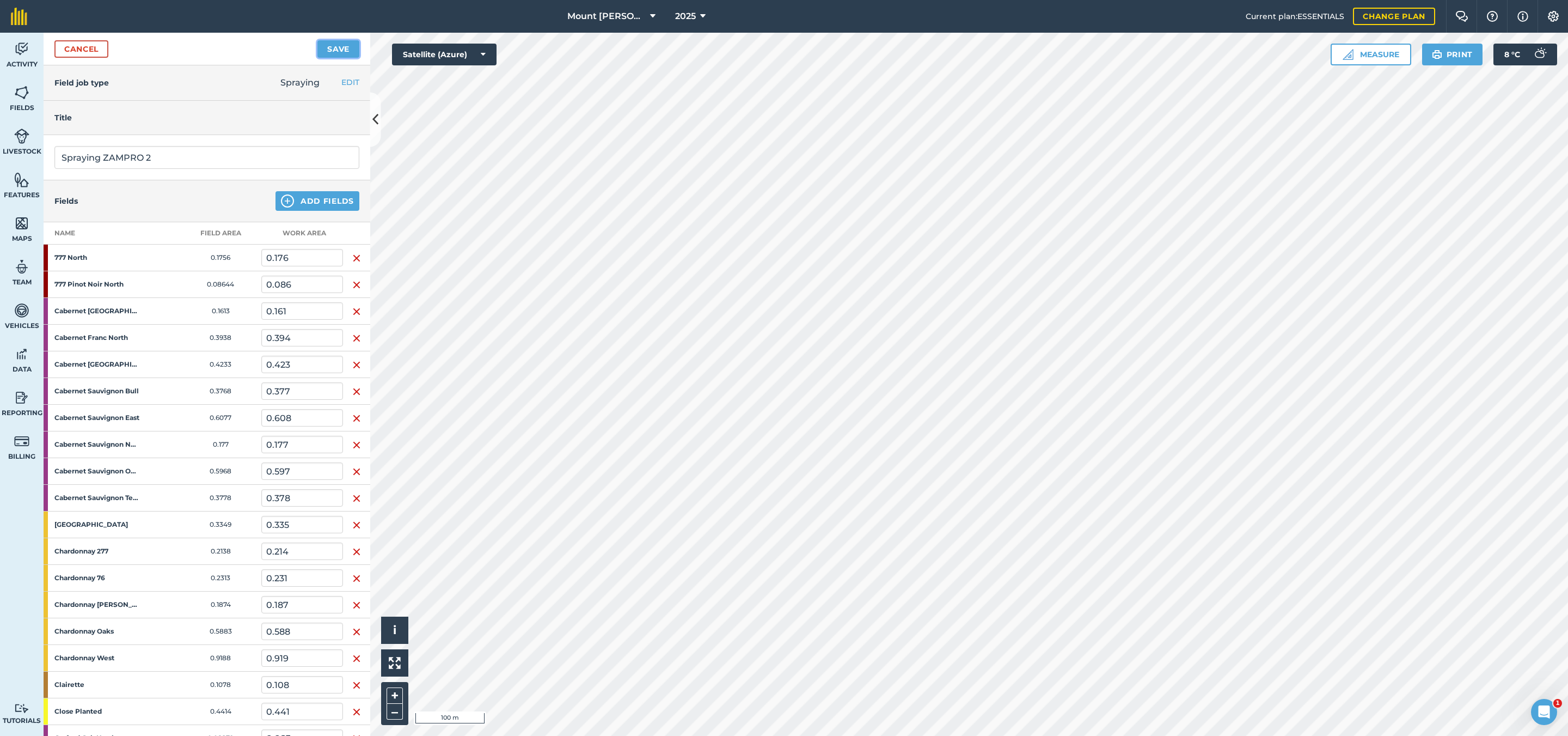
click at [356, 52] on button "Save" at bounding box center [338, 49] width 42 height 17
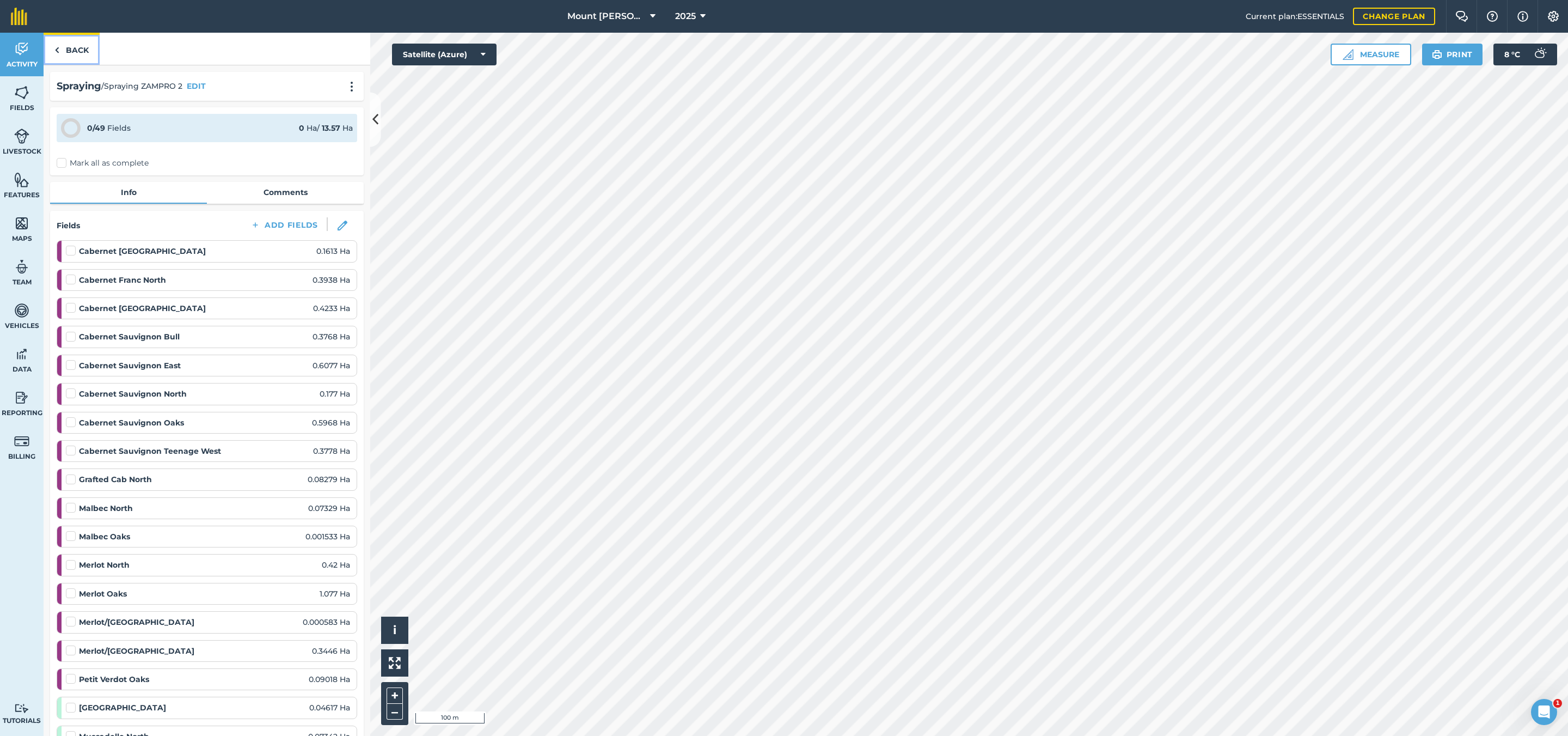
click at [88, 48] on link "Back" at bounding box center [72, 49] width 56 height 32
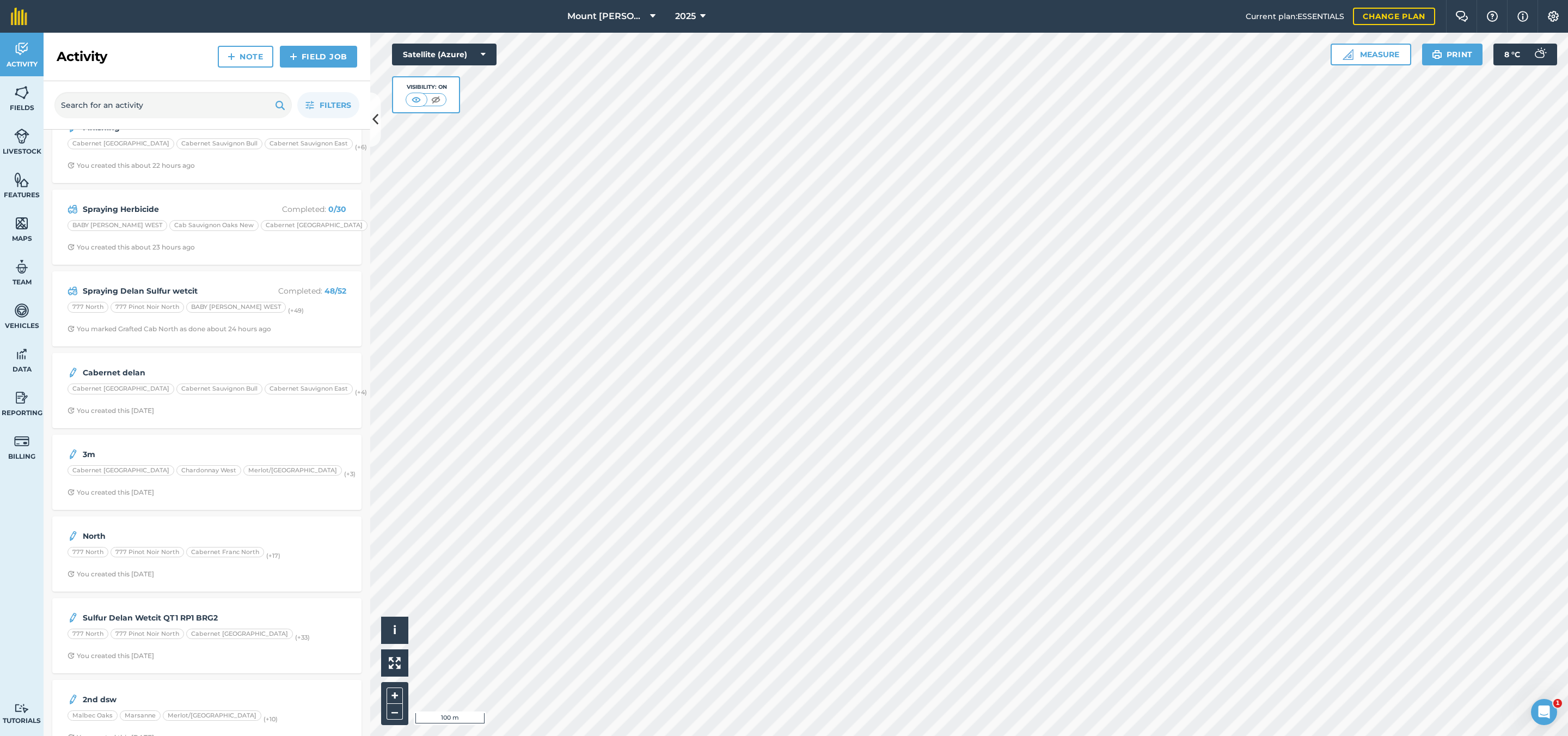
scroll to position [245, 0]
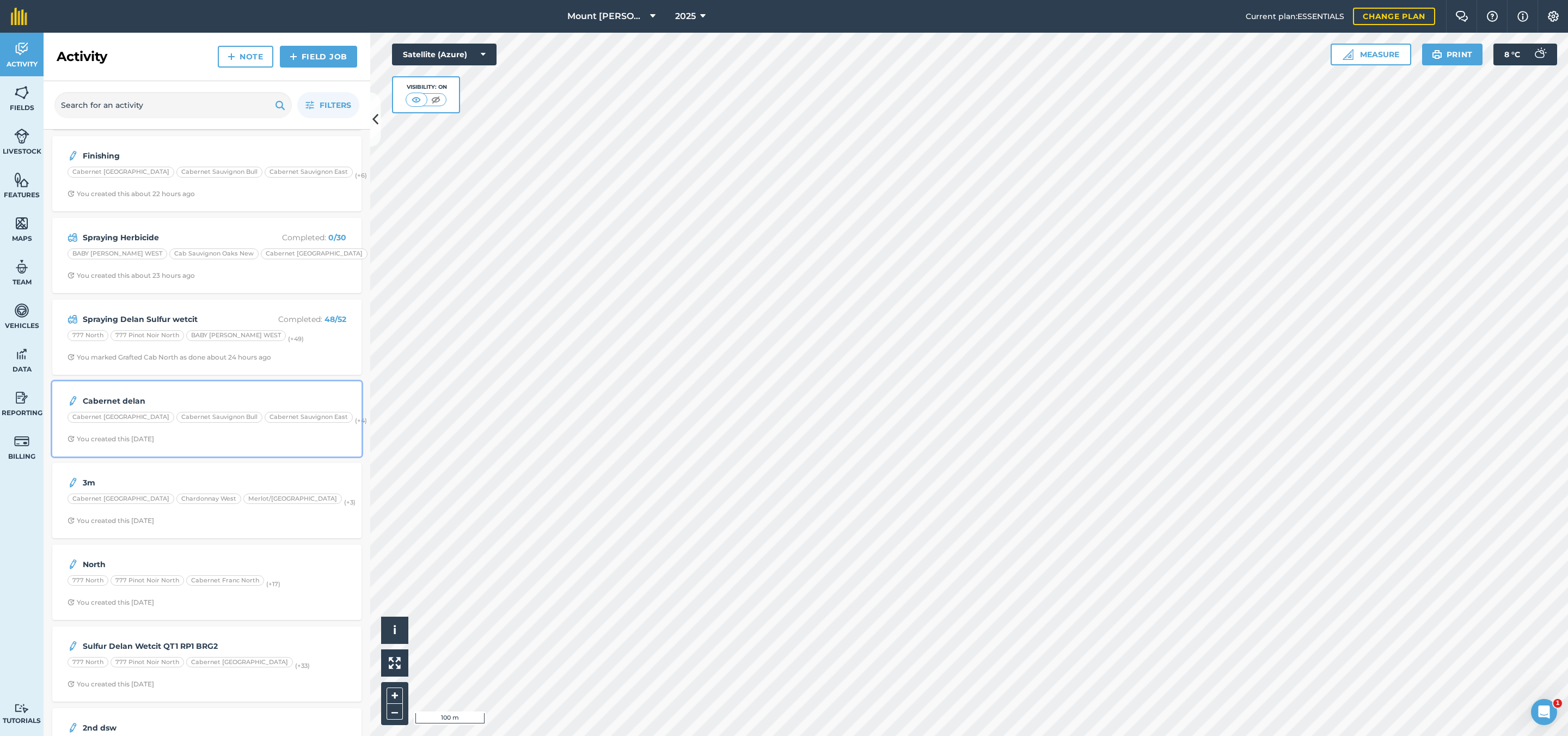
click at [242, 401] on strong "Cabernet delan" at bounding box center [169, 401] width 172 height 12
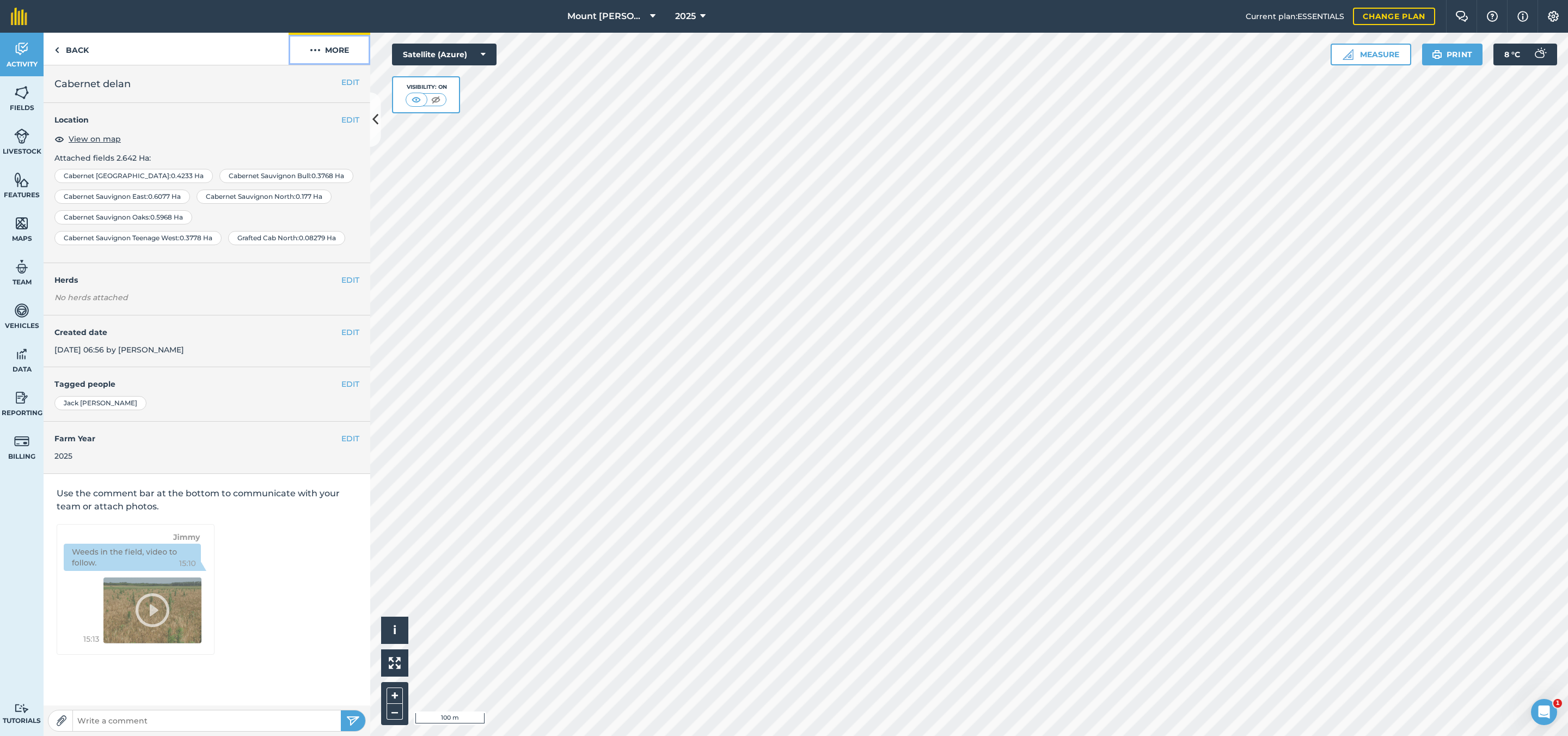
click at [333, 47] on button "More" at bounding box center [329, 49] width 81 height 32
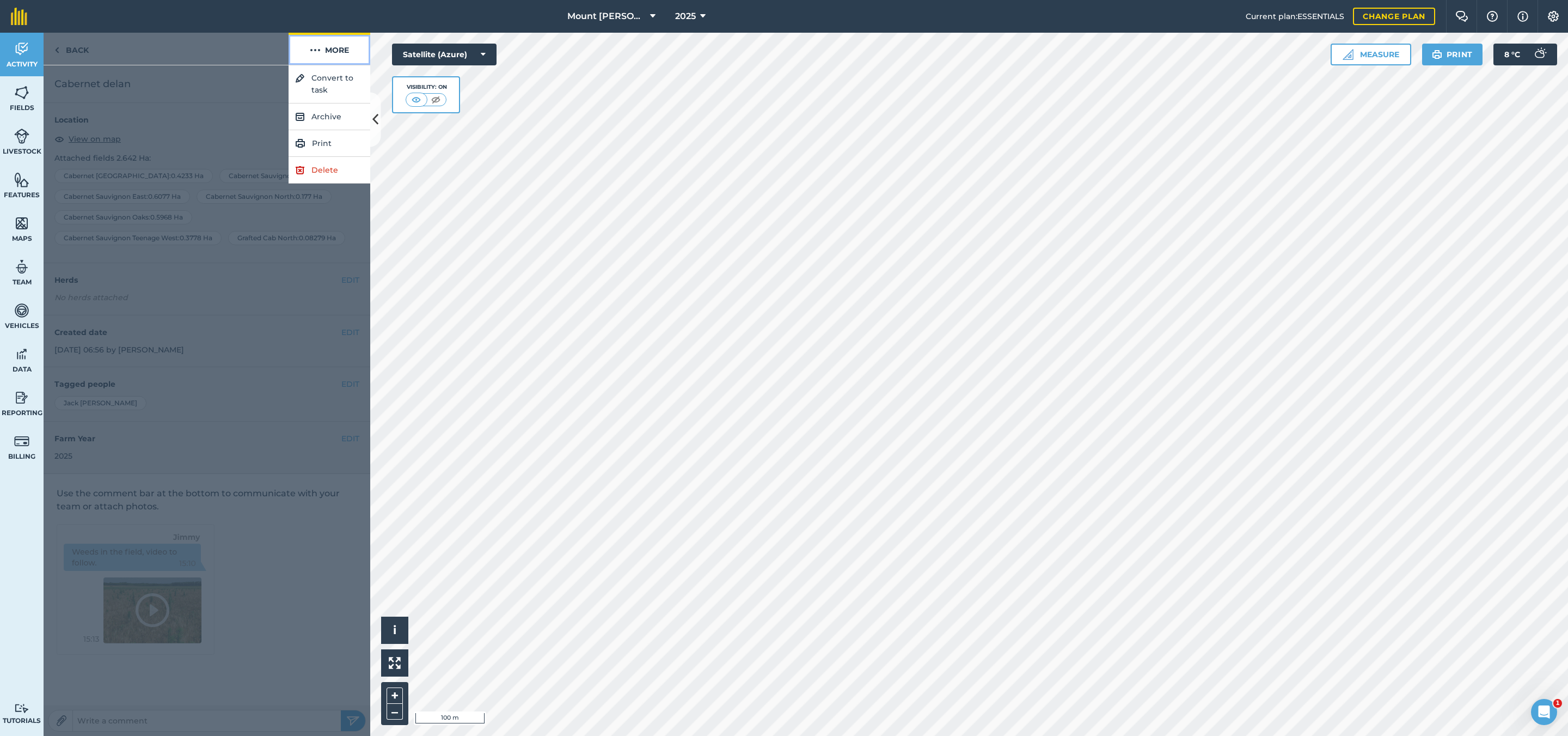
click at [350, 47] on button "More" at bounding box center [329, 49] width 81 height 32
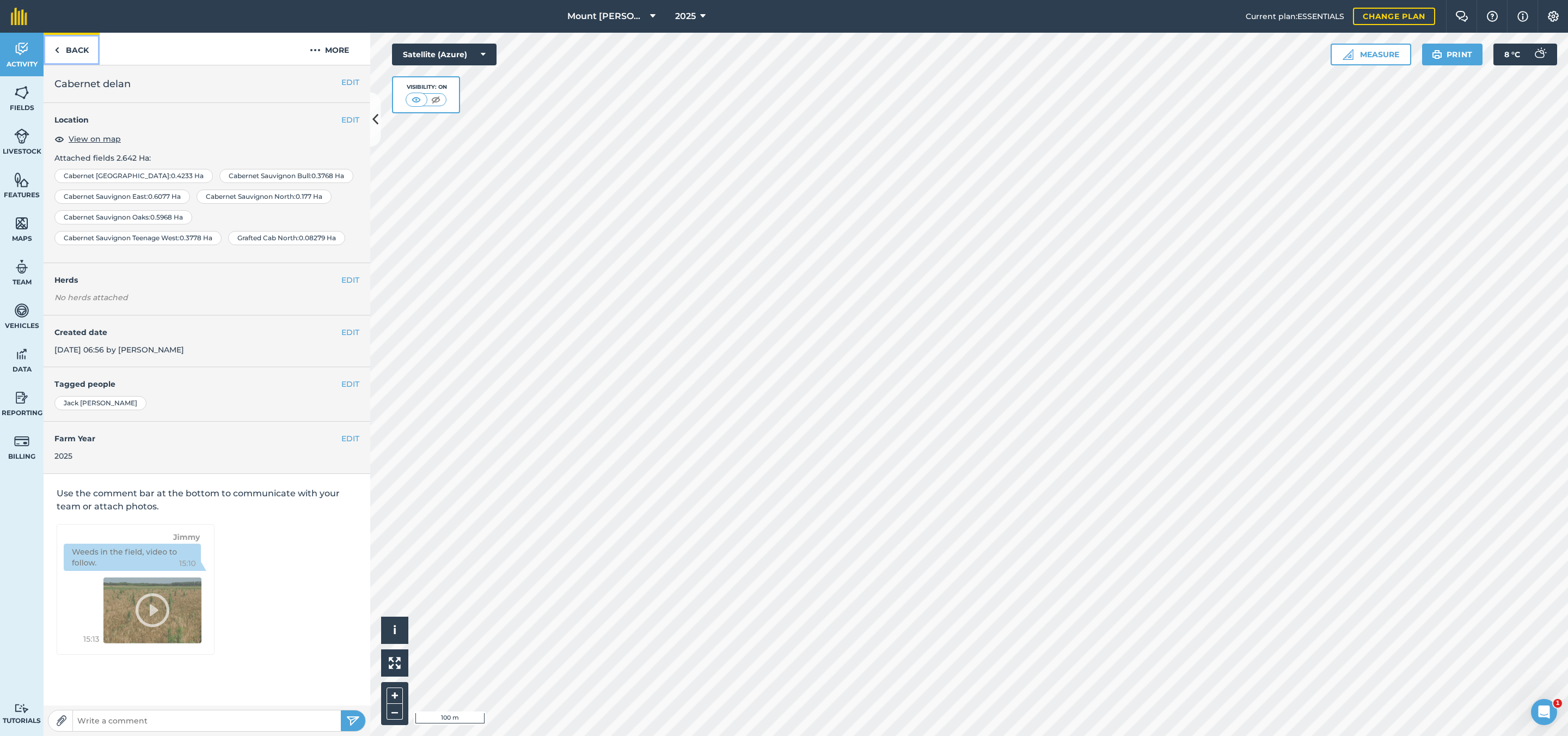
click at [89, 50] on link "Back" at bounding box center [72, 49] width 56 height 32
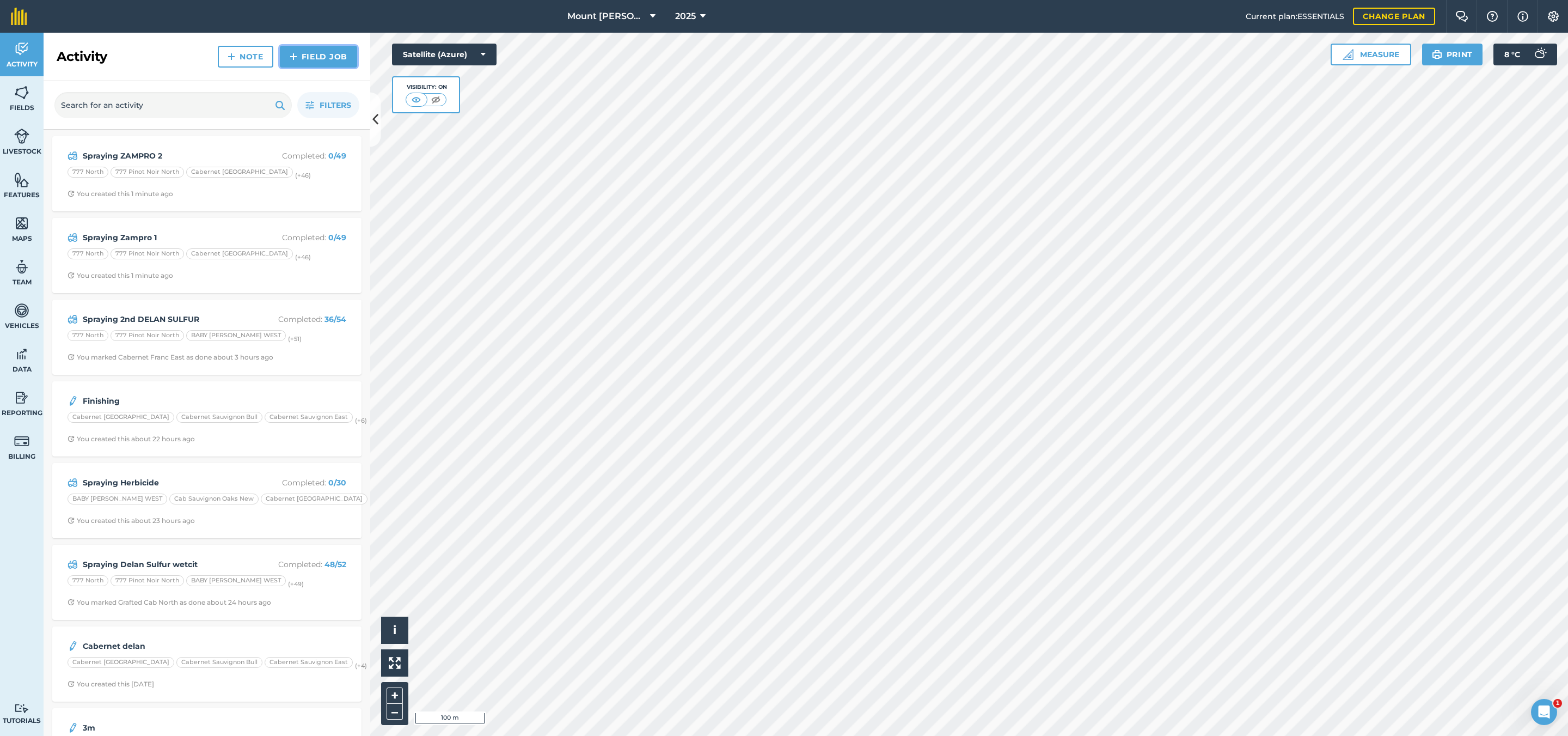
click at [335, 59] on link "Field Job" at bounding box center [318, 57] width 77 height 22
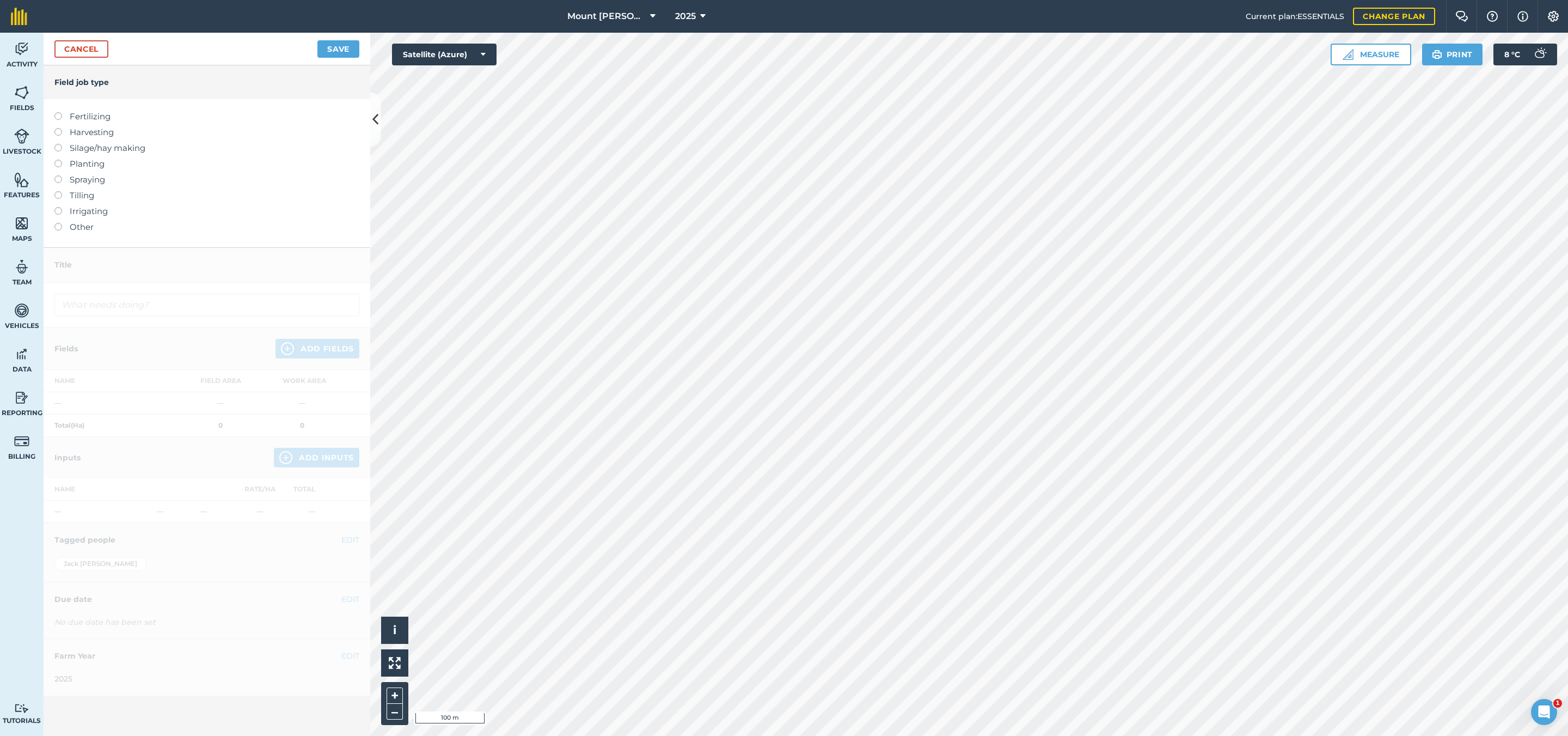
click at [80, 179] on label "Spraying" at bounding box center [207, 179] width 305 height 13
type input "Spraying"
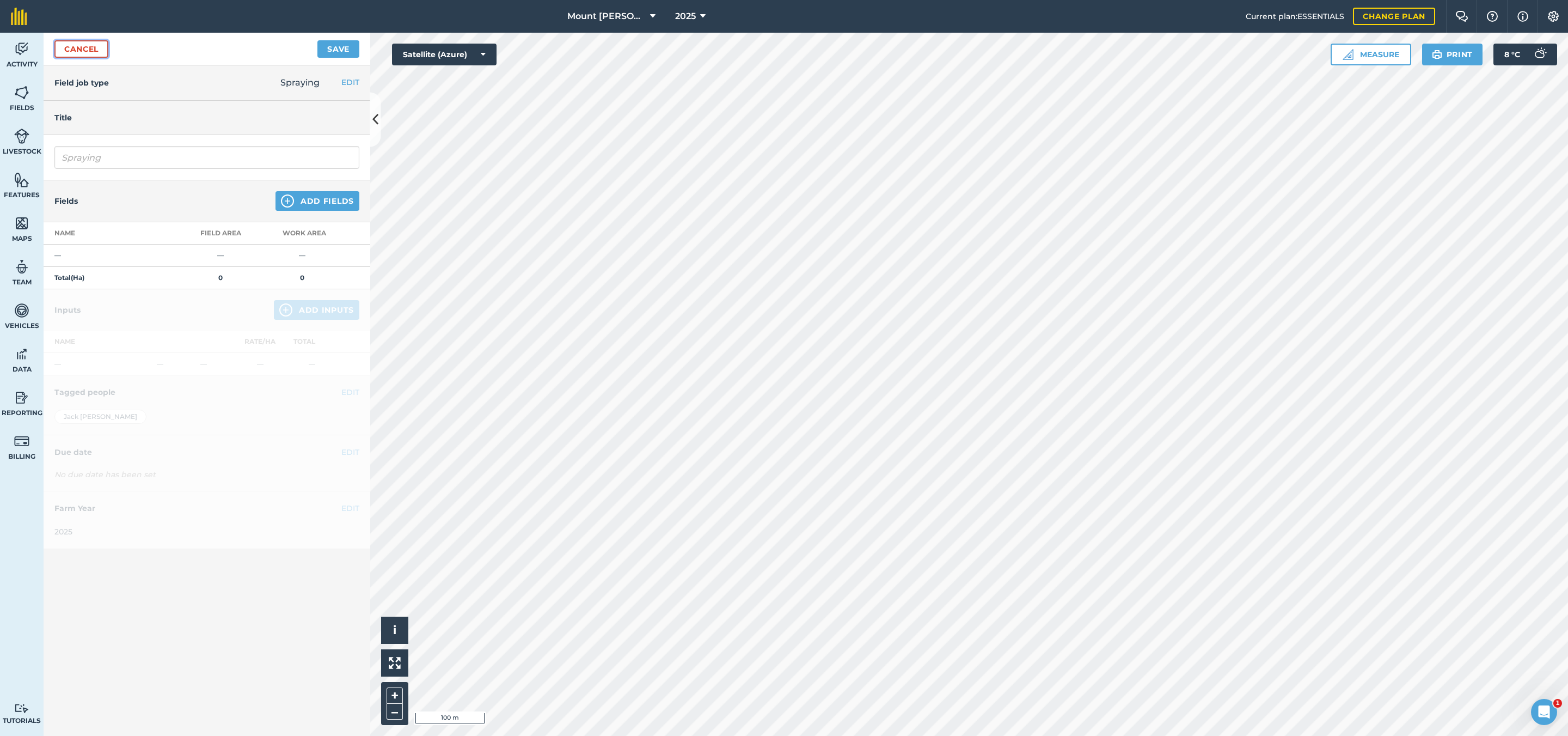
click at [95, 44] on link "Cancel" at bounding box center [81, 49] width 54 height 17
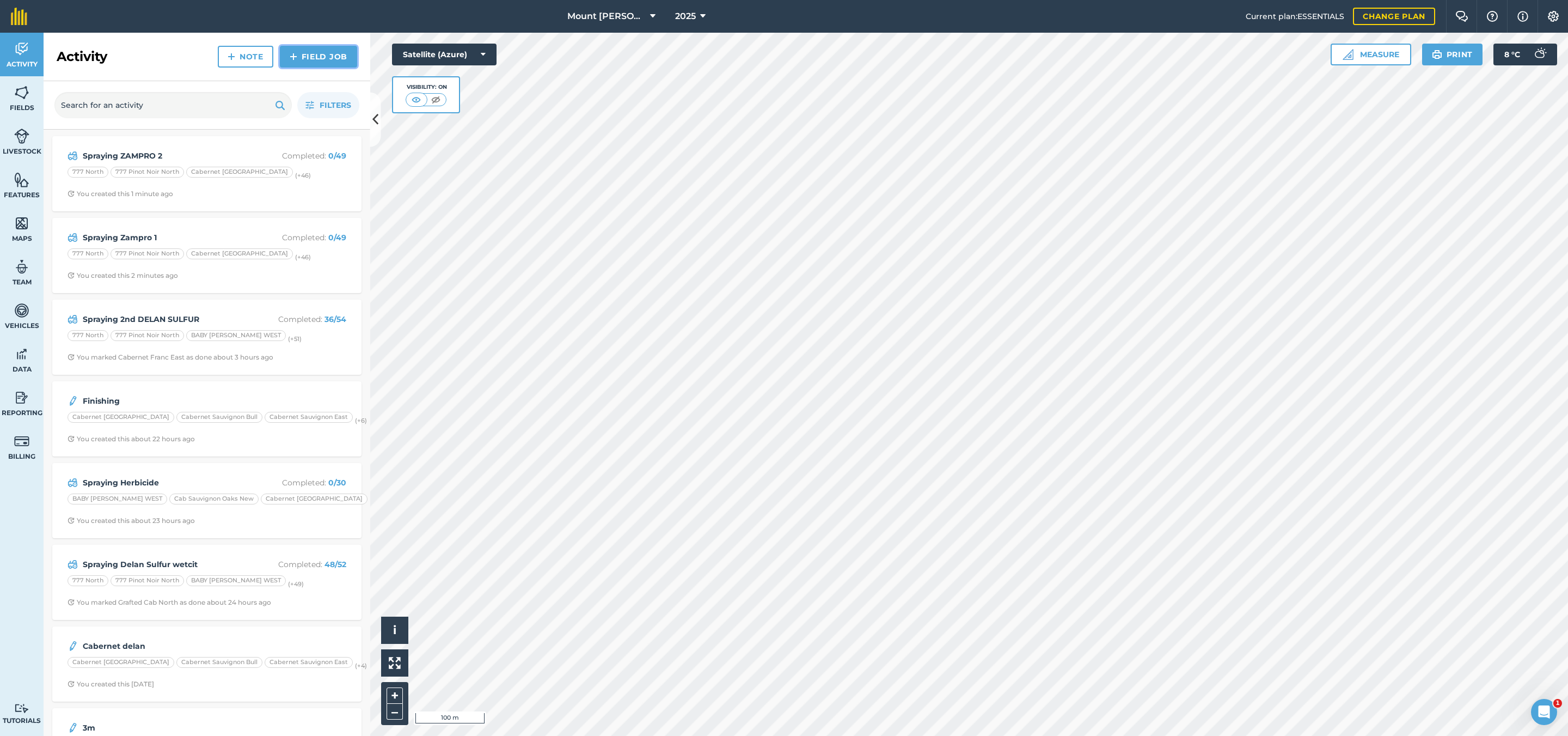
click at [335, 56] on link "Field Job" at bounding box center [318, 57] width 77 height 22
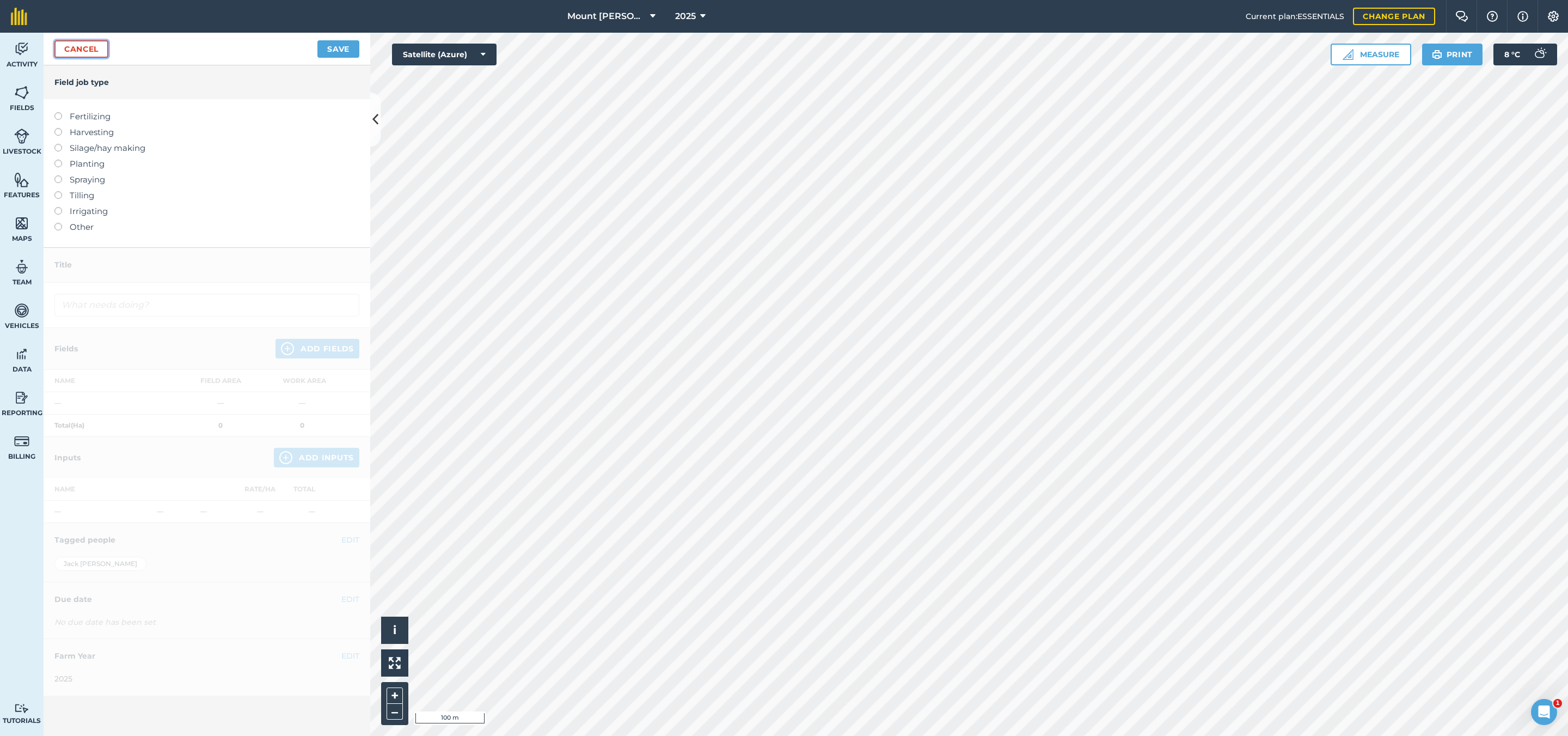
click at [82, 44] on link "Cancel" at bounding box center [81, 49] width 54 height 17
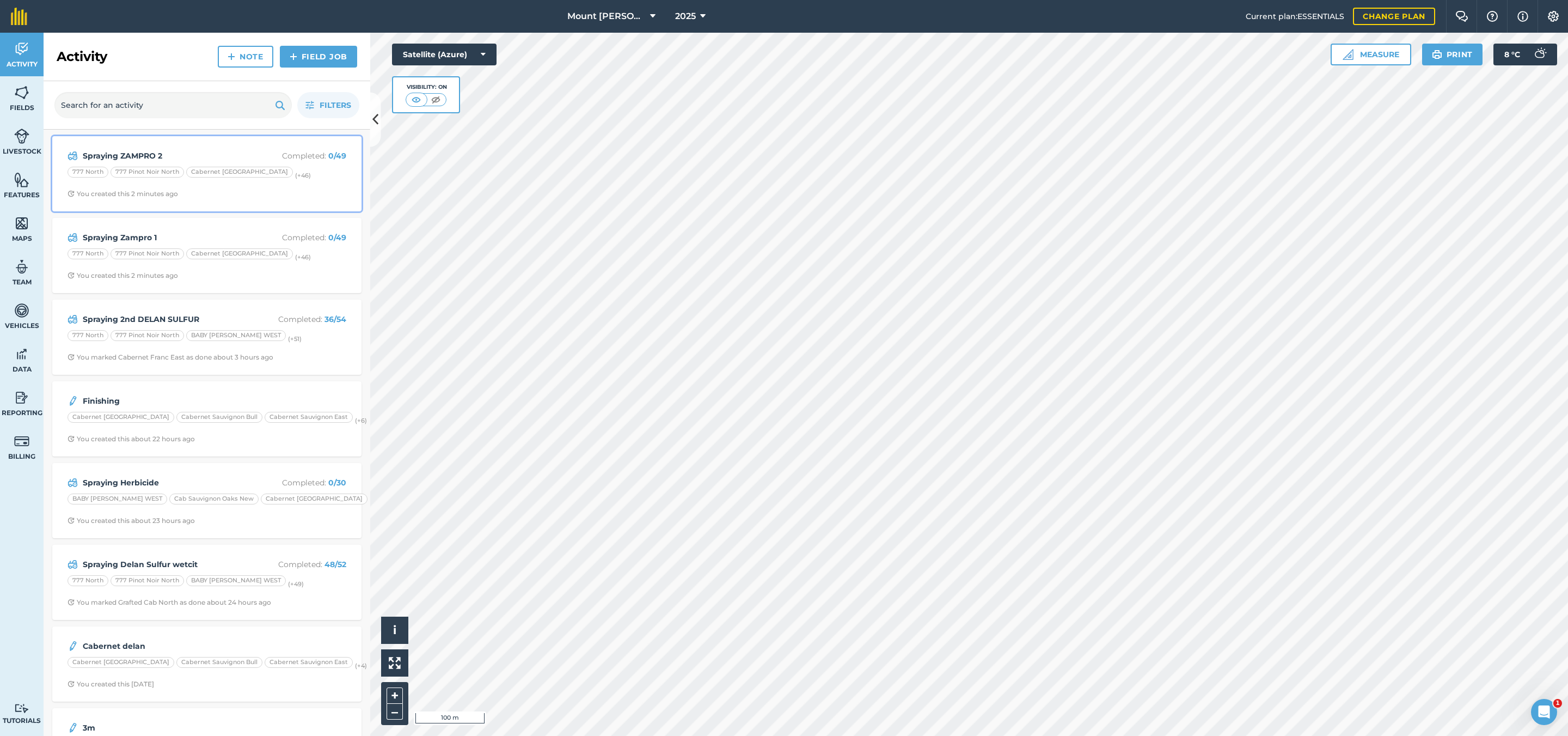
click at [319, 180] on div "777 North 777 Pinot Noir [GEOGRAPHIC_DATA] (+ 46 )" at bounding box center [207, 174] width 279 height 14
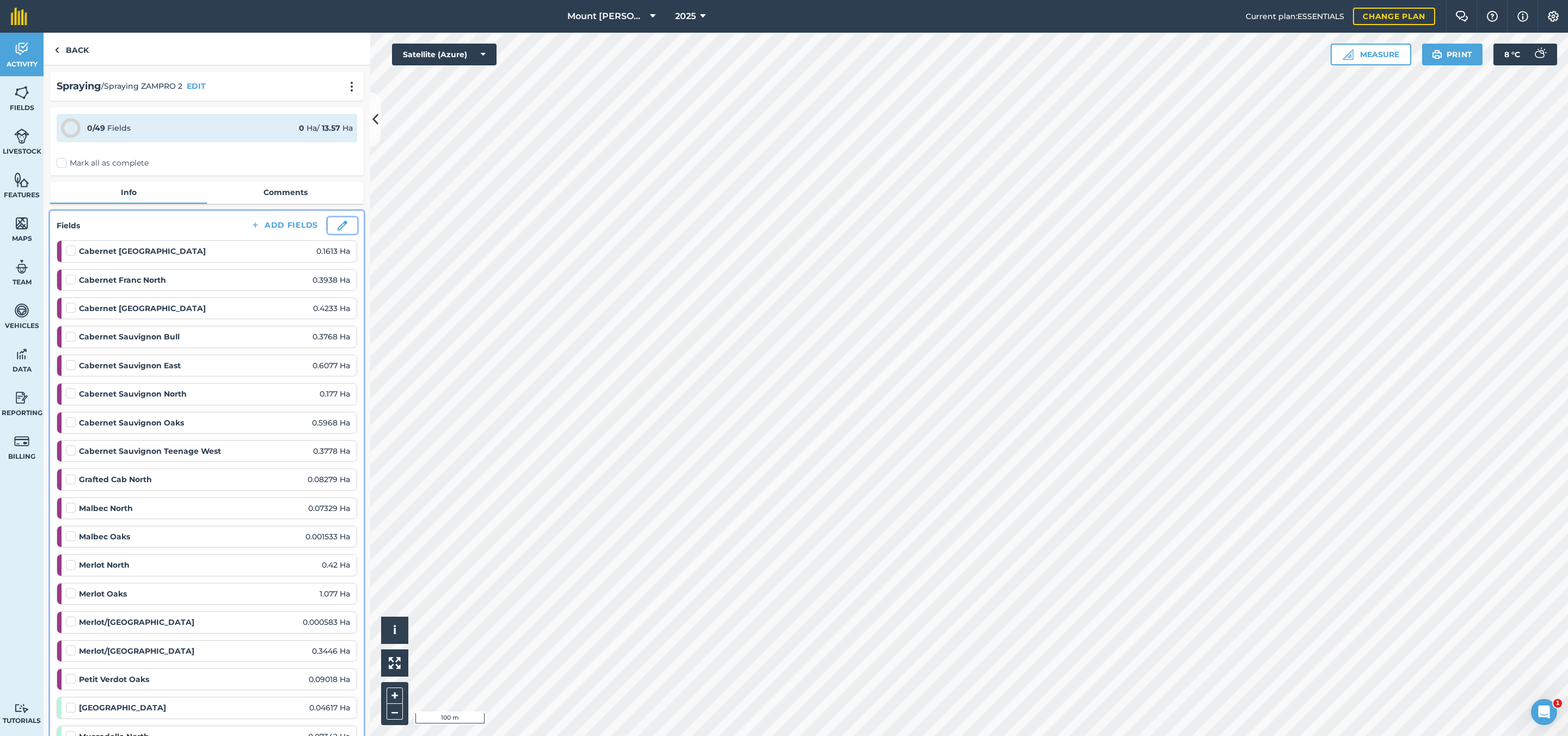
click at [335, 226] on button at bounding box center [342, 225] width 29 height 16
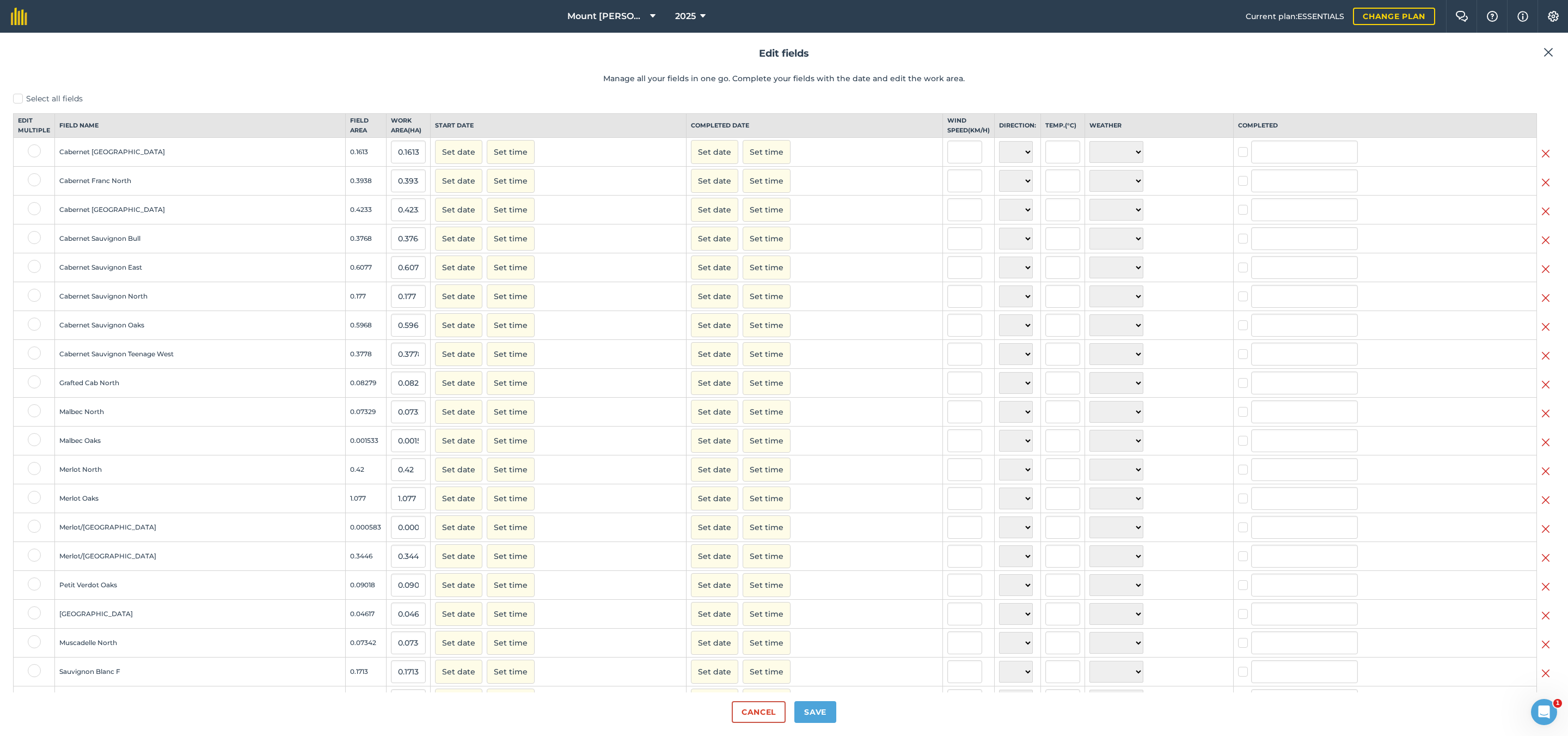
click at [1537, 44] on div "Edit fields Manage all your fields in one go. Complete your fields with the dat…" at bounding box center [784, 384] width 1568 height 703
click at [1547, 50] on img at bounding box center [1549, 52] width 10 height 13
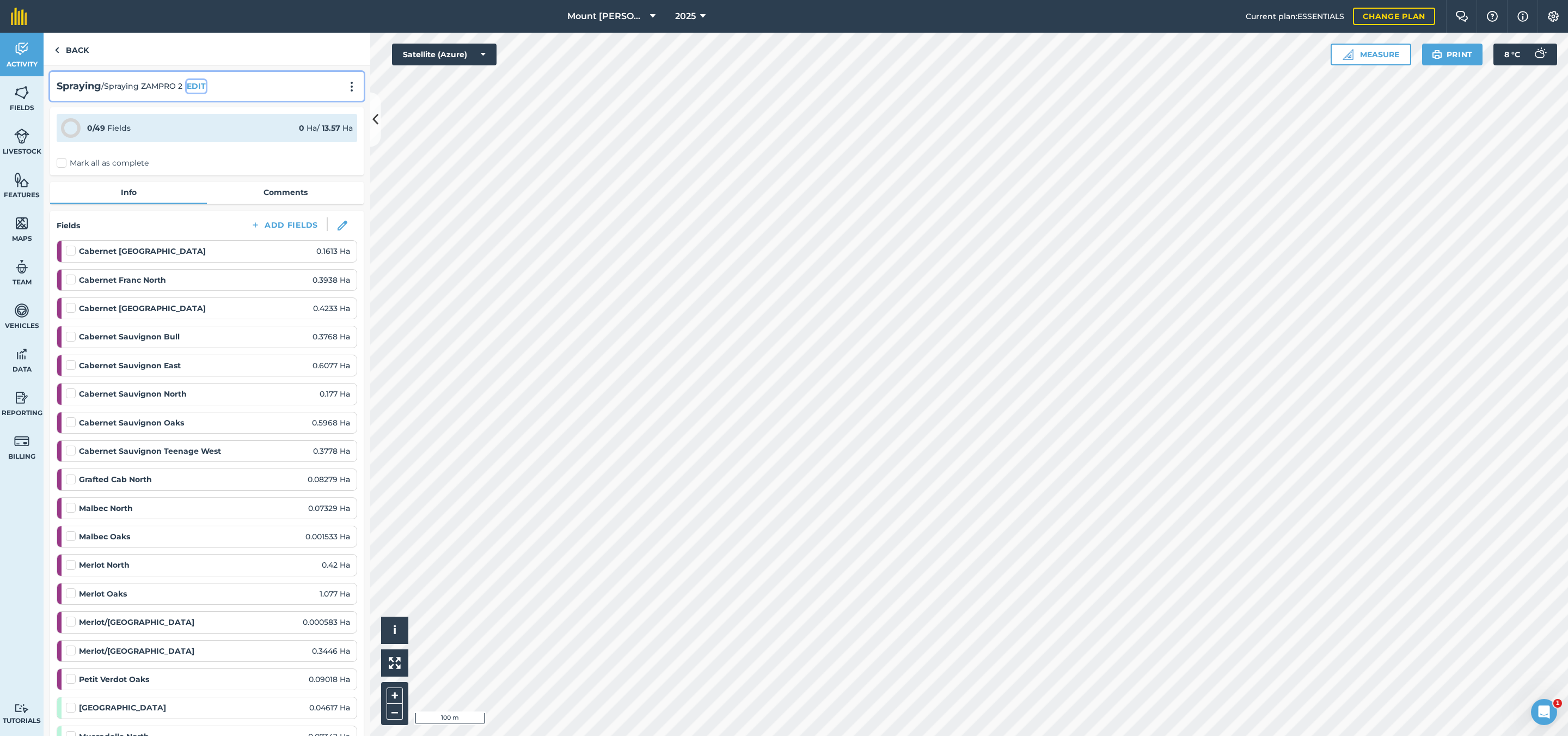
click at [196, 88] on button "EDIT" at bounding box center [196, 86] width 19 height 12
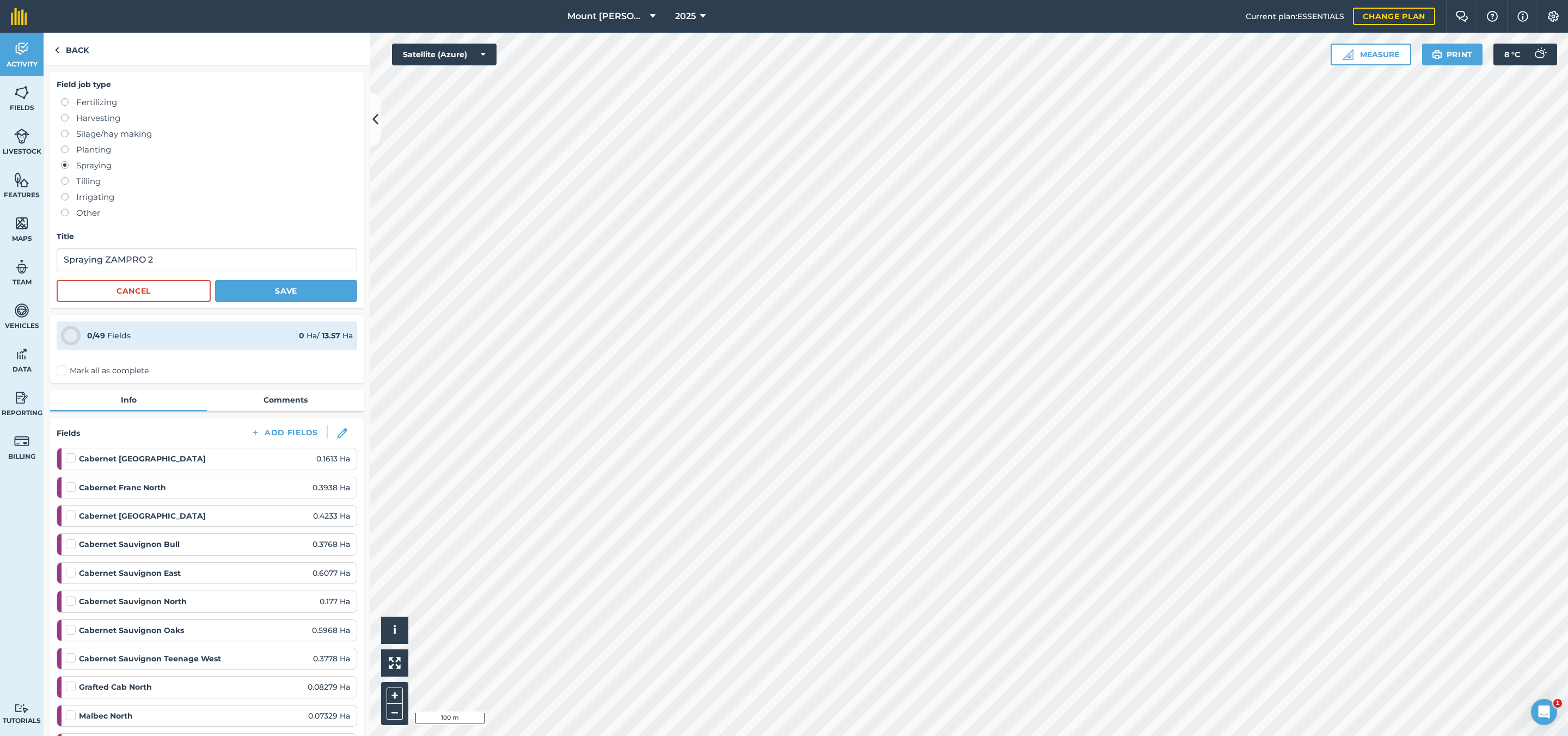
drag, startPoint x: 201, startPoint y: 242, endPoint x: 200, endPoint y: 254, distance: 12.0
click at [200, 248] on form "Field job type Fertilizing Harvesting Silage/hay making Planting Spraying Tilli…" at bounding box center [206, 190] width 300 height 223
click at [200, 256] on input "Spraying ZAMPRO 2" at bounding box center [206, 259] width 300 height 23
type input "Spraying ZAMPRO 2 (FLUTE)"
click at [310, 292] on button "Save" at bounding box center [286, 291] width 142 height 22
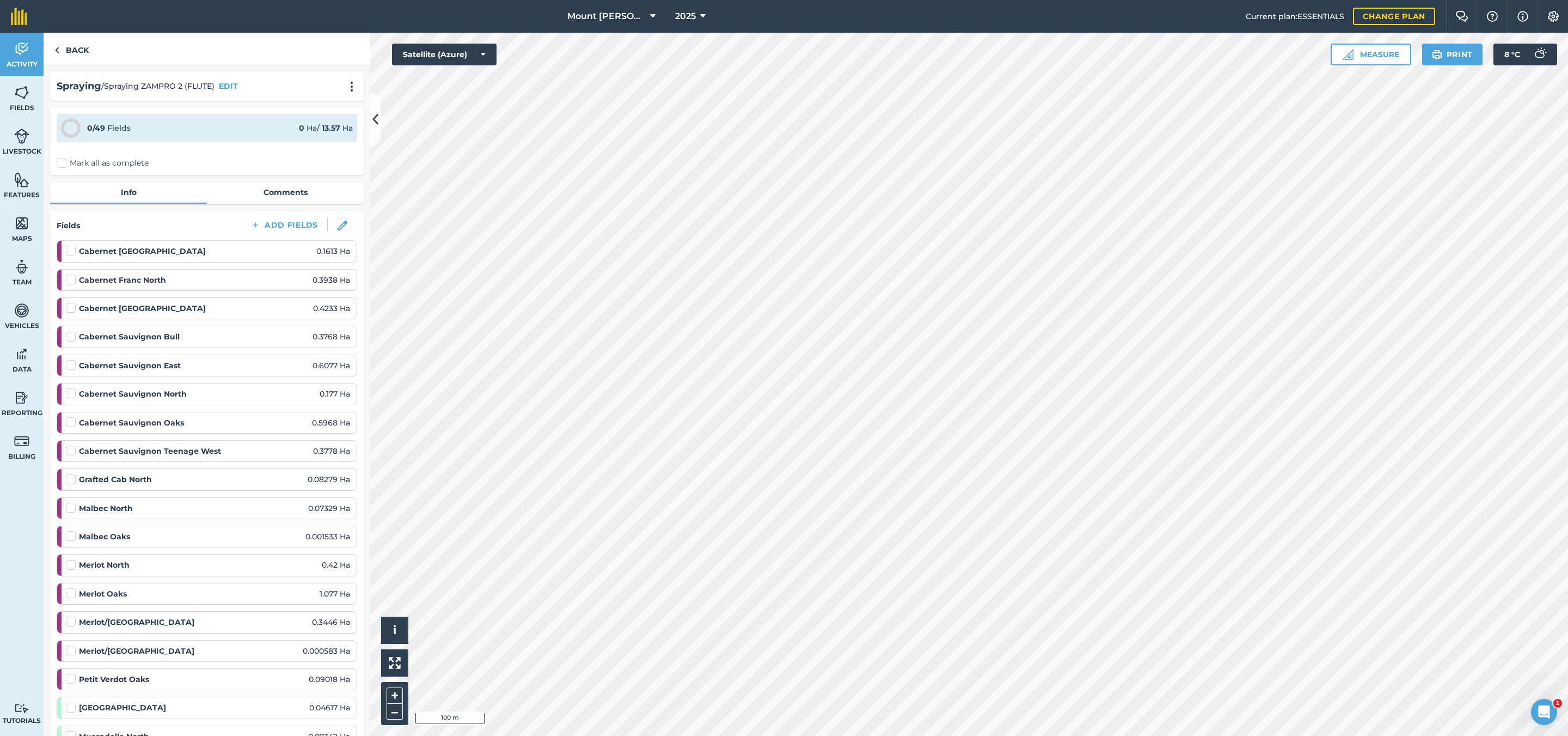
click at [212, 85] on span "/ Spraying ZAMPRO 2 (FLUTE)" at bounding box center [158, 86] width 113 height 12
click at [229, 84] on button "EDIT" at bounding box center [228, 86] width 19 height 12
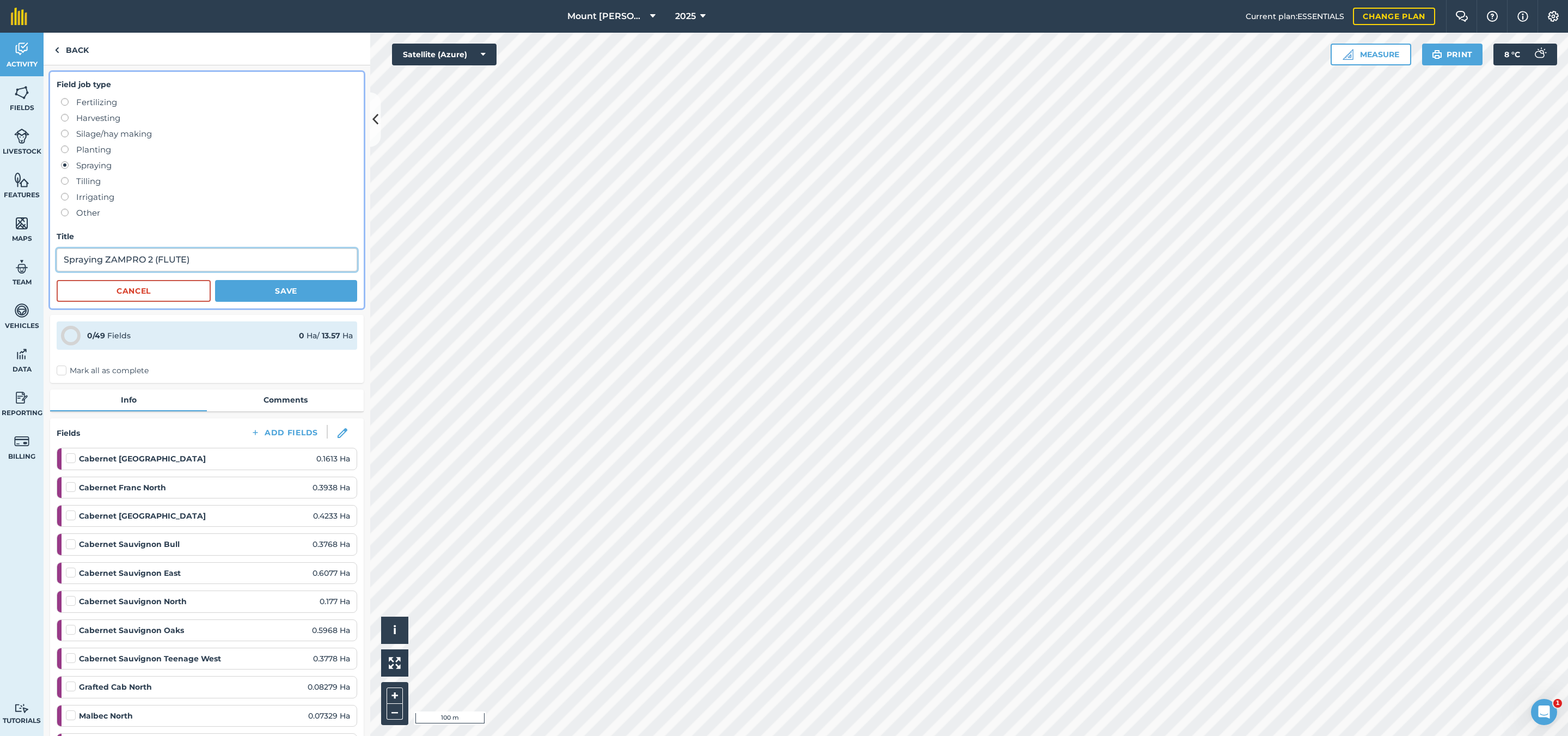
click at [185, 265] on input "Spraying ZAMPRO 2 (FLUTE)" at bounding box center [206, 259] width 300 height 23
type input "Spraying ZAMPRO 2 (FLUTE 80% CAP FALL RESTRICTION)"
click at [275, 299] on button "Save" at bounding box center [286, 291] width 142 height 22
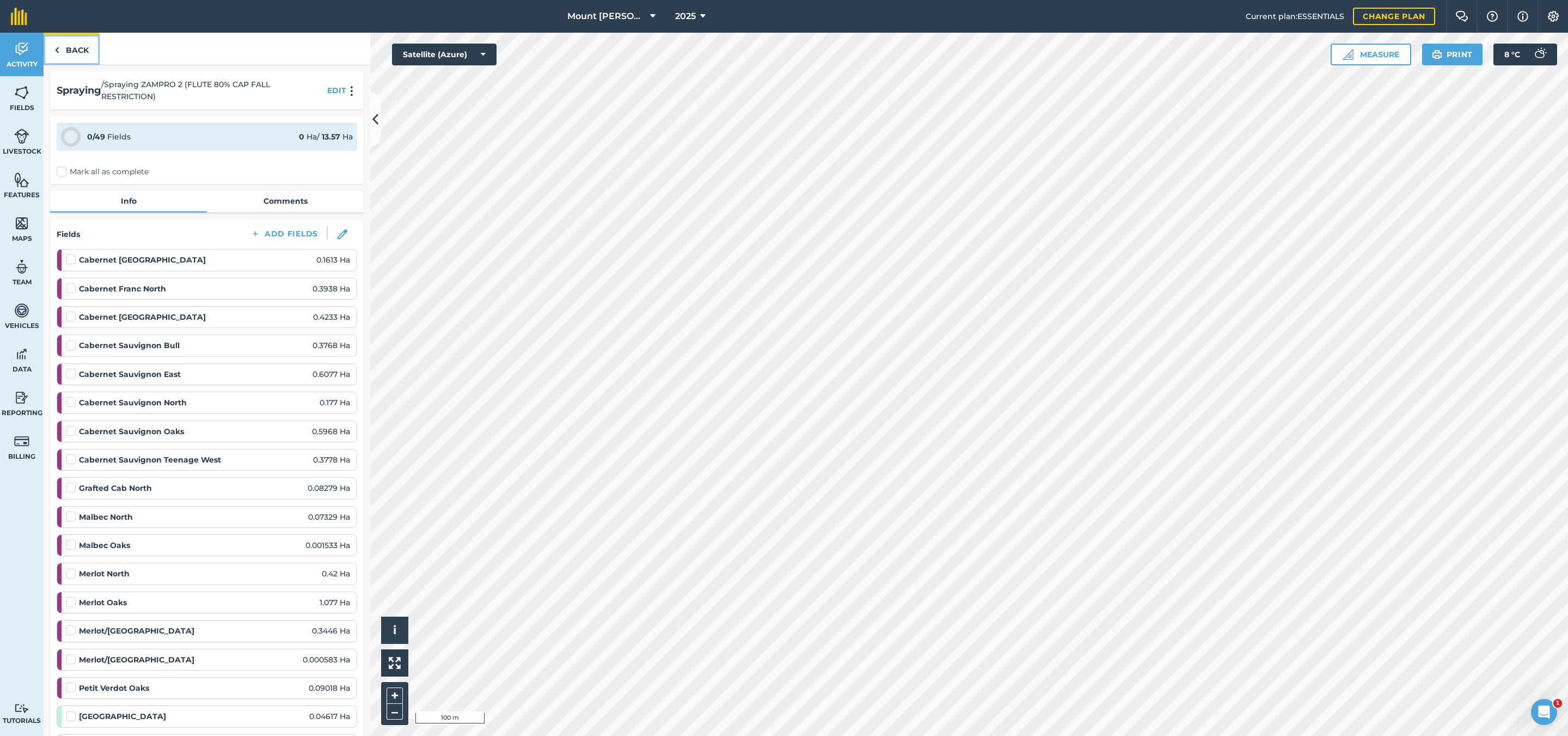
click at [78, 50] on link "Back" at bounding box center [72, 49] width 56 height 32
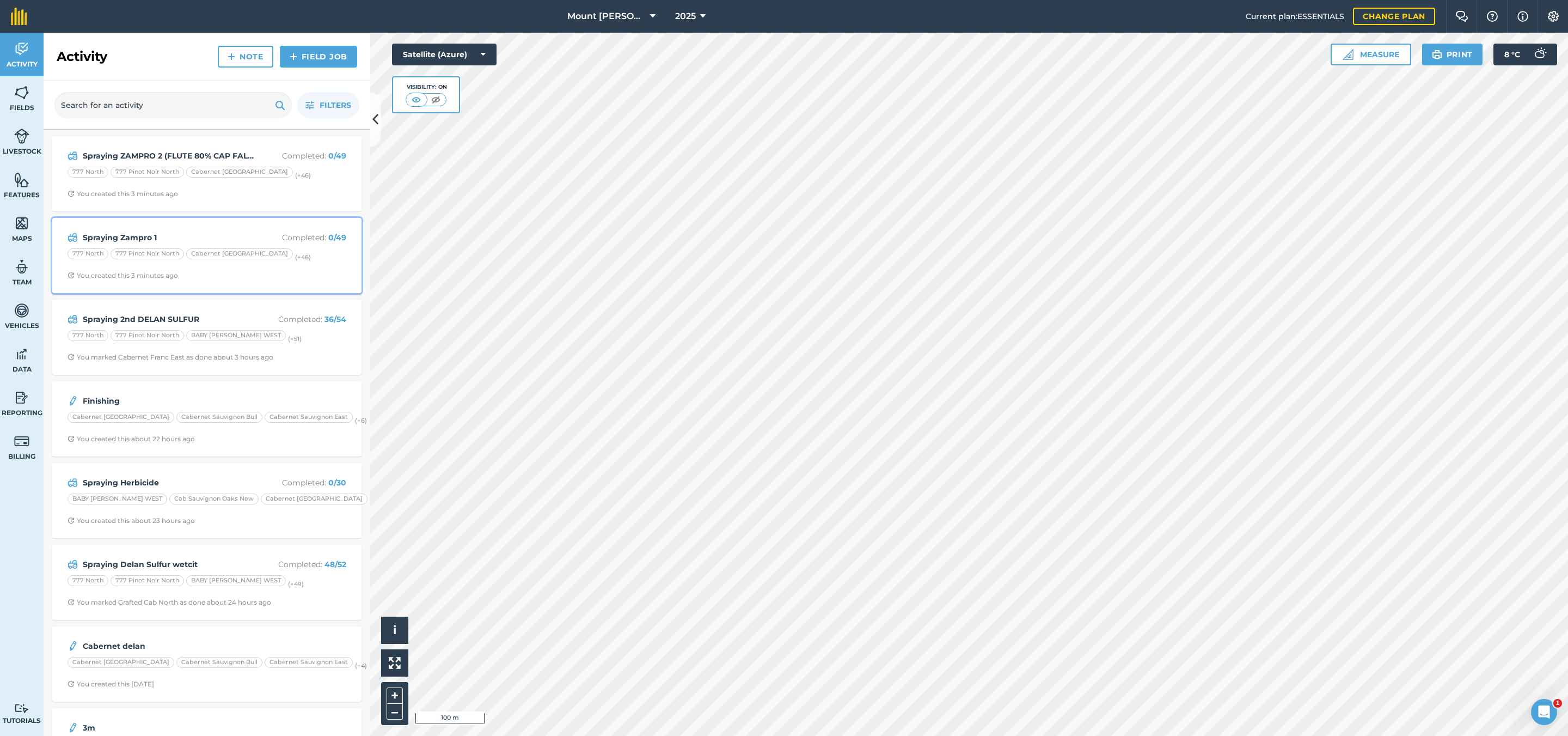
click at [293, 235] on p "Completed : 0 / 49" at bounding box center [303, 237] width 86 height 12
